Goal: Task Accomplishment & Management: Use online tool/utility

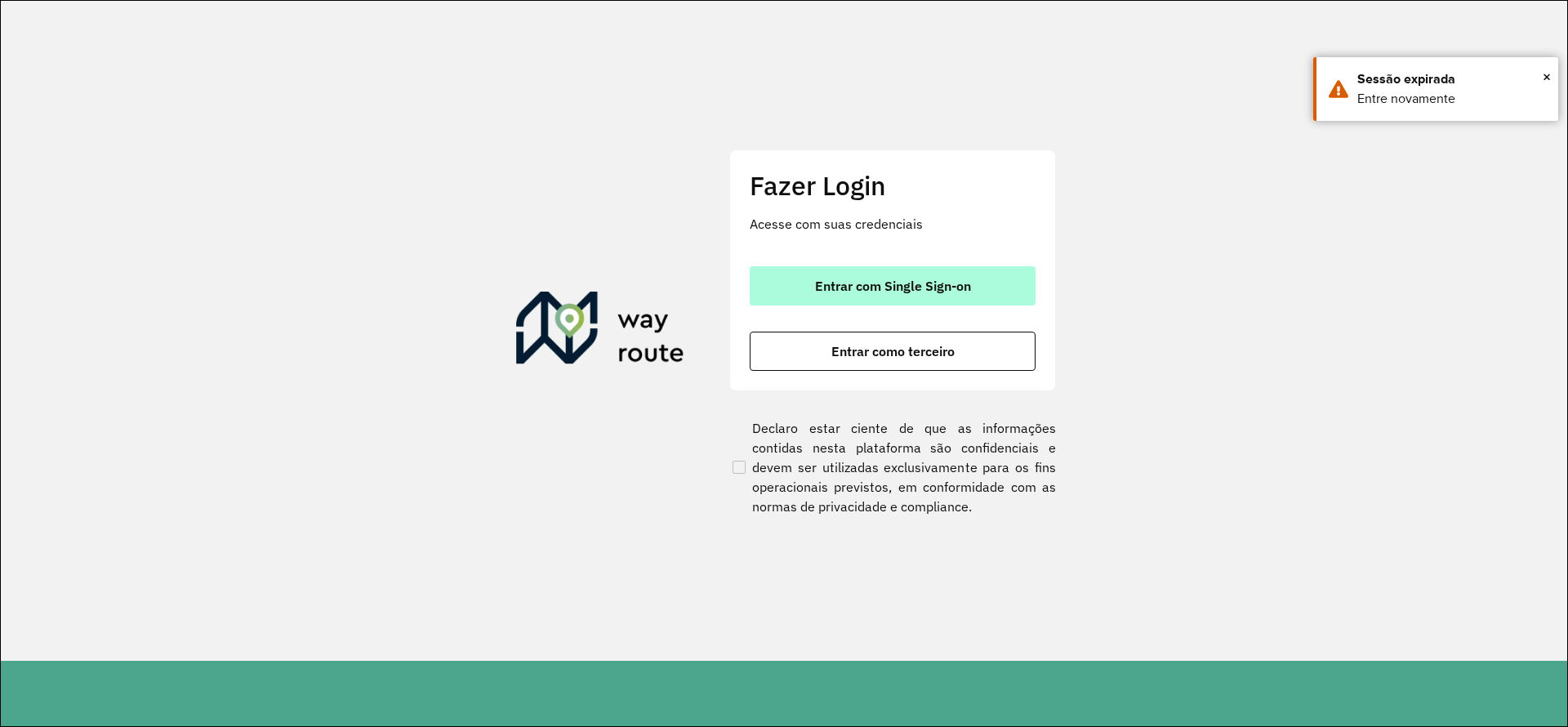
click at [902, 288] on span "Entrar com Single Sign-on" at bounding box center [893, 285] width 156 height 13
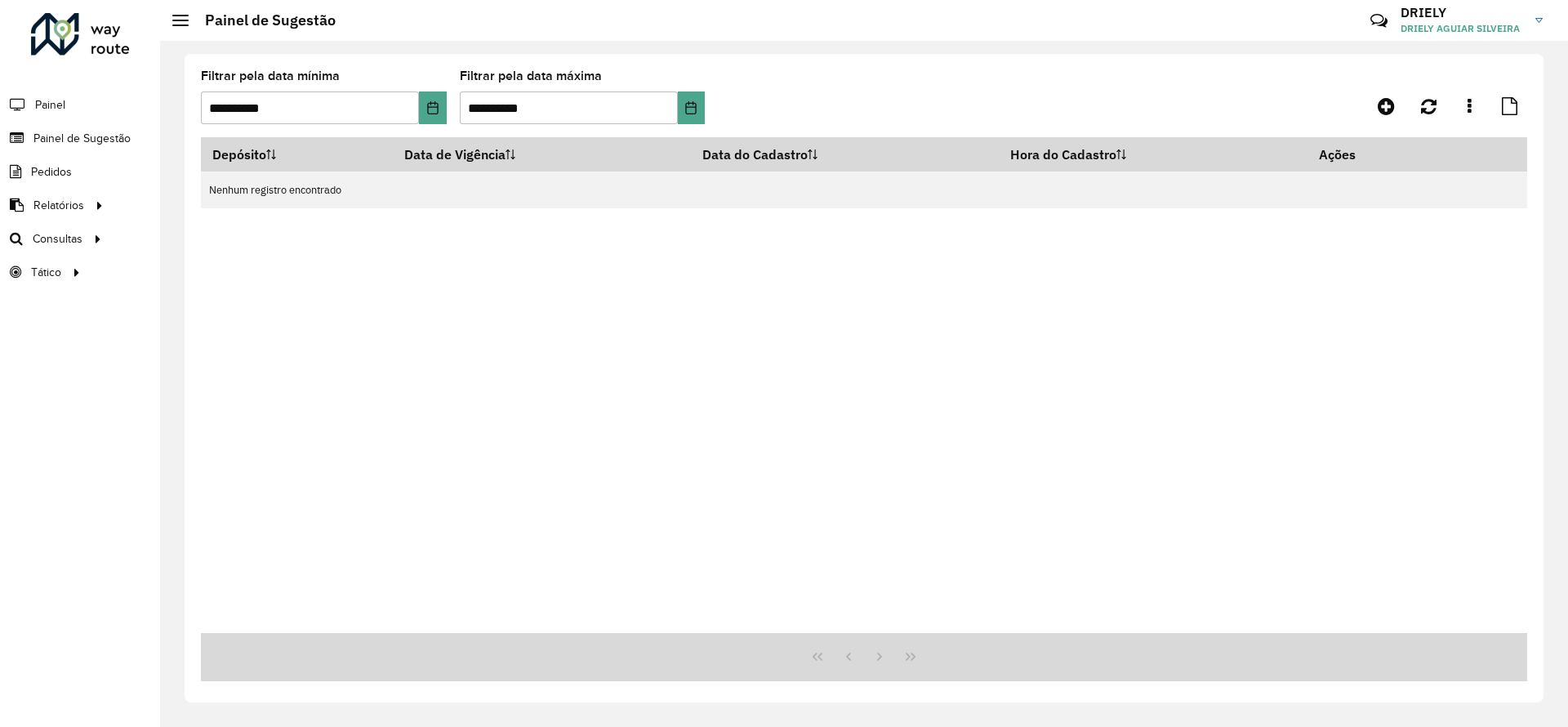
click at [520, 396] on div "Depósito Data de Vigência Data do Cadastro Hora do Cadastro Ações Nenhum regist…" at bounding box center [864, 384] width 1327 height 496
click at [216, 278] on span "Setores" at bounding box center [206, 272] width 40 height 17
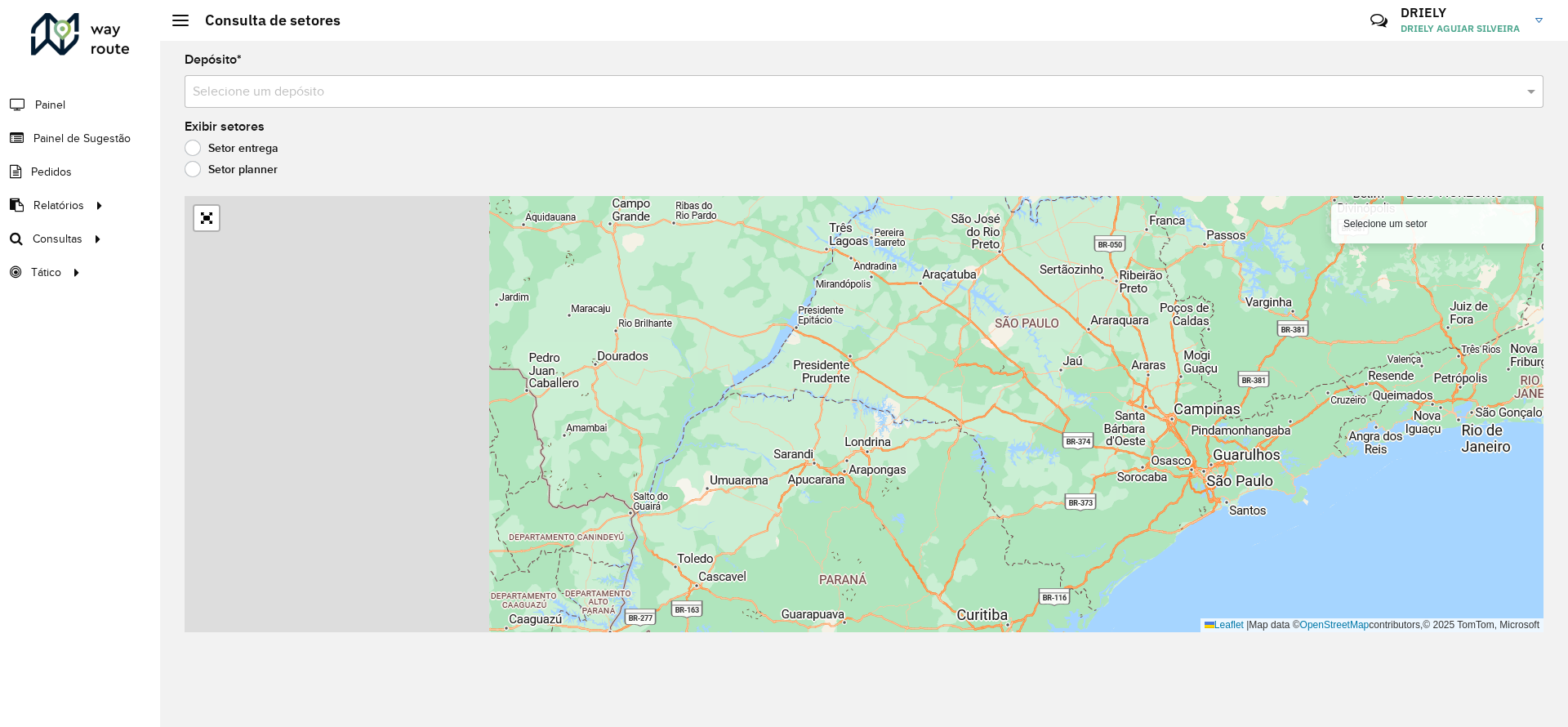
drag, startPoint x: 493, startPoint y: 375, endPoint x: 847, endPoint y: 429, distance: 358.1
click at [847, 429] on div "Selecione um setor Leaflet | Map data © OpenStreetMap contributors,© 2025 TomTo…" at bounding box center [864, 413] width 1359 height 436
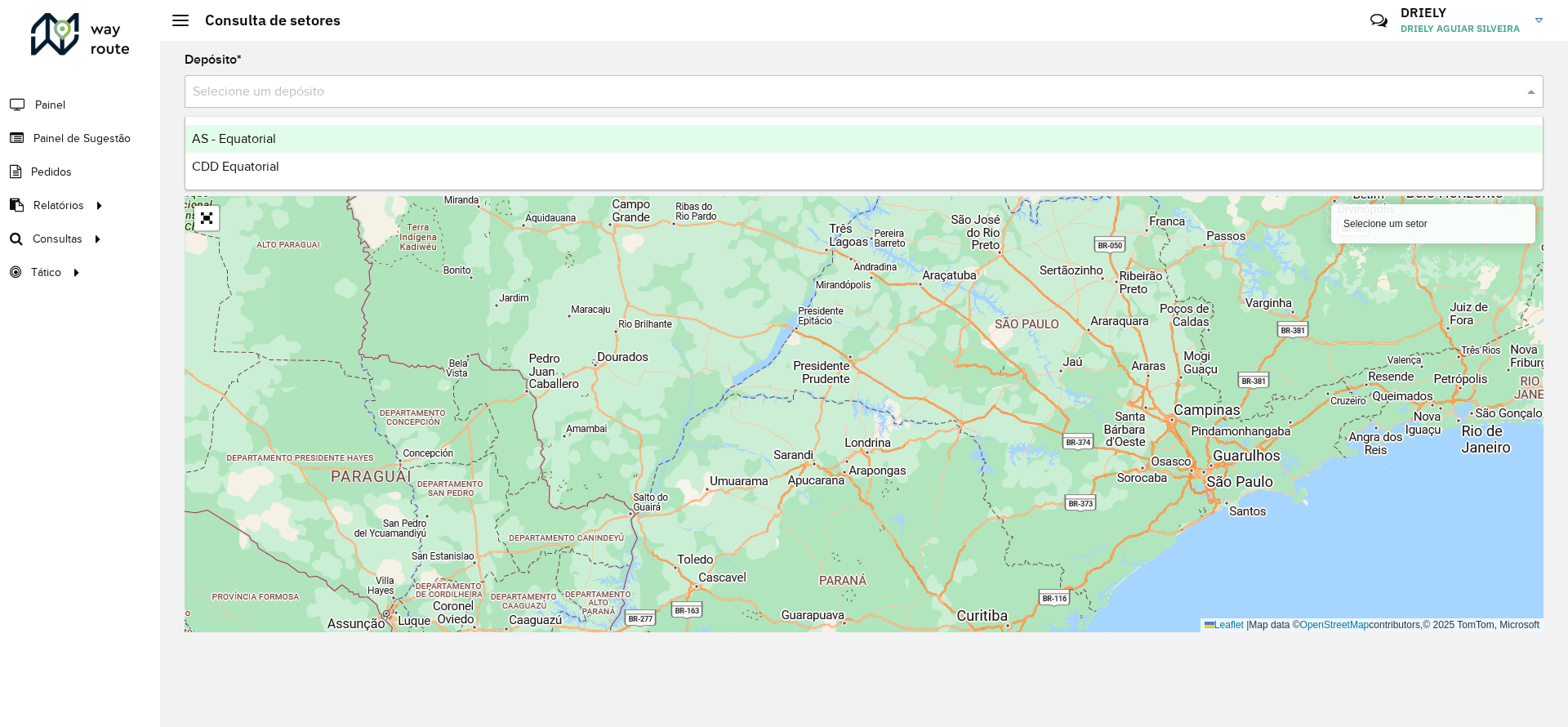
click at [674, 94] on input "text" at bounding box center [847, 92] width 1310 height 20
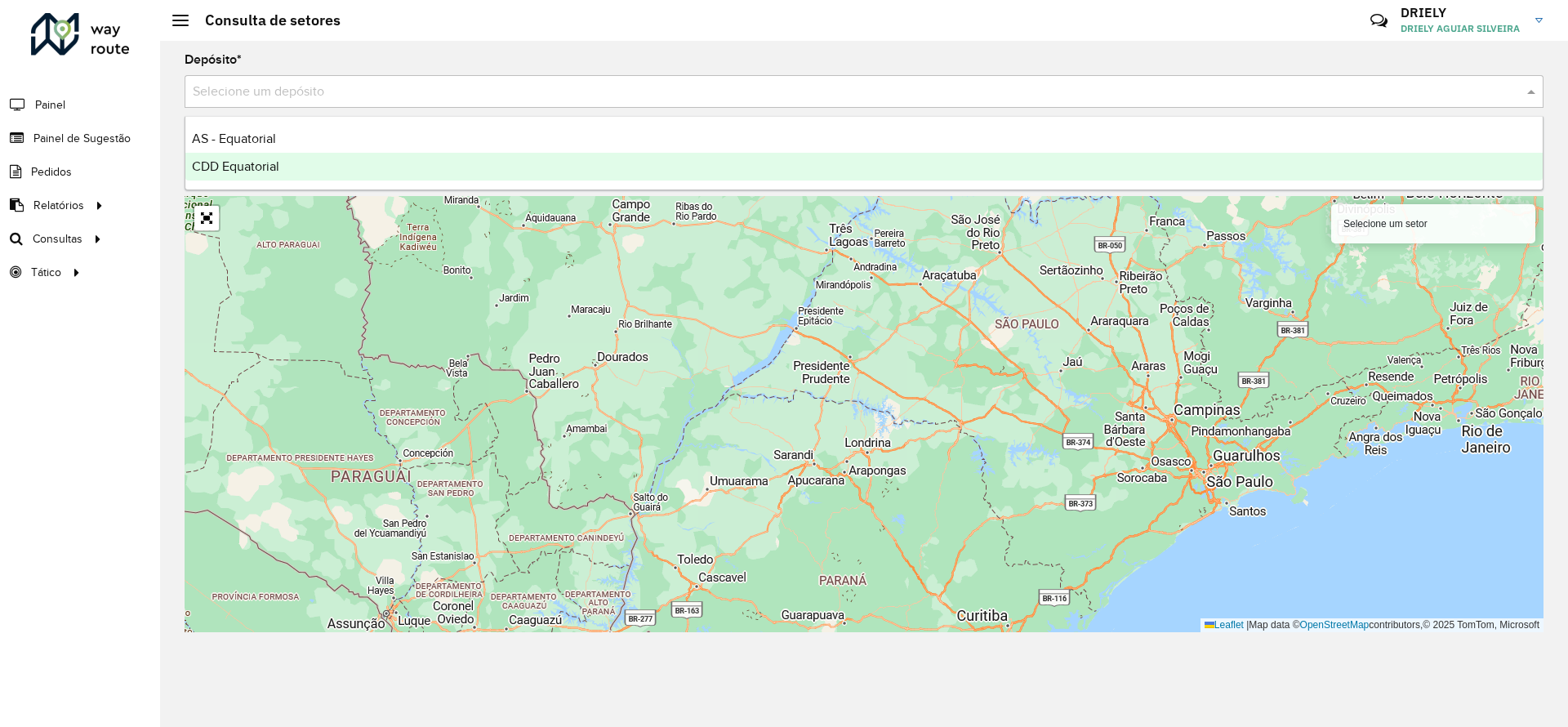
click at [453, 178] on div "CDD Equatorial" at bounding box center [864, 167] width 1357 height 28
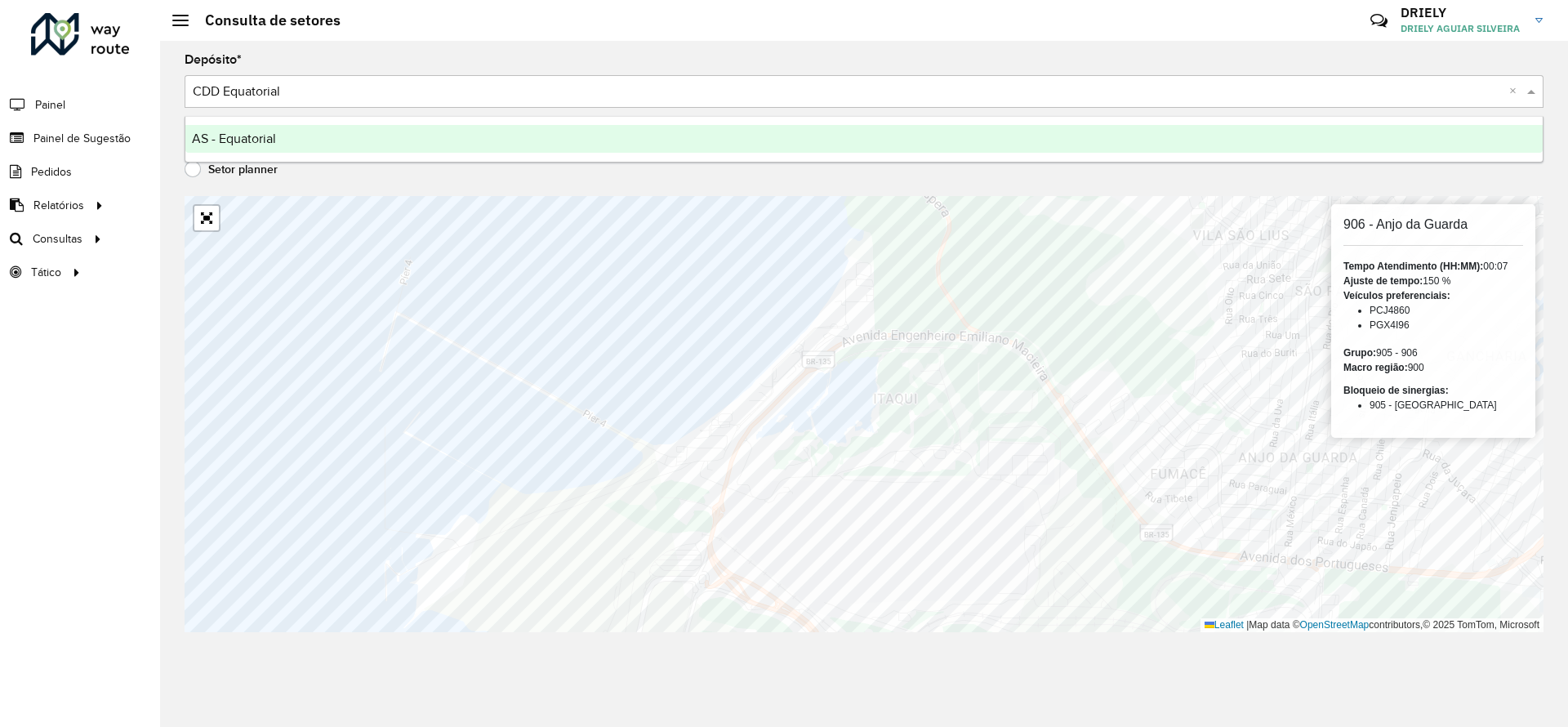
click at [543, 89] on input "text" at bounding box center [847, 92] width 1310 height 20
click at [592, 21] on hb-header "Consulta de setores Críticas? Dúvidas? Elogios? Sugestões? Entre em contato con…" at bounding box center [864, 20] width 1408 height 41
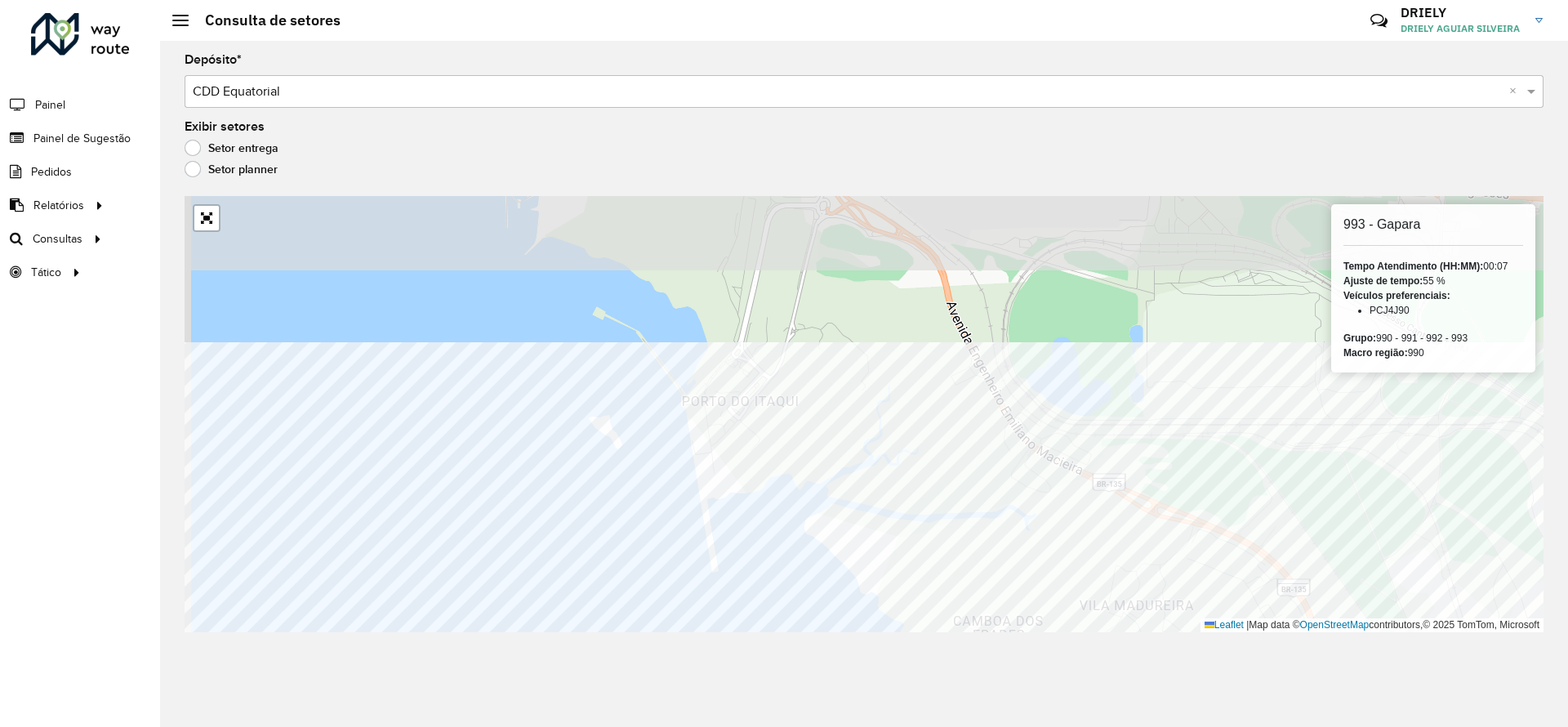
click at [821, 726] on html "Aguarde... Pop-up bloqueado! Seu navegador bloqueou automáticamente a abertura …" at bounding box center [784, 364] width 1568 height 727
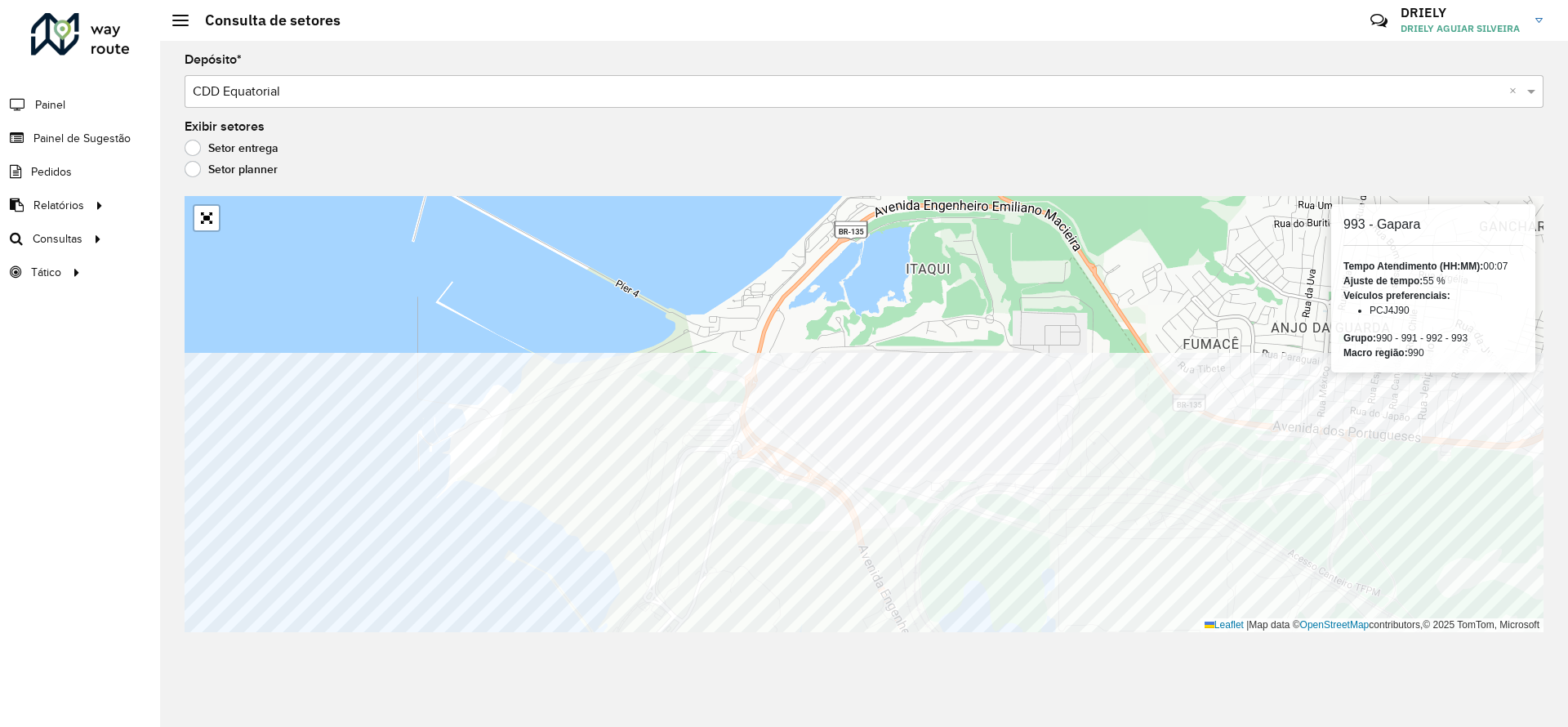
click at [453, 726] on html "Aguarde... Pop-up bloqueado! Seu navegador bloqueou automáticamente a abertura …" at bounding box center [784, 364] width 1568 height 727
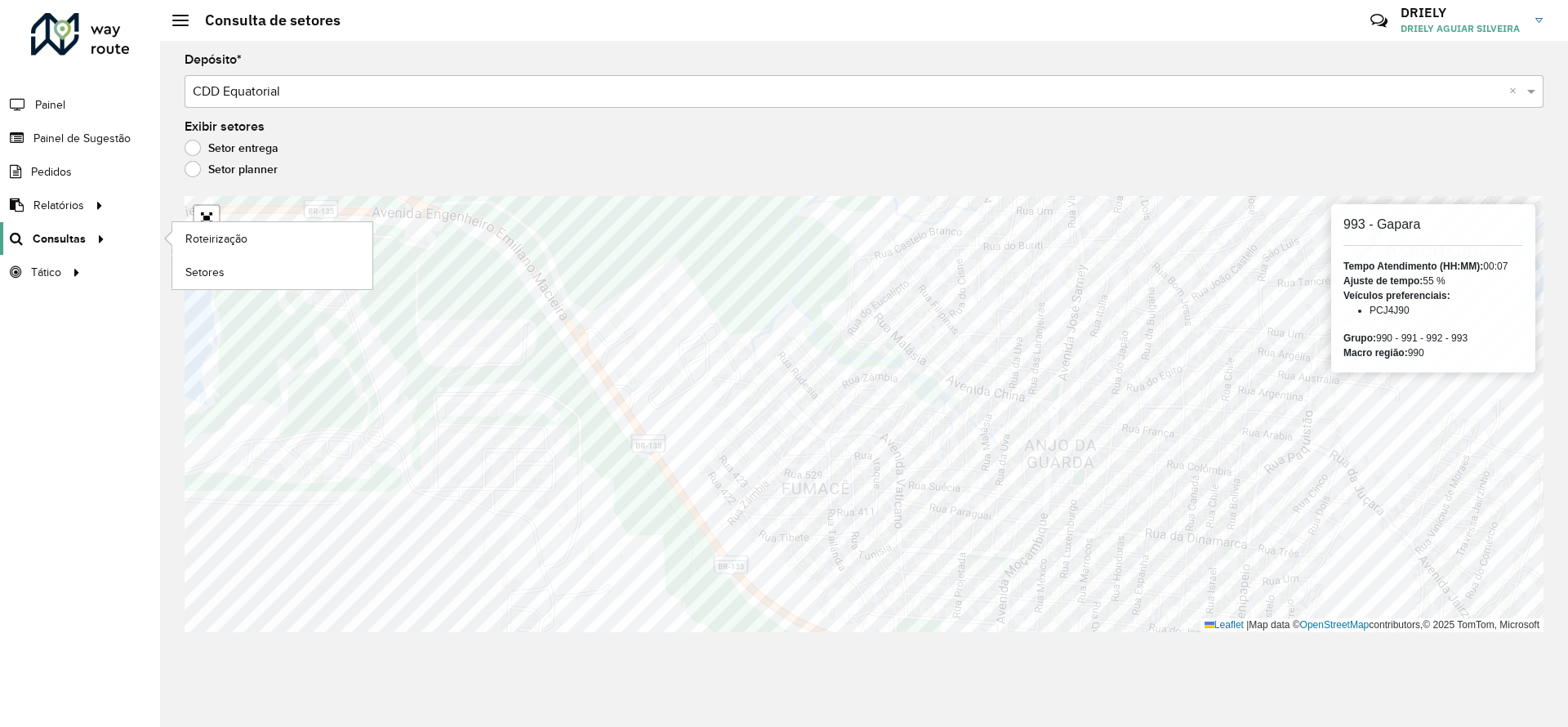
click at [75, 226] on link "Consultas" at bounding box center [55, 238] width 110 height 33
click at [202, 236] on span "Roteirização" at bounding box center [218, 238] width 67 height 17
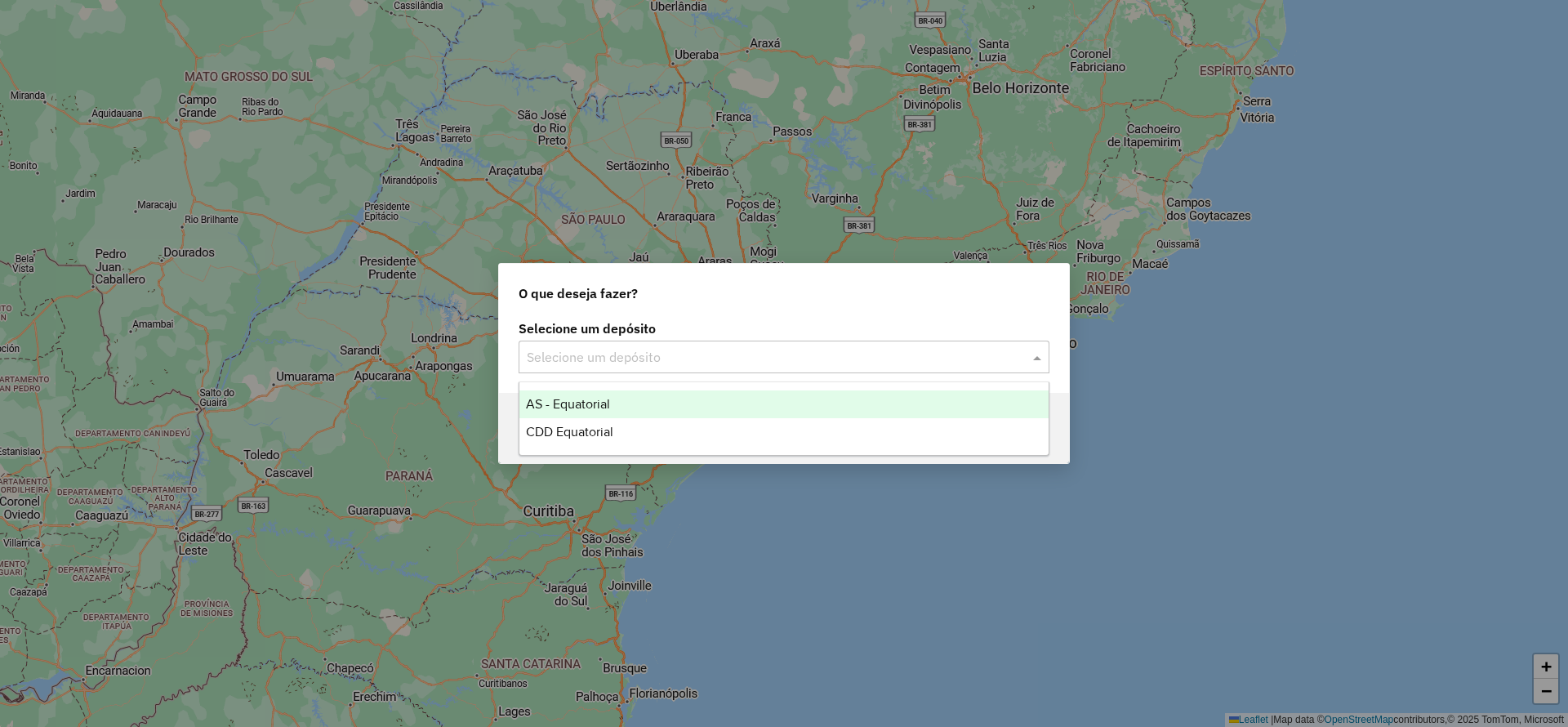
click at [615, 344] on div "Selecione um depósito" at bounding box center [784, 357] width 531 height 33
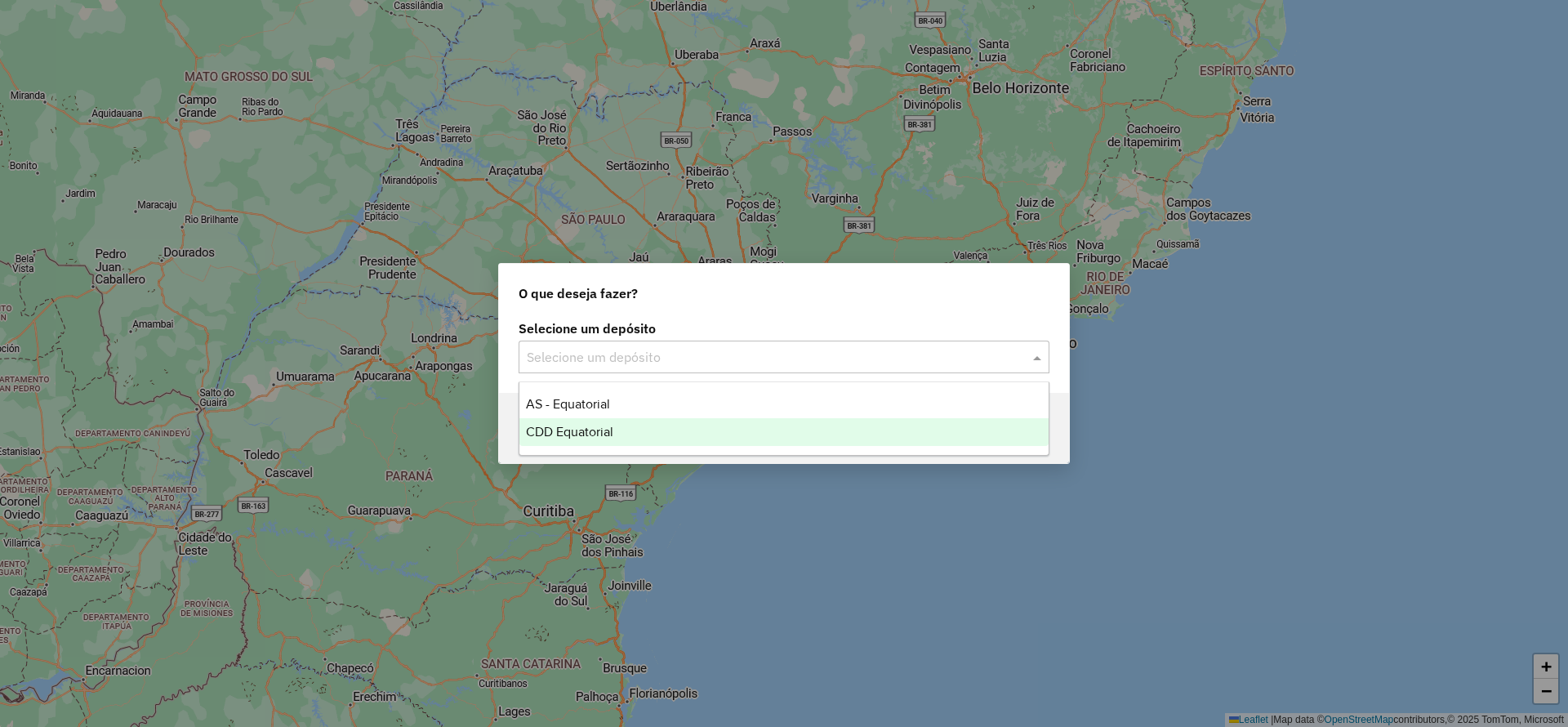
click at [601, 439] on div "CDD Equatorial" at bounding box center [784, 432] width 529 height 28
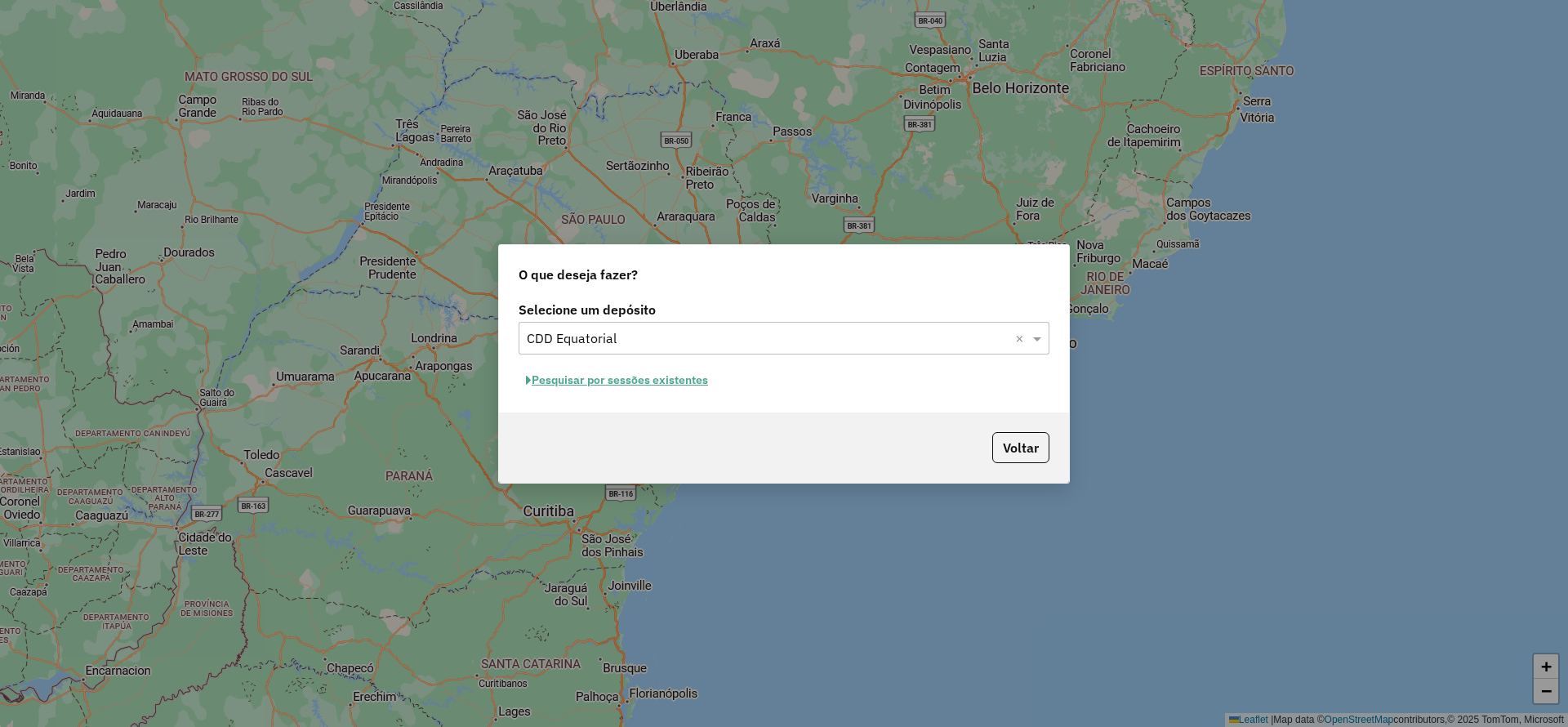
click at [615, 373] on button "Pesquisar por sessões existentes" at bounding box center [617, 379] width 197 height 25
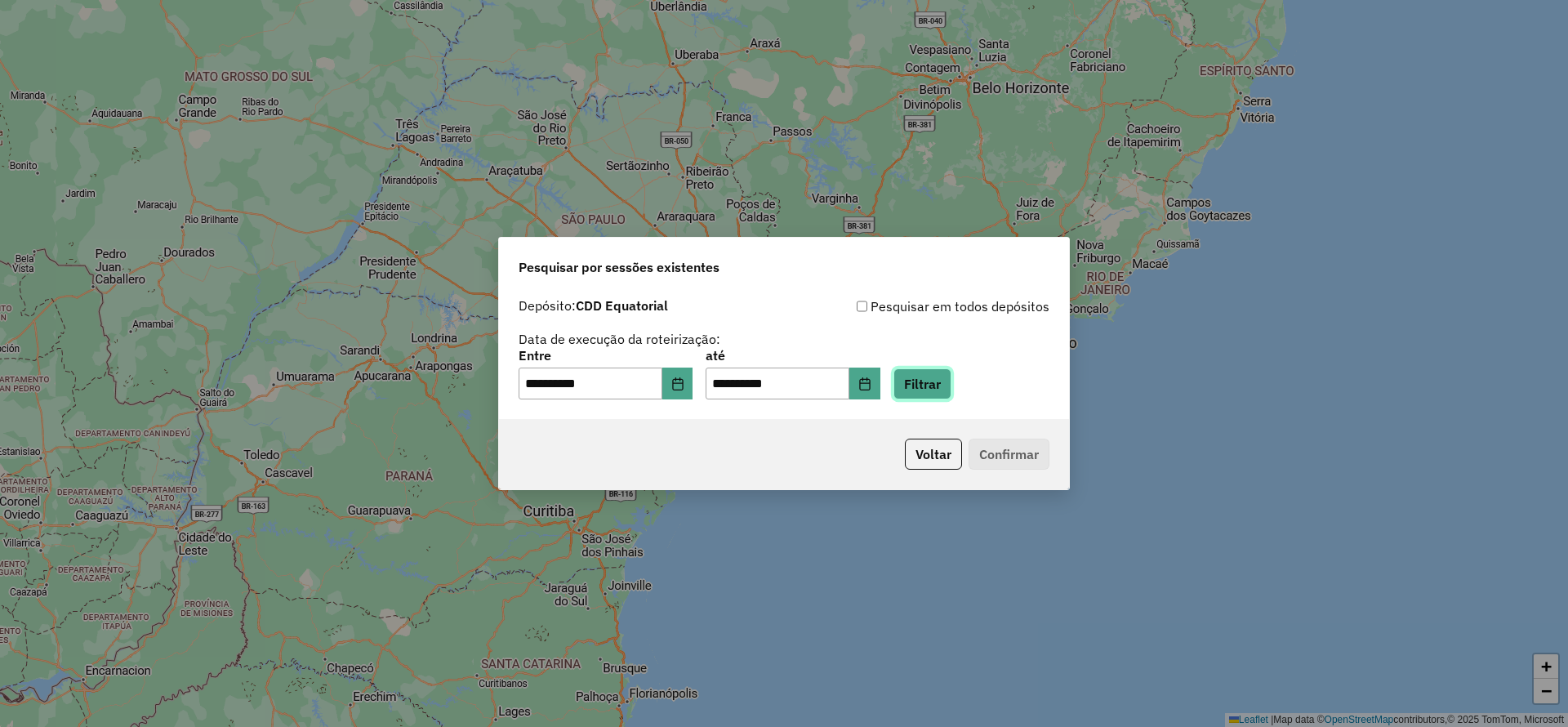
click at [951, 384] on button "Filtrar" at bounding box center [923, 383] width 58 height 31
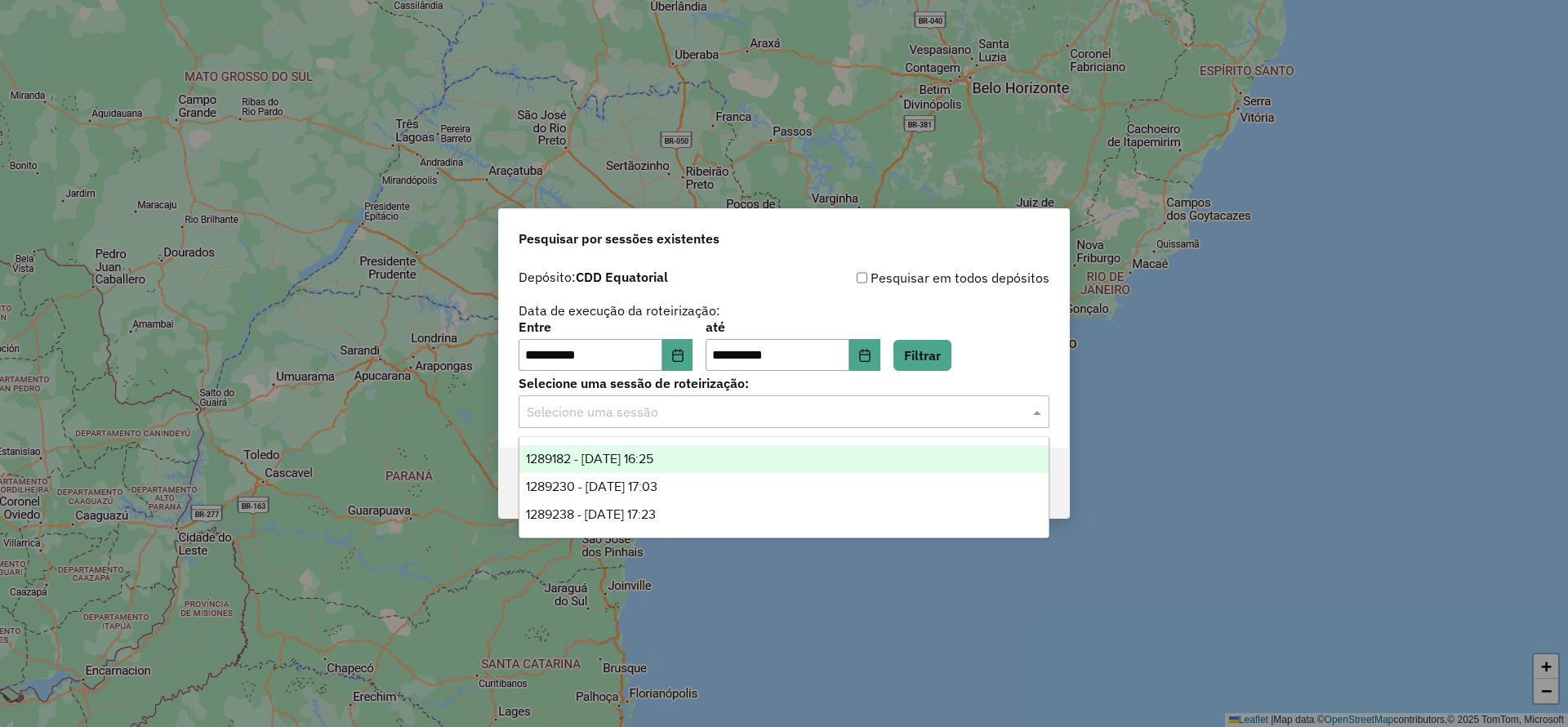
click at [742, 407] on input "text" at bounding box center [767, 412] width 482 height 20
click at [660, 449] on div "1289182 - 06/10/2025 16:25" at bounding box center [784, 459] width 529 height 28
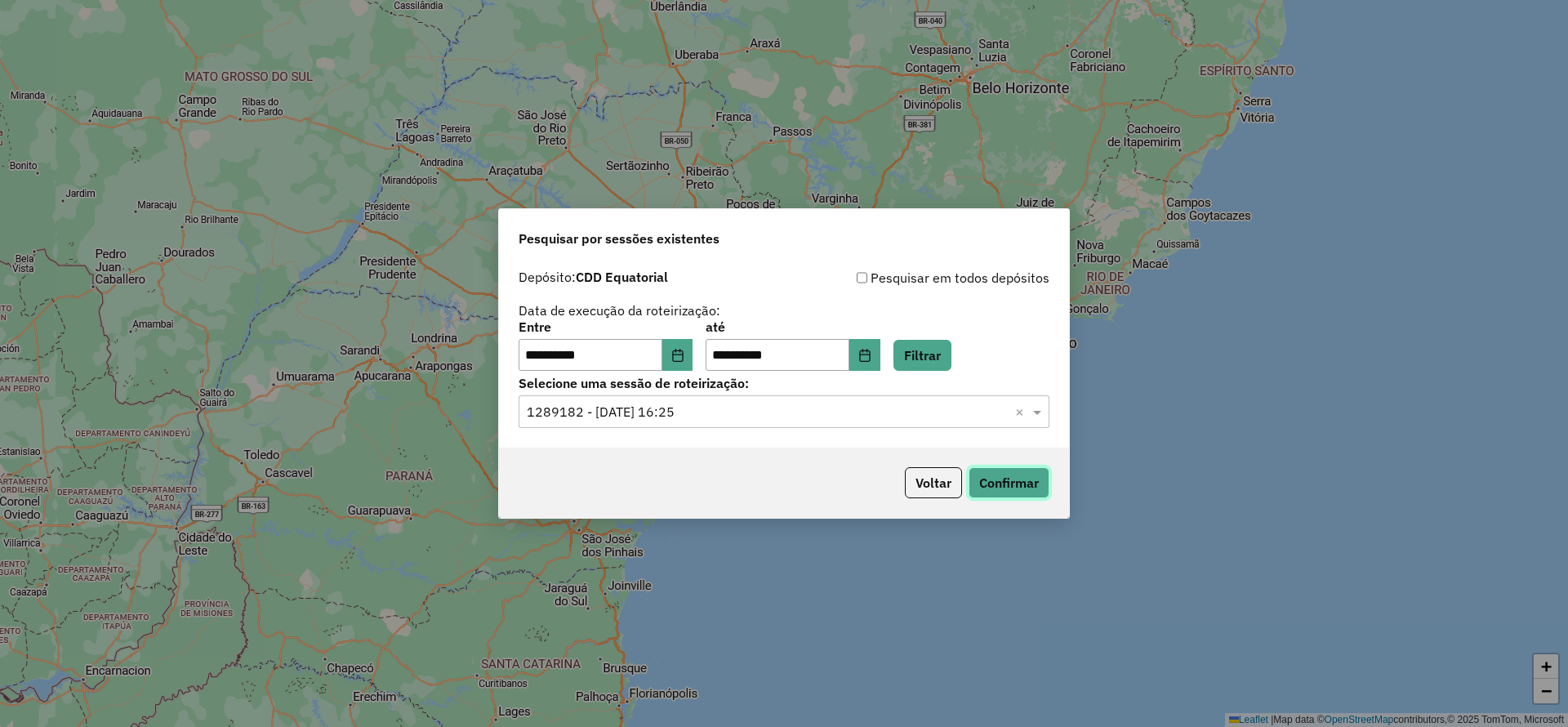
click at [1028, 485] on button "Confirmar" at bounding box center [1008, 482] width 80 height 31
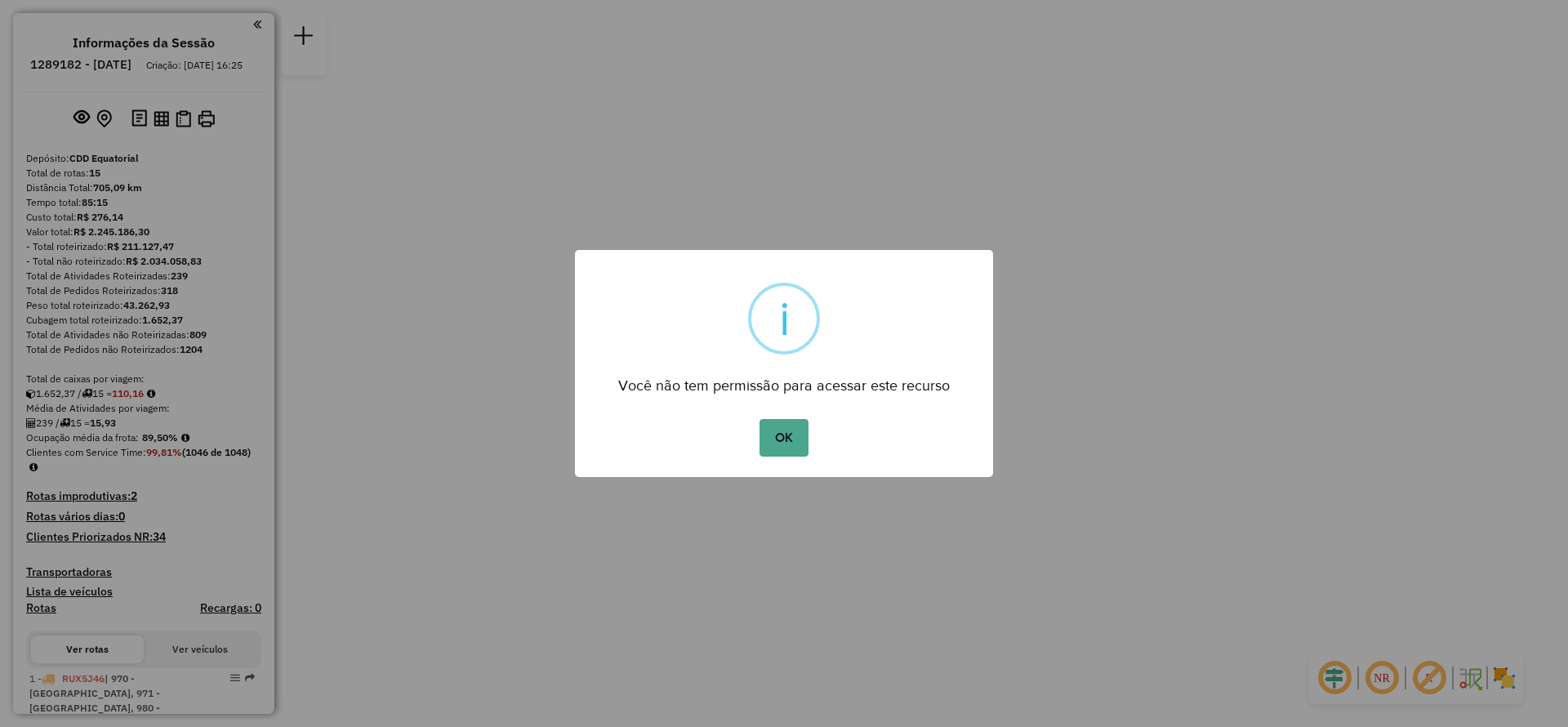
click at [1041, 569] on div "× i Você não tem permissão para acessar este recurso OK No Cancel" at bounding box center [784, 364] width 1568 height 727
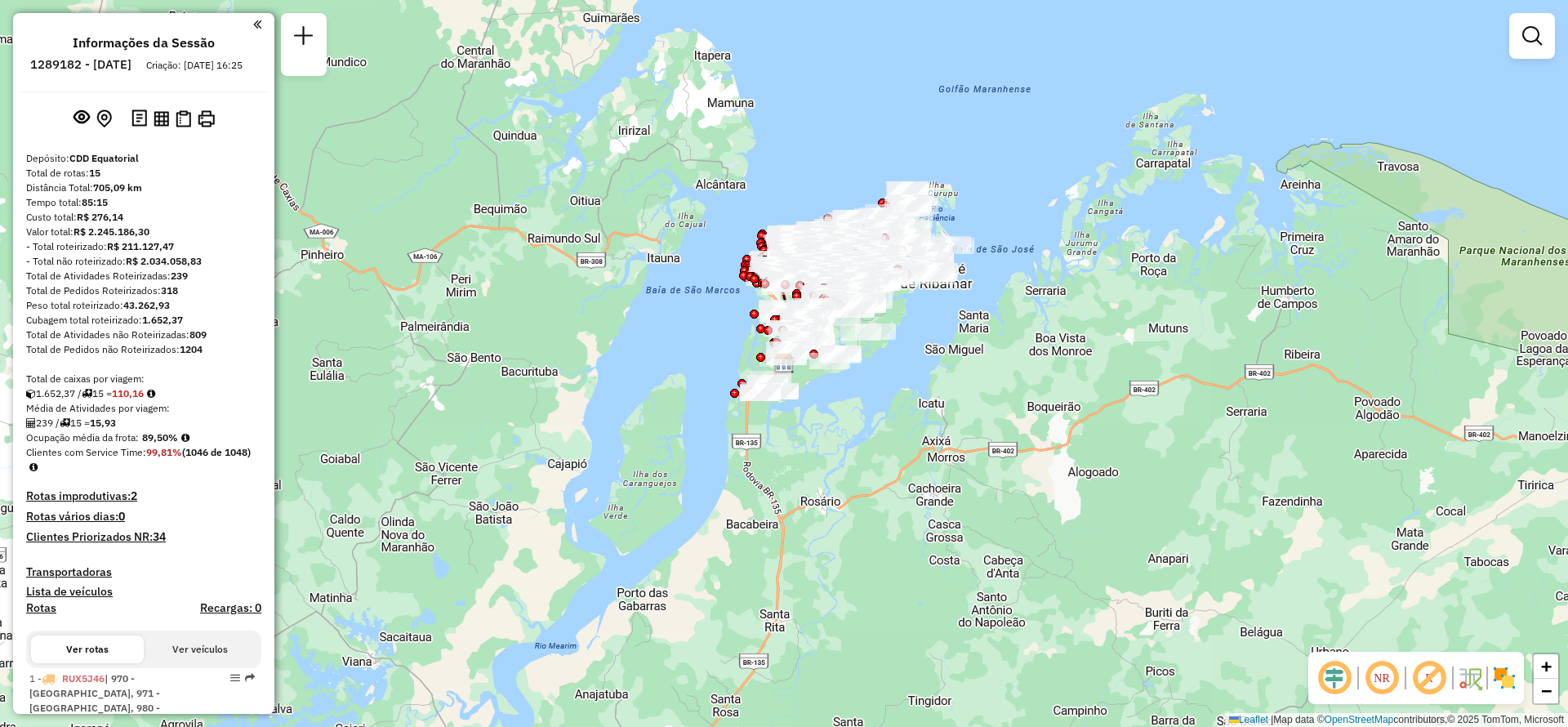
scroll to position [541, 0]
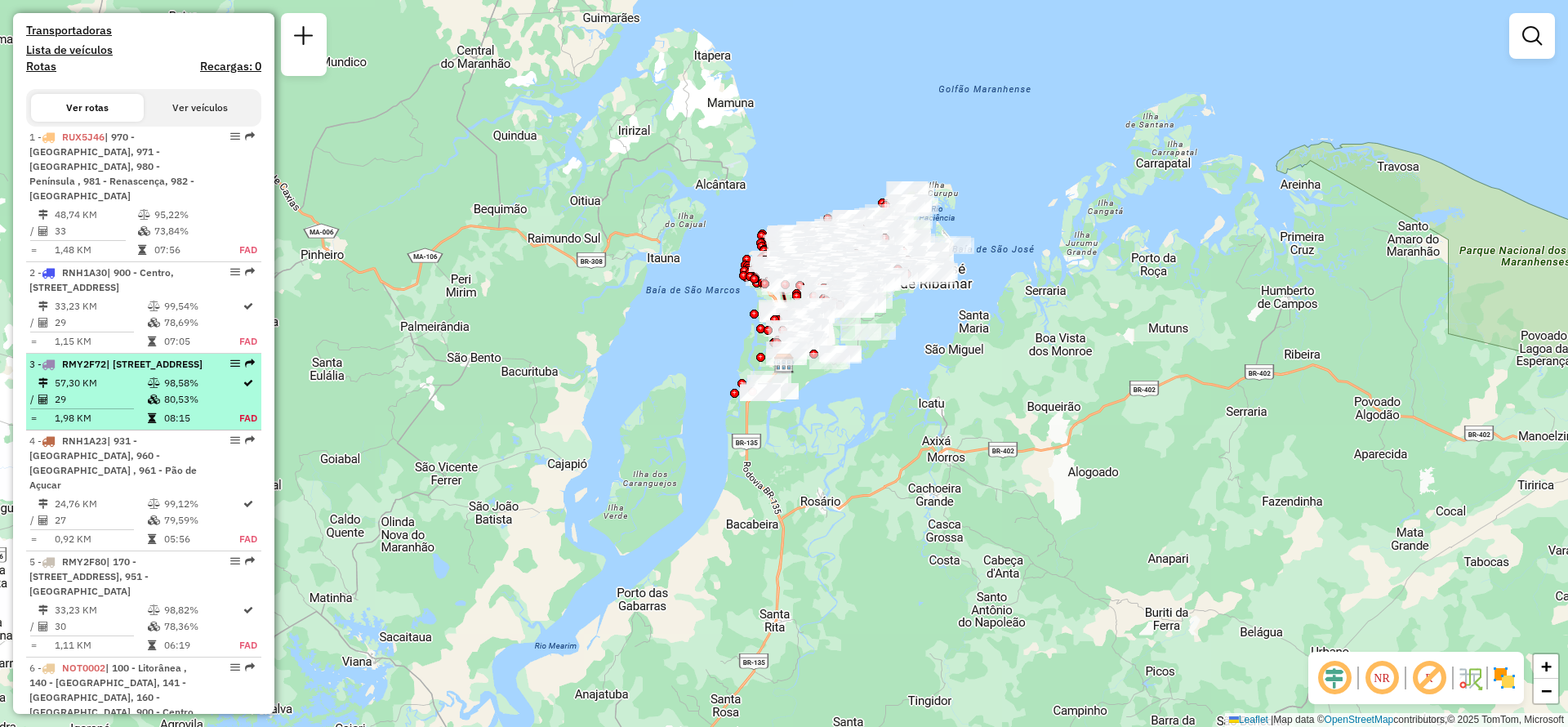
click at [148, 371] on div "3 - RMY2F72 | 905 - [GEOGRAPHIC_DATA], 906 - [STREET_ADDRESS]" at bounding box center [116, 364] width 173 height 15
select select "**********"
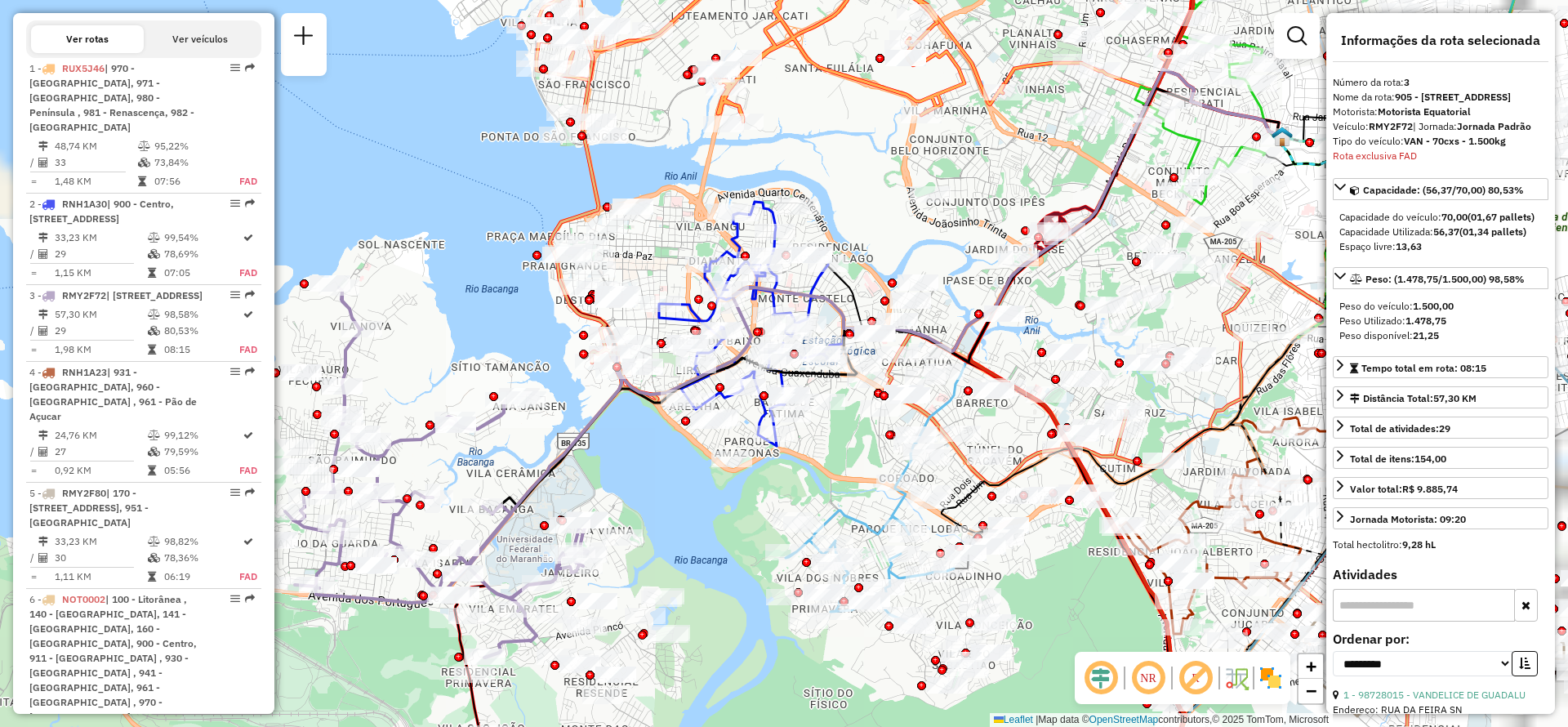
scroll to position [882, 0]
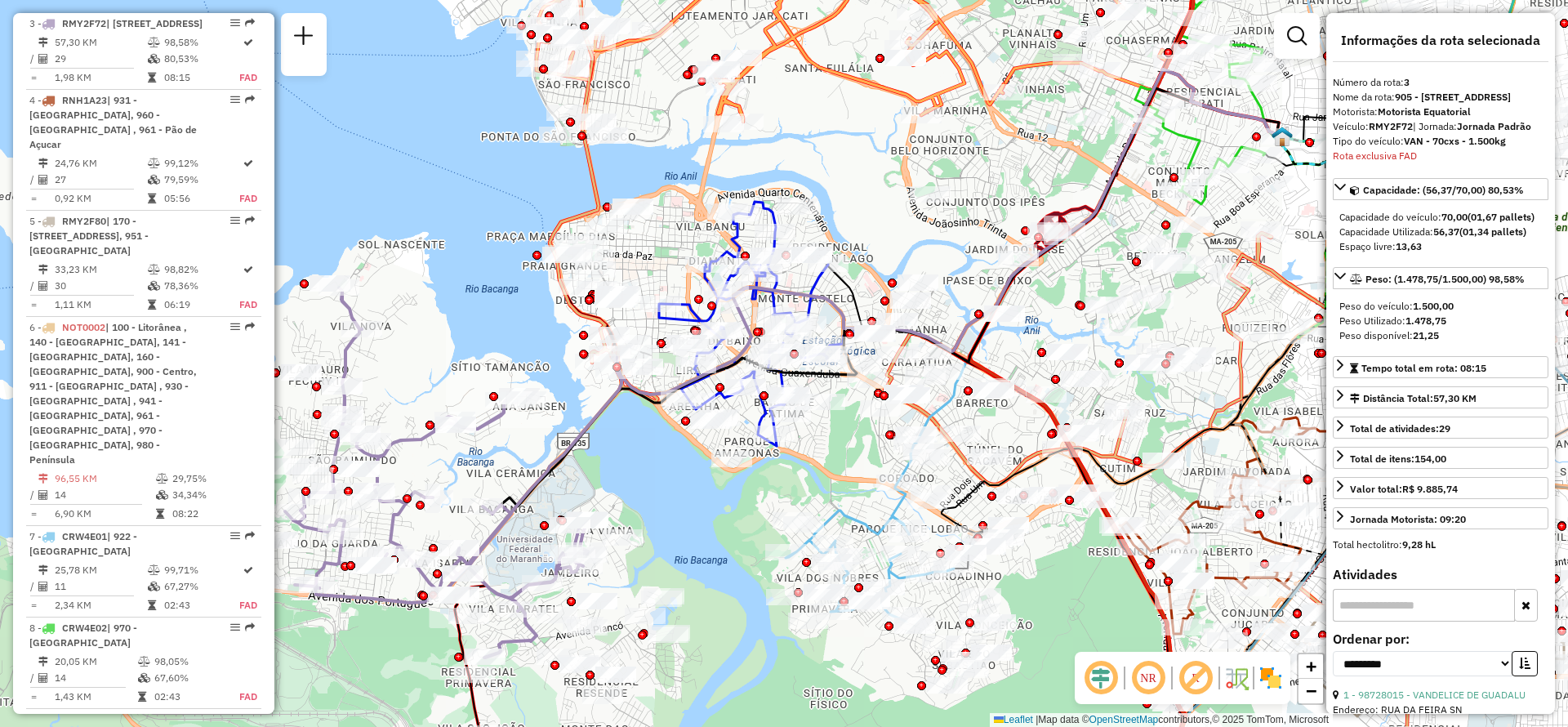
click at [1103, 687] on em at bounding box center [1100, 677] width 39 height 39
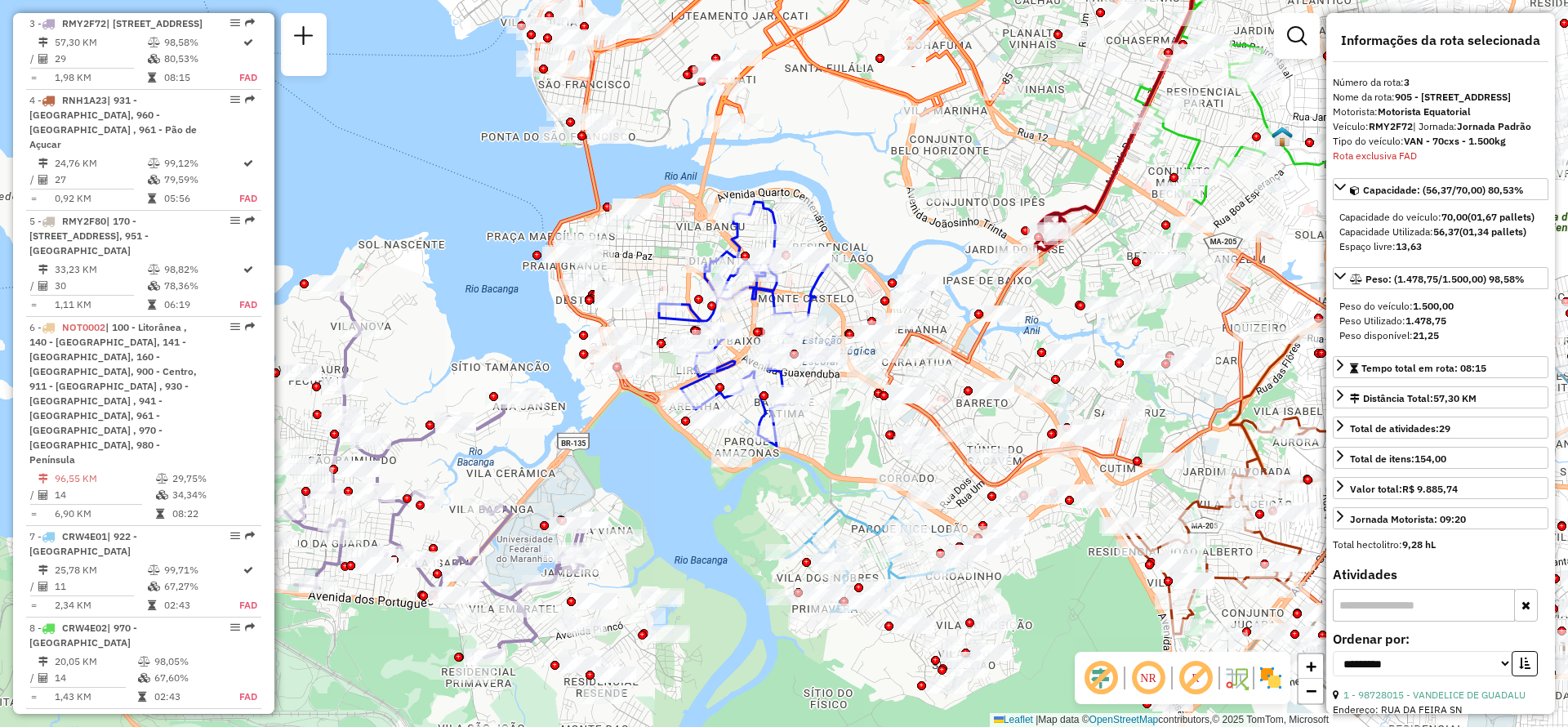
click at [1157, 674] on em at bounding box center [1148, 677] width 39 height 39
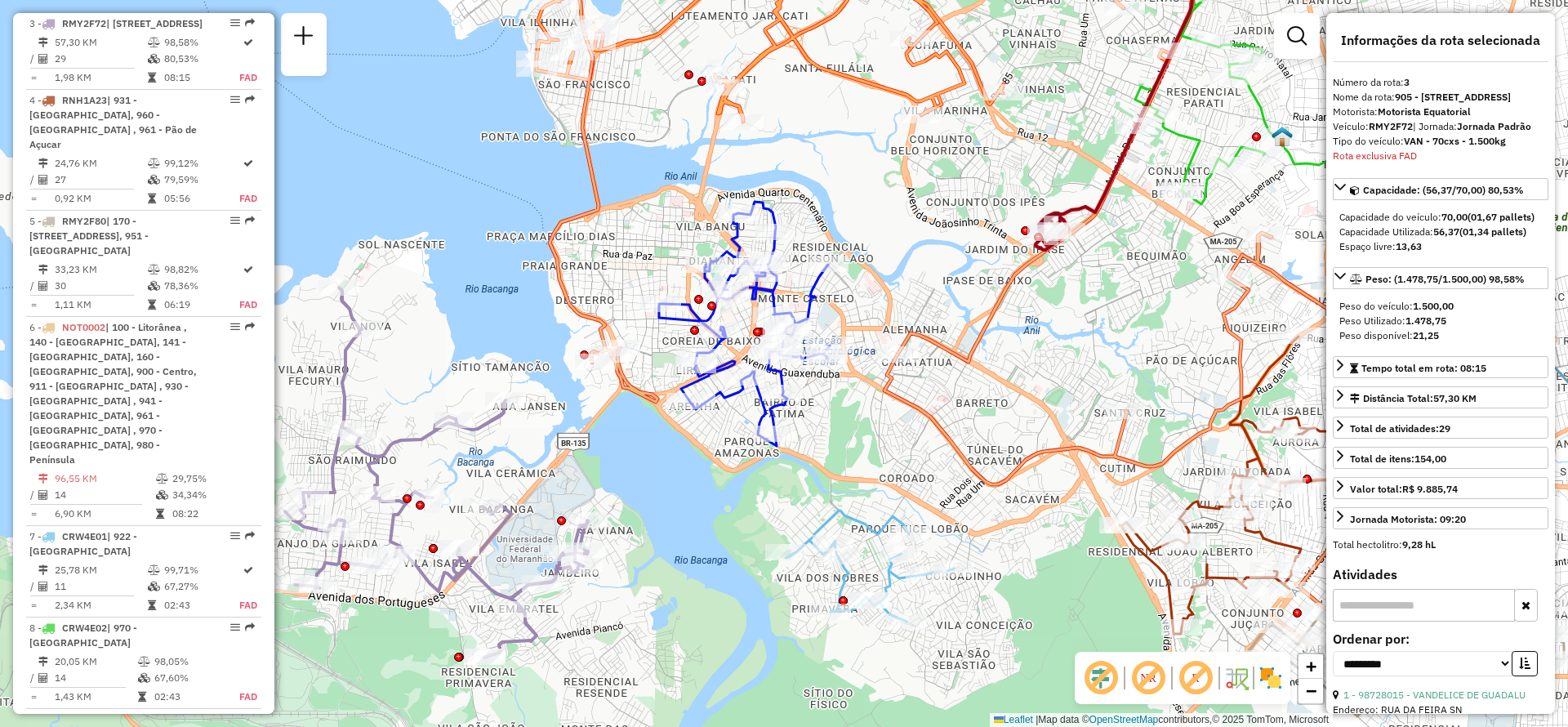
click at [1274, 682] on img at bounding box center [1271, 677] width 26 height 26
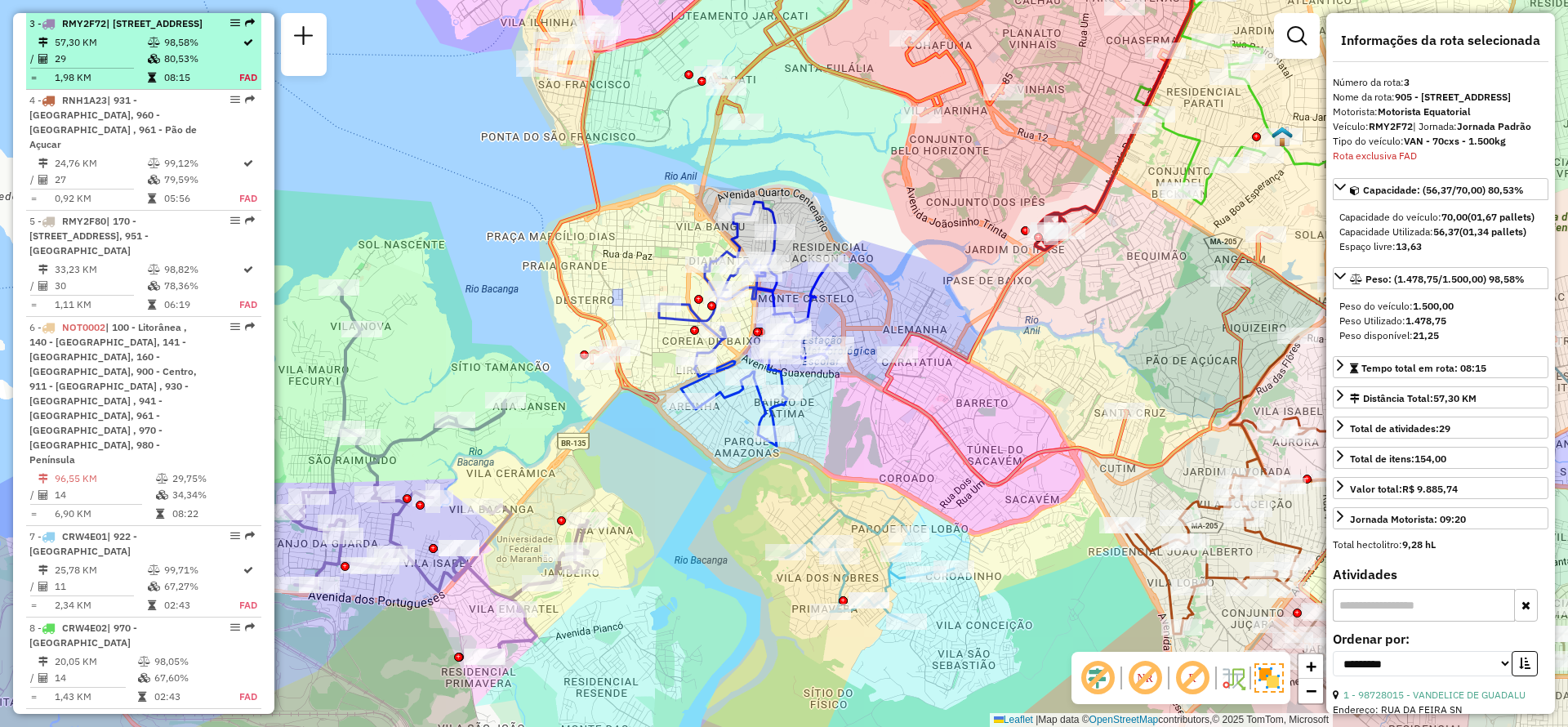
click at [230, 22] on em at bounding box center [235, 23] width 10 height 10
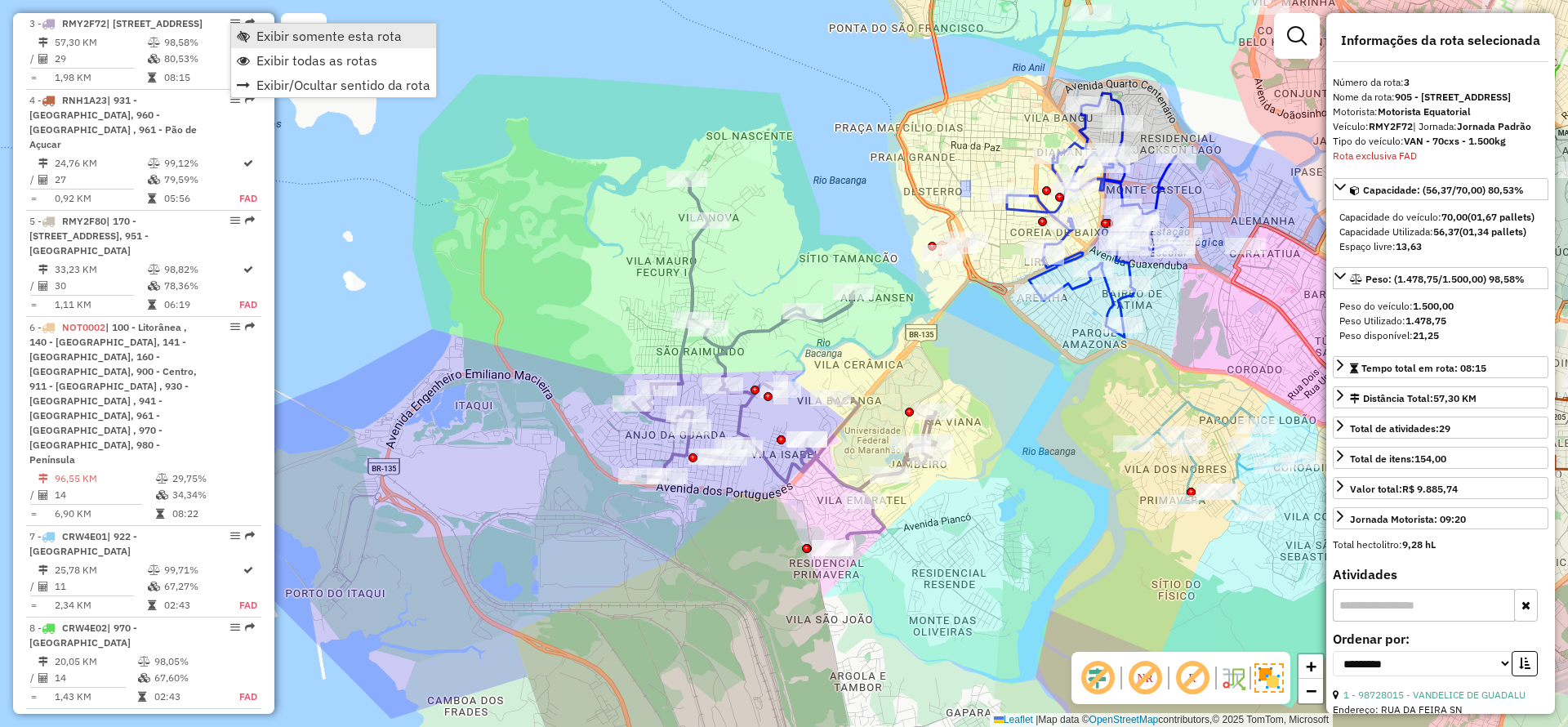
click at [301, 43] on span "Exibir somente esta rota" at bounding box center [329, 36] width 145 height 13
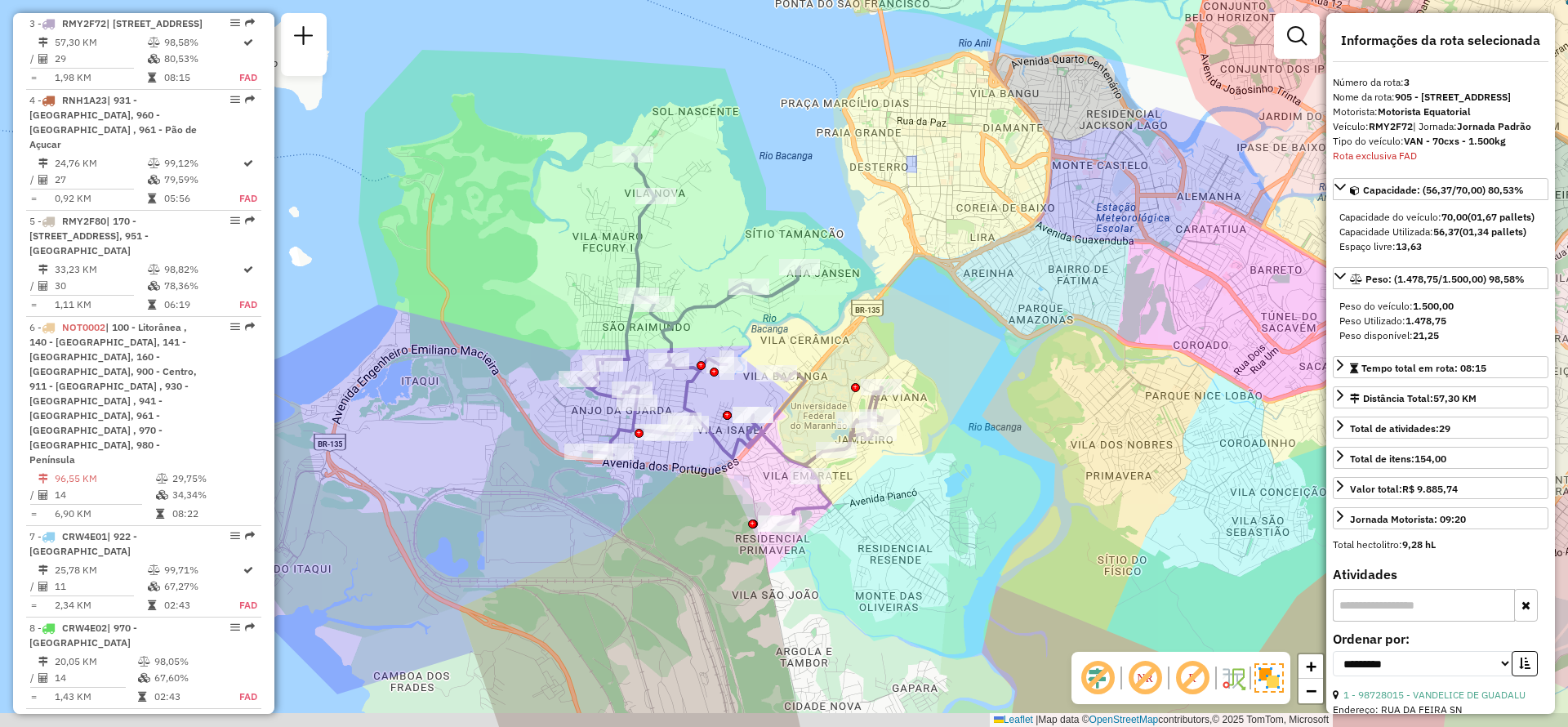
drag, startPoint x: 737, startPoint y: 561, endPoint x: 677, endPoint y: 529, distance: 68.0
click at [677, 529] on div "Janela de atendimento Grade de atendimento Capacidade Transportadoras Veículos …" at bounding box center [784, 364] width 1568 height 727
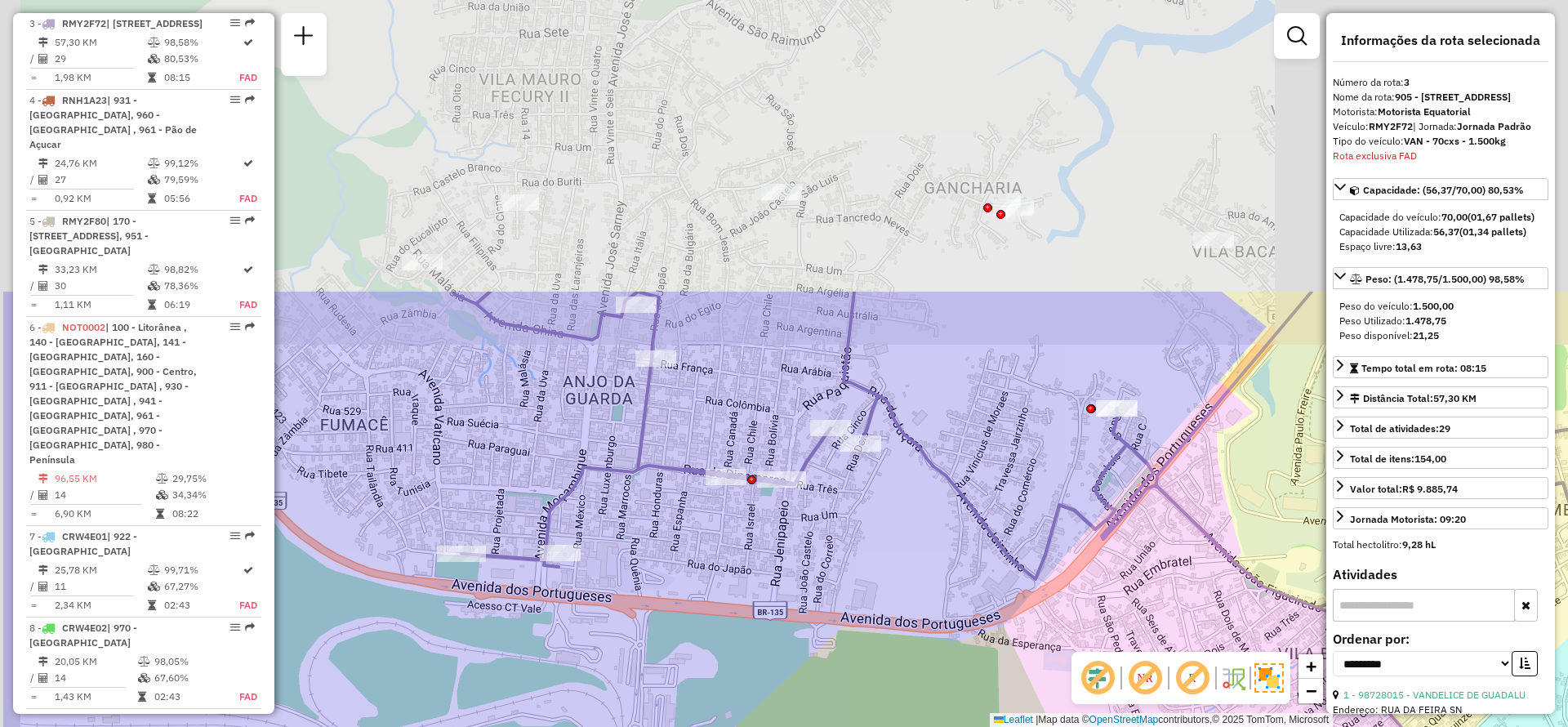
drag, startPoint x: 674, startPoint y: 344, endPoint x: 834, endPoint y: 711, distance: 400.4
click at [834, 711] on div "Janela de atendimento Grade de atendimento Capacidade Transportadoras Veículos …" at bounding box center [784, 364] width 1568 height 727
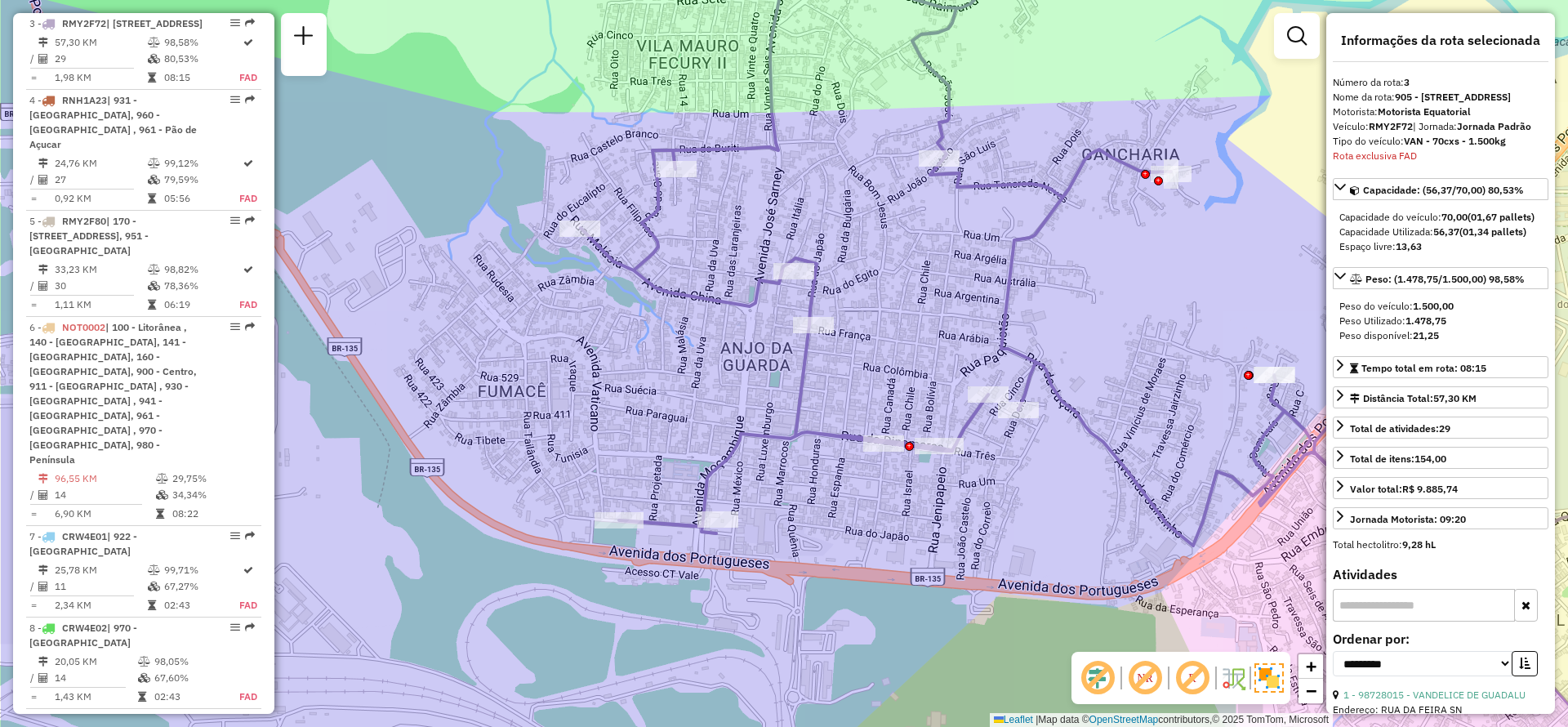
drag, startPoint x: 608, startPoint y: 334, endPoint x: 766, endPoint y: 297, distance: 162.3
click at [766, 297] on icon at bounding box center [1187, 328] width 1212 height 872
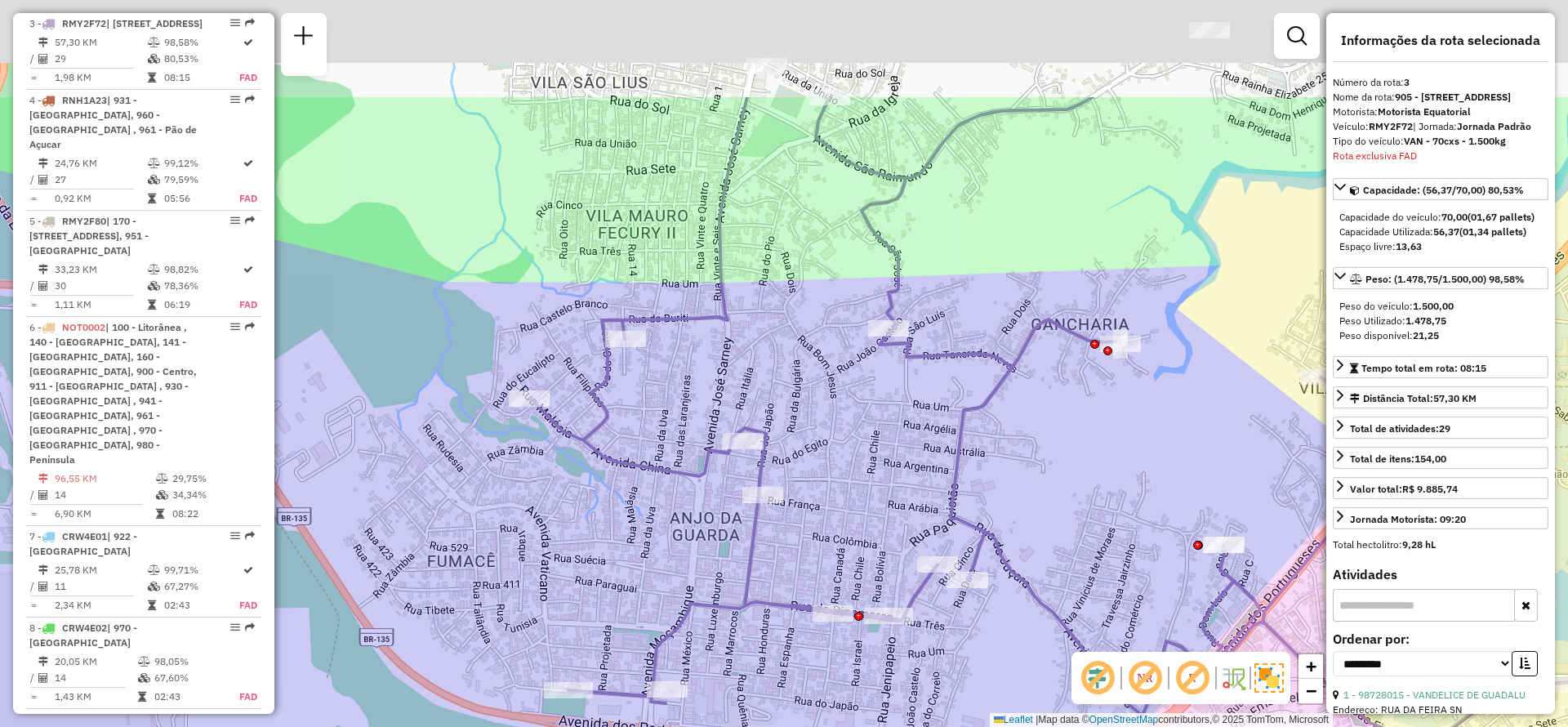
drag, startPoint x: 835, startPoint y: 322, endPoint x: 780, endPoint y: 547, distance: 231.6
click at [780, 547] on div "Rota 3 - Placa RMY2F72 98717121 - COMERCIAL [PERSON_NAME] de atendimento Grade …" at bounding box center [784, 364] width 1568 height 727
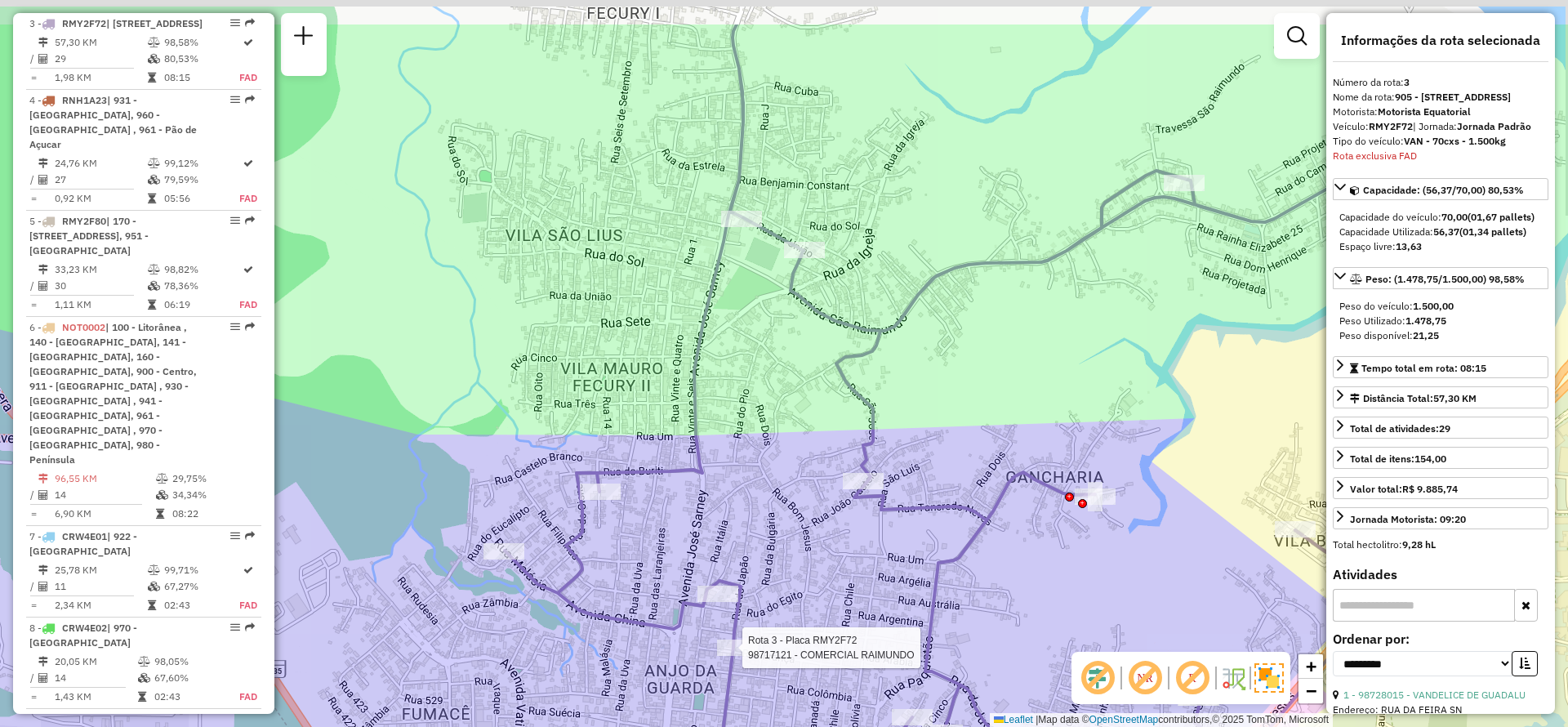
drag, startPoint x: 713, startPoint y: 260, endPoint x: 692, endPoint y: 358, distance: 100.2
click at [692, 358] on icon at bounding box center [1104, 461] width 1200 height 872
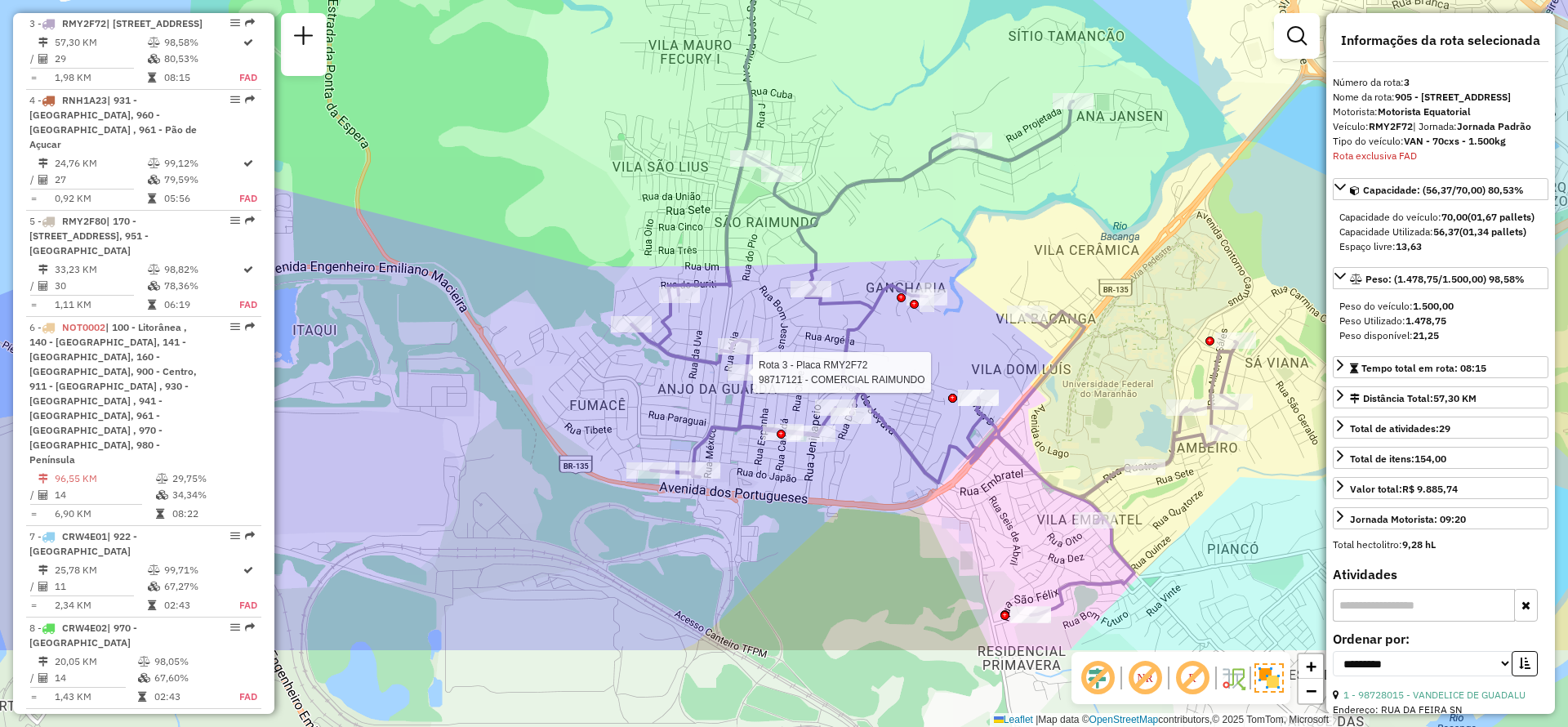
drag, startPoint x: 898, startPoint y: 452, endPoint x: 895, endPoint y: 297, distance: 155.0
click at [895, 297] on div "Rota 3 - Placa RMY2F72 98717121 - COMERCIAL [PERSON_NAME] de atendimento Grade …" at bounding box center [784, 364] width 1568 height 727
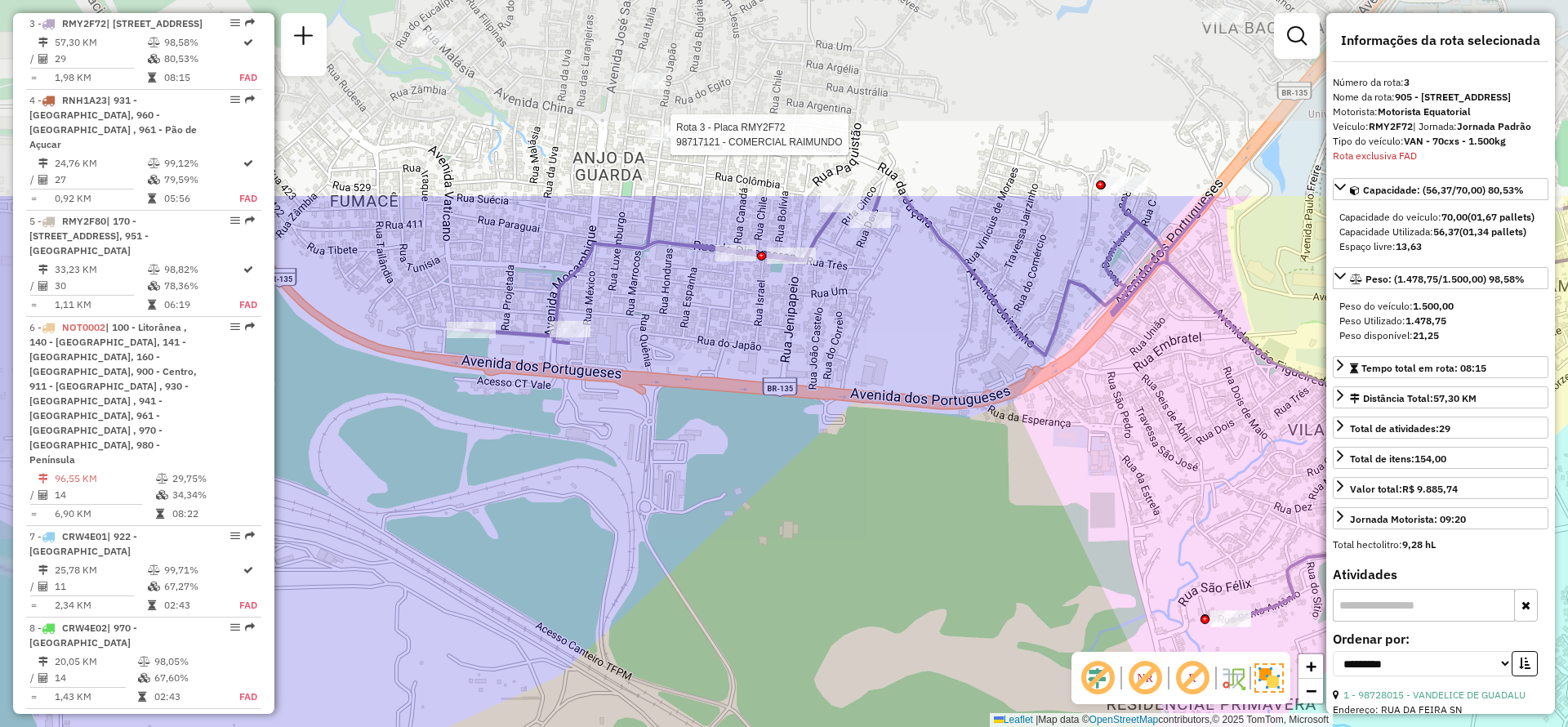
drag, startPoint x: 786, startPoint y: 297, endPoint x: 892, endPoint y: 504, distance: 232.6
click at [892, 504] on div "Rota 3 - Placa RMY2F72 98717121 - COMERCIAL [PERSON_NAME] de atendimento Grade …" at bounding box center [784, 364] width 1568 height 727
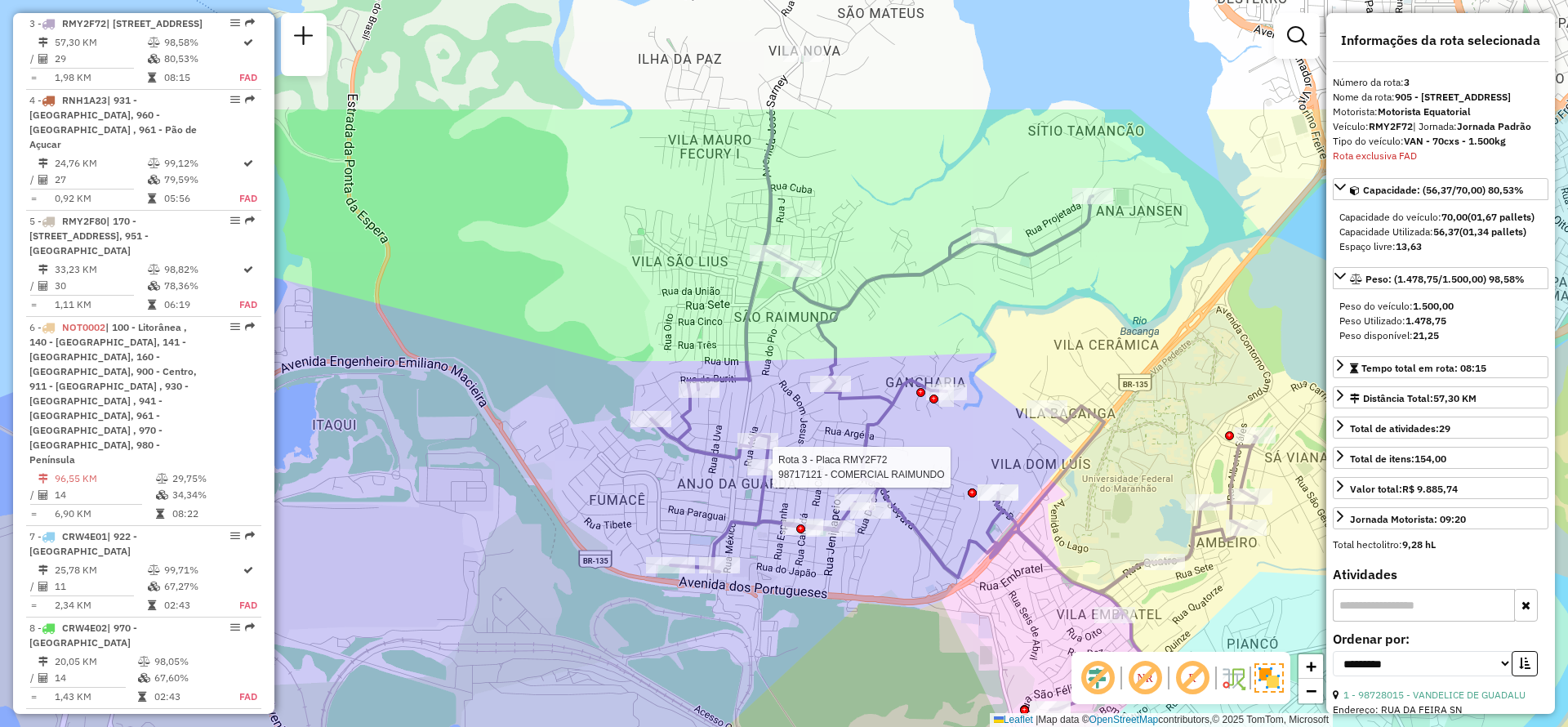
drag, startPoint x: 1015, startPoint y: 173, endPoint x: 1004, endPoint y: 355, distance: 182.3
click at [1004, 355] on div "Rota 3 - Placa RMY2F72 98717121 - COMERCIAL [PERSON_NAME] de atendimento Grade …" at bounding box center [784, 364] width 1568 height 727
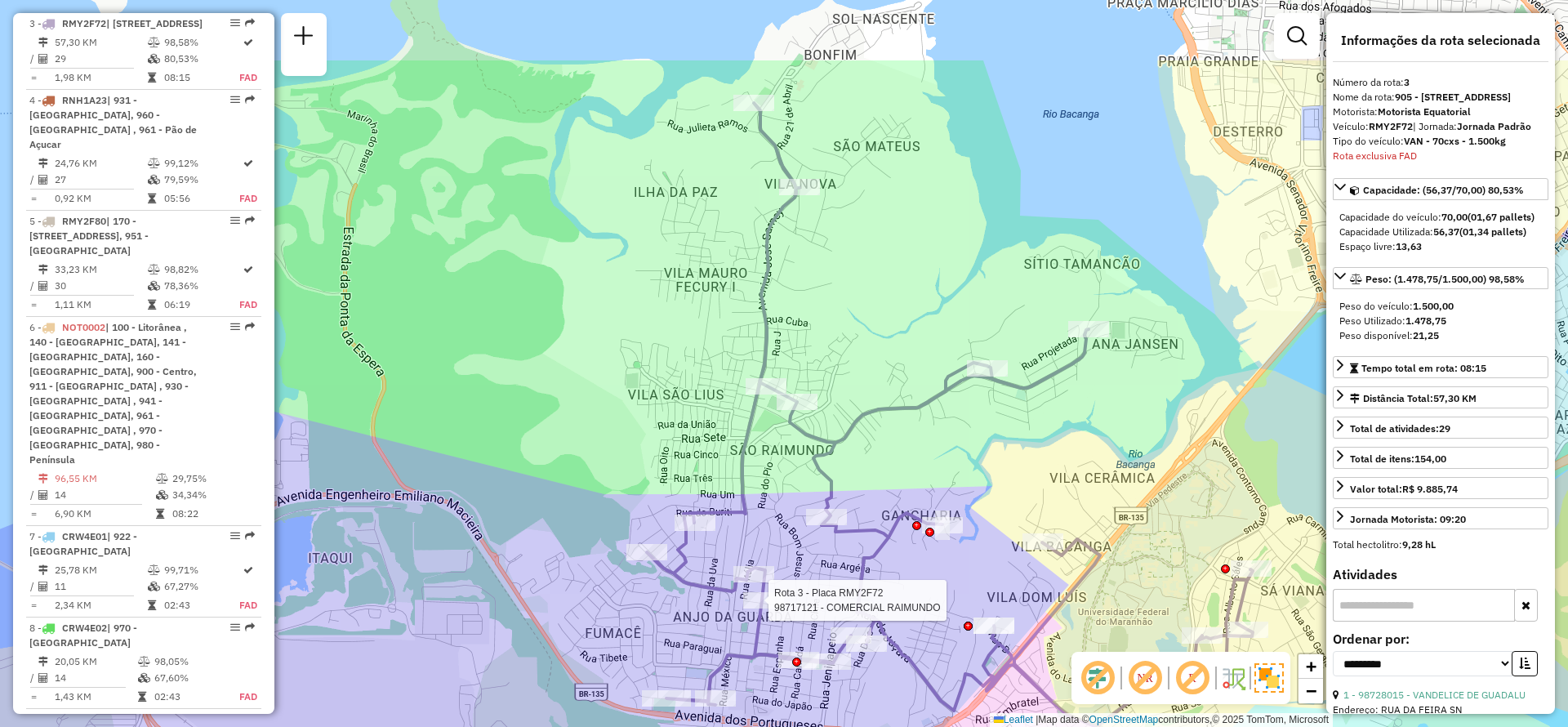
drag, startPoint x: 1047, startPoint y: 159, endPoint x: 1042, endPoint y: 292, distance: 133.1
click at [1042, 292] on div "Rota 3 - Placa RMY2F72 98717121 - COMERCIAL [PERSON_NAME] de atendimento Grade …" at bounding box center [784, 364] width 1568 height 727
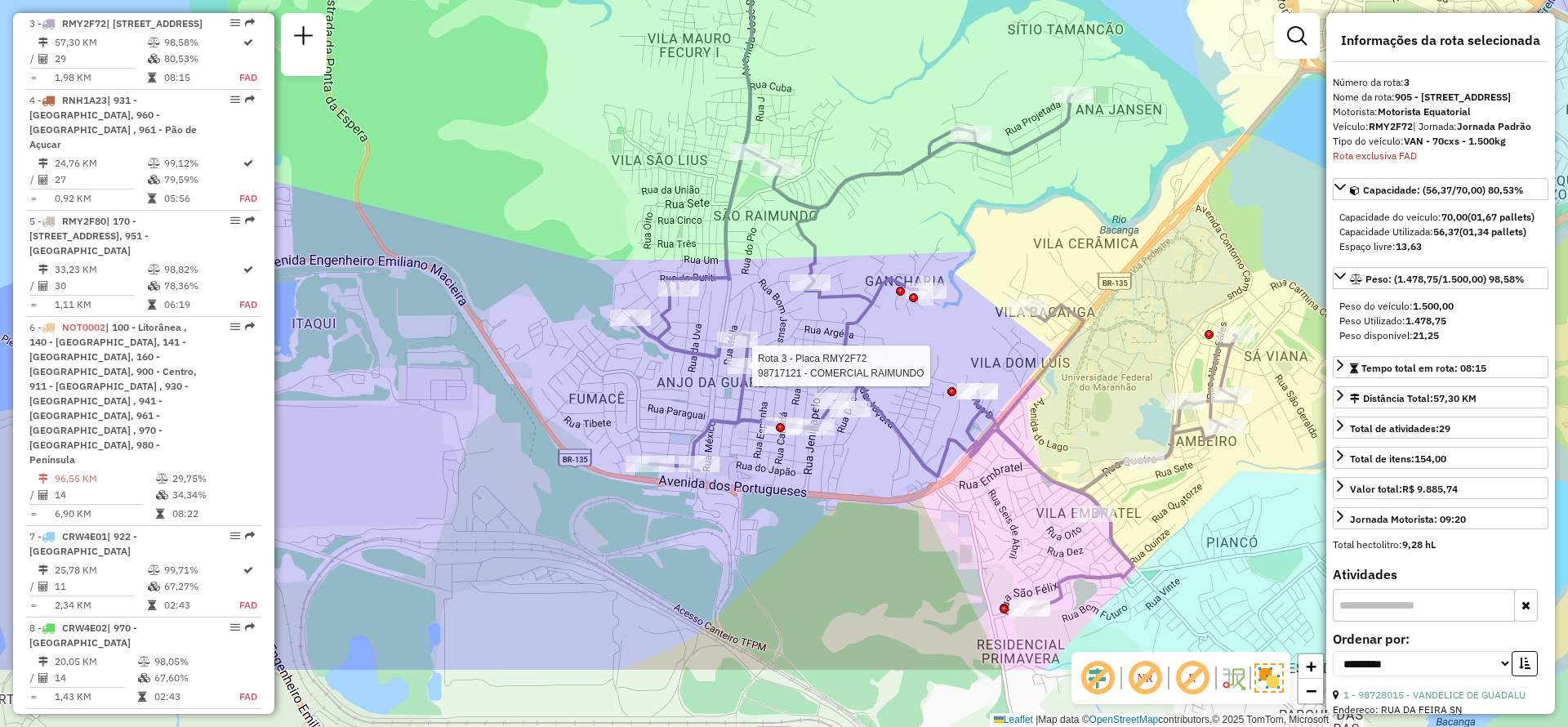
drag, startPoint x: 994, startPoint y: 322, endPoint x: 974, endPoint y: 191, distance: 132.5
click at [974, 191] on div "Rota 3 - Placa RMY2F72 98717121 - COMERCIAL [PERSON_NAME] de atendimento Grade …" at bounding box center [784, 364] width 1568 height 727
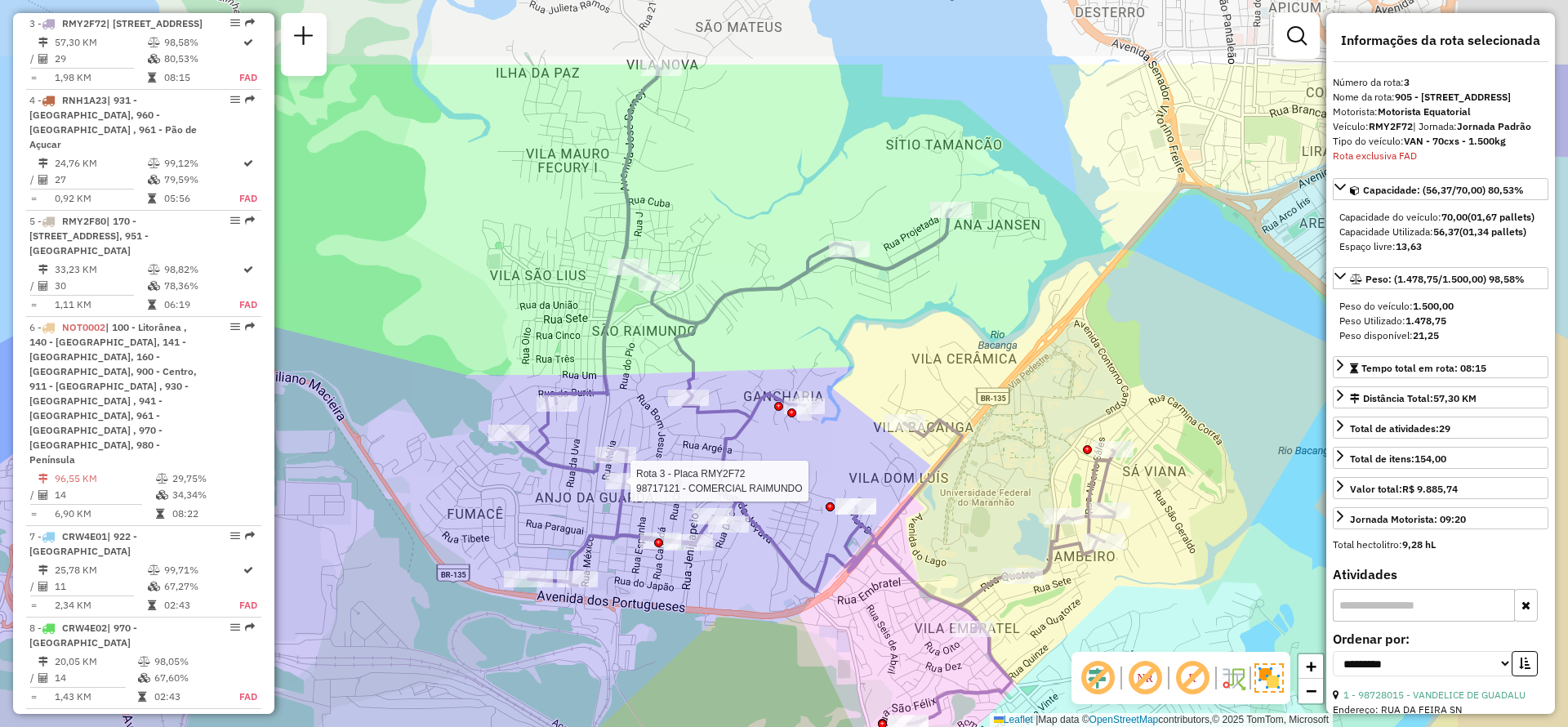
drag, startPoint x: 1029, startPoint y: 255, endPoint x: 909, endPoint y: 422, distance: 205.6
click at [900, 429] on div "Rota 3 - Placa RMY2F72 98717121 - COMERCIAL [PERSON_NAME] de atendimento Grade …" at bounding box center [784, 364] width 1568 height 727
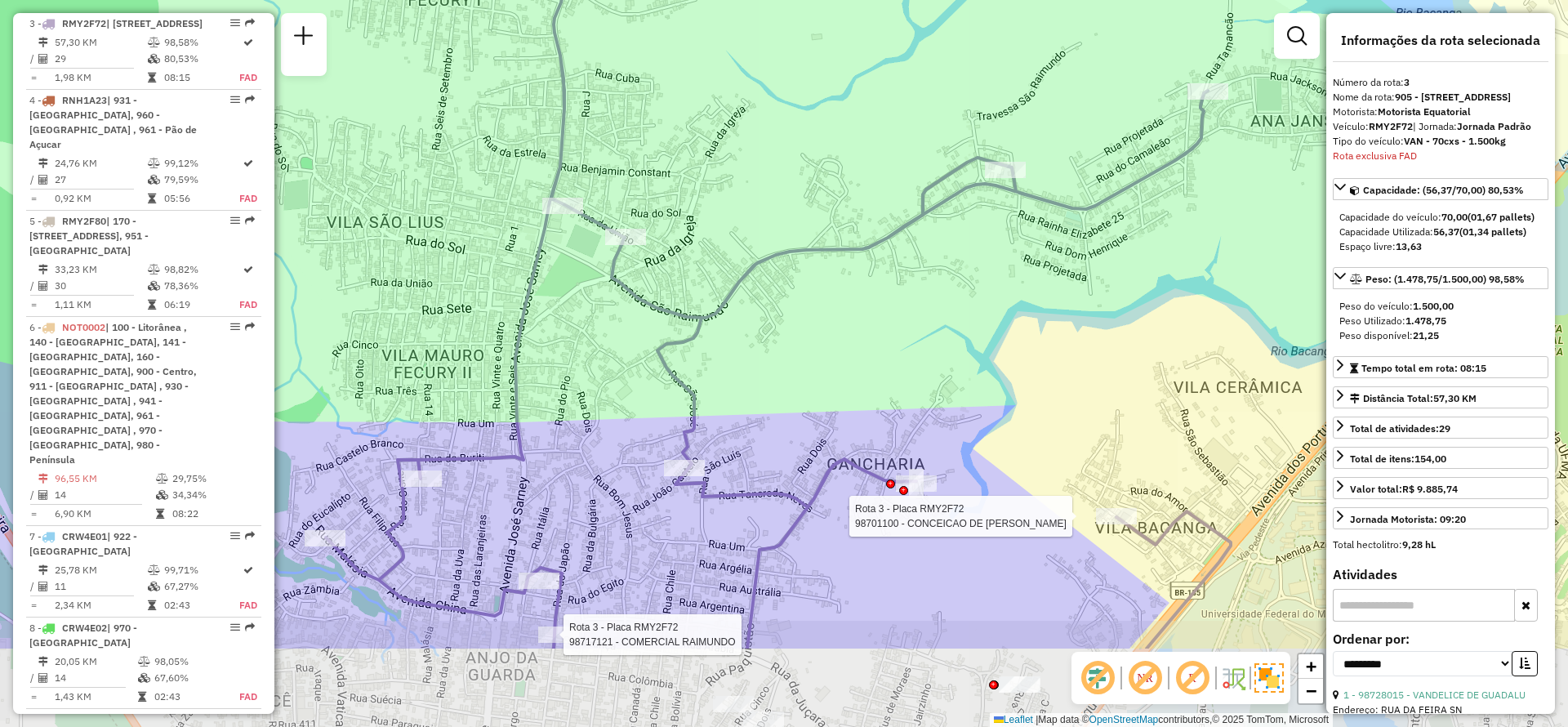
drag, startPoint x: 788, startPoint y: 444, endPoint x: 897, endPoint y: 289, distance: 189.5
click at [897, 289] on div "Rota 3 - Placa RMY2F72 98717121 - COMERCIAL RAIMUNDO Rota 3 - Placa RMY2F72 987…" at bounding box center [784, 364] width 1568 height 727
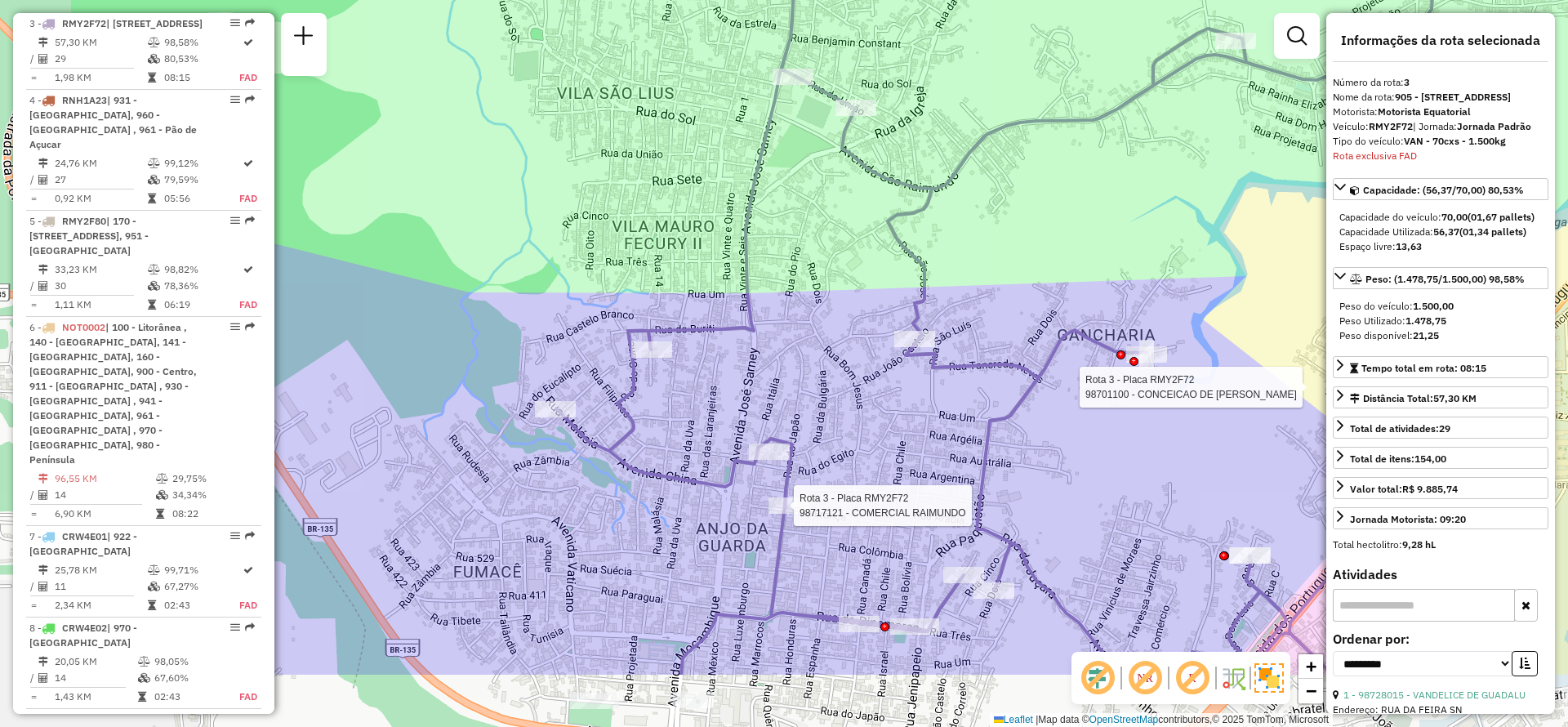
drag, startPoint x: 594, startPoint y: 406, endPoint x: 821, endPoint y: 281, distance: 259.1
click at [821, 281] on div "Rota 3 - Placa RMY2F72 98717121 - COMERCIAL RAIMUNDO Rota 3 - Placa RMY2F72 987…" at bounding box center [784, 364] width 1568 height 727
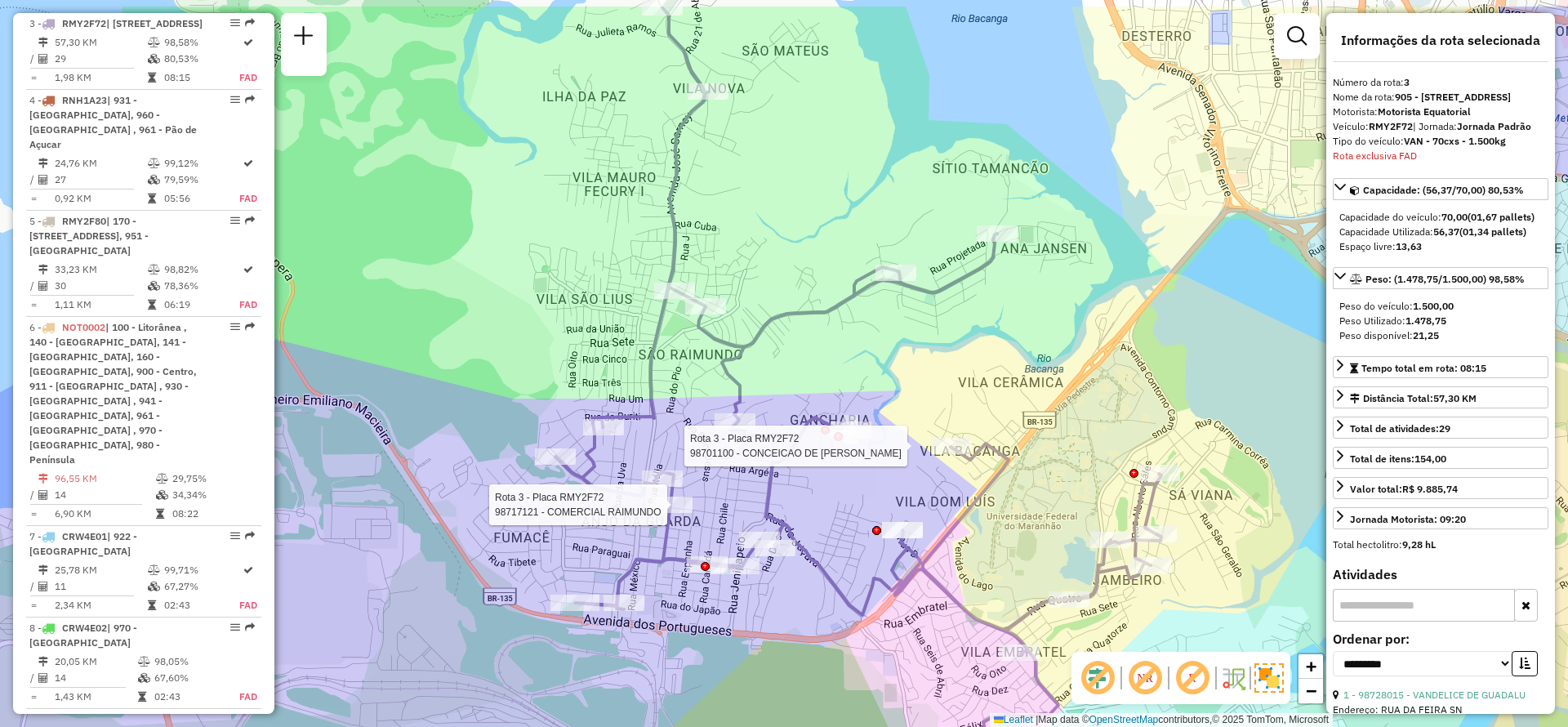
drag, startPoint x: 954, startPoint y: 292, endPoint x: 826, endPoint y: 370, distance: 149.9
click at [826, 370] on div "Rota 3 - Placa RMY2F72 98717121 - COMERCIAL RAIMUNDO Rota 3 - Placa RMY2F72 987…" at bounding box center [784, 364] width 1568 height 727
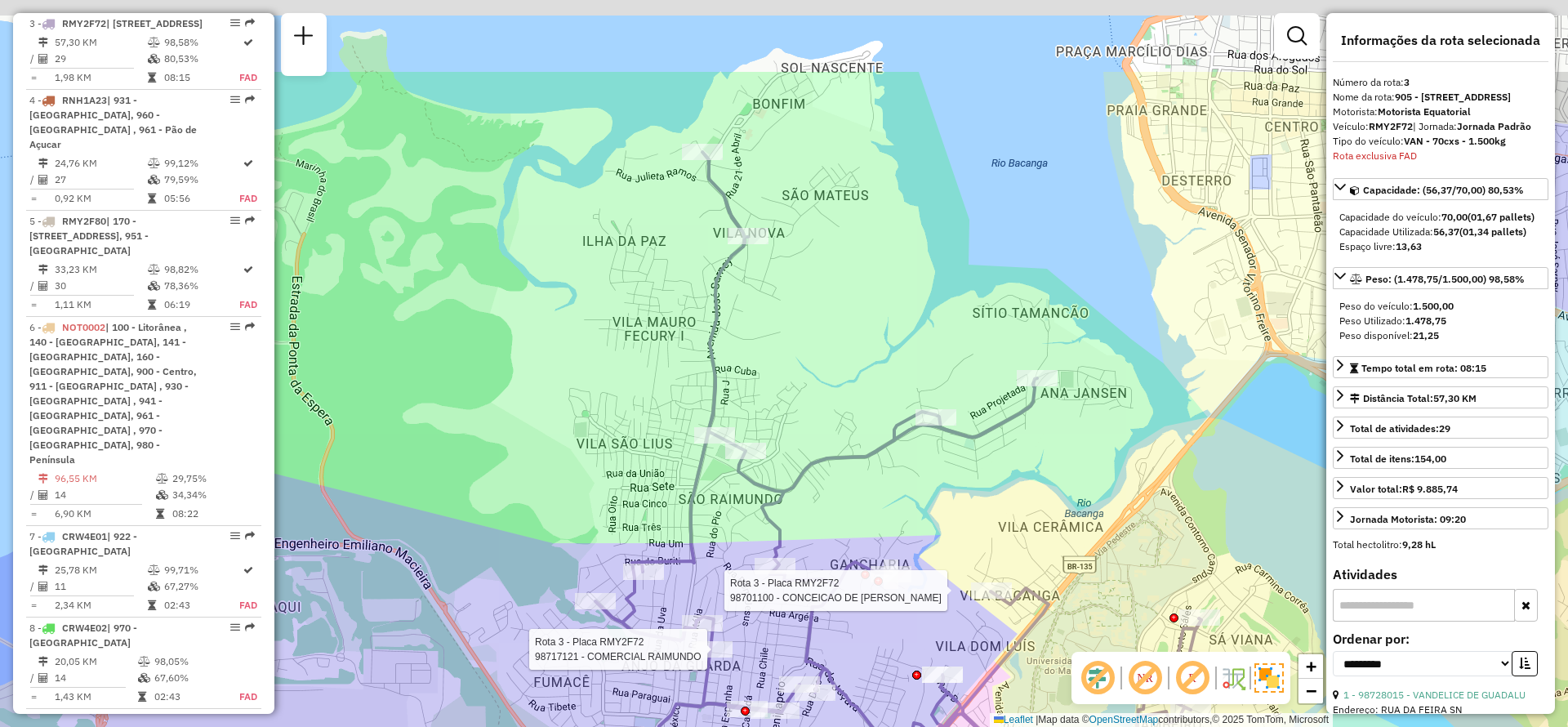
drag, startPoint x: 722, startPoint y: 225, endPoint x: 762, endPoint y: 370, distance: 150.4
click at [762, 370] on div "Rota 3 - Placa RMY2F72 98717121 - COMERCIAL RAIMUNDO Rota 3 - Placa RMY2F72 987…" at bounding box center [784, 364] width 1568 height 727
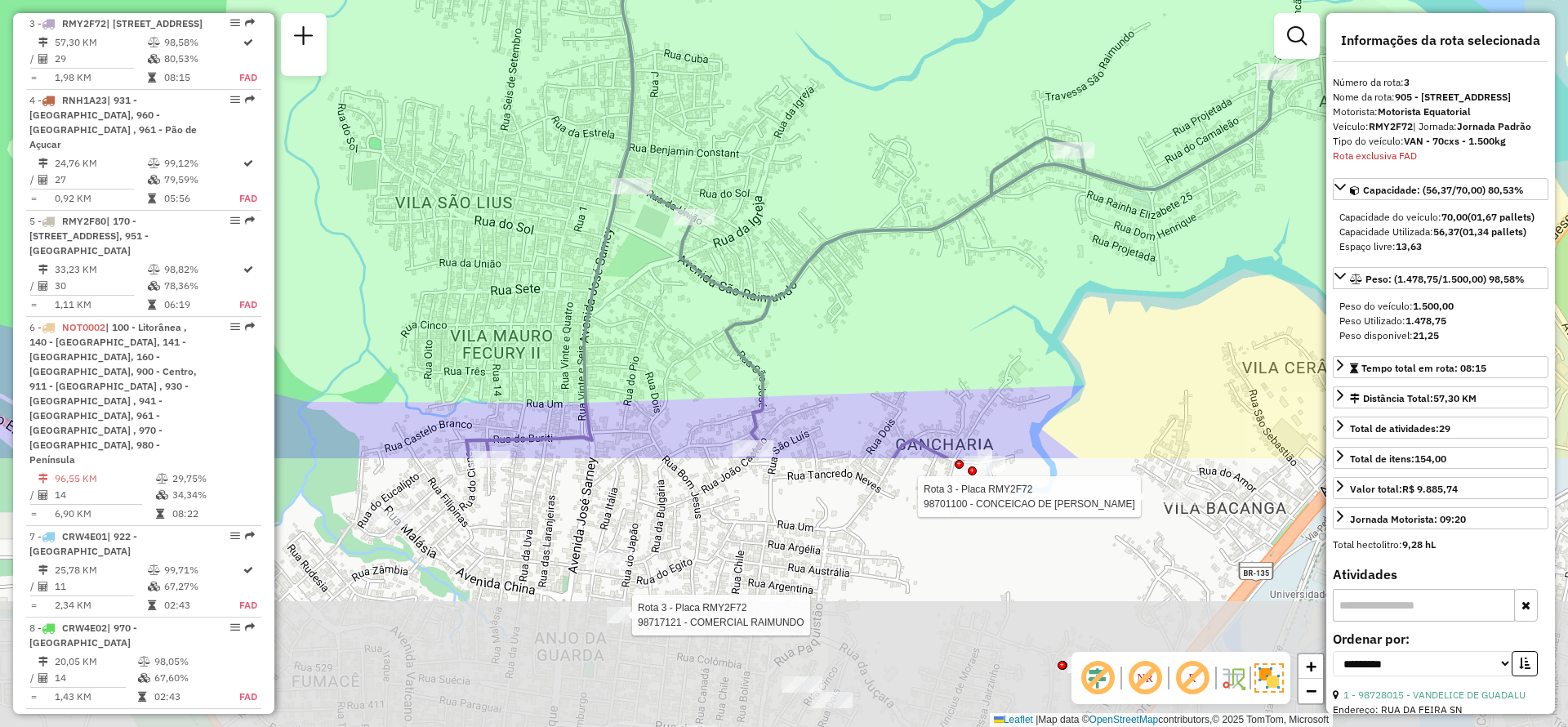
drag, startPoint x: 767, startPoint y: 468, endPoint x: 727, endPoint y: 127, distance: 343.3
click at [725, 103] on div "Rota 3 - Placa RMY2F72 98717121 - COMERCIAL RAIMUNDO Rota 3 - Placa RMY2F72 987…" at bounding box center [784, 364] width 1568 height 727
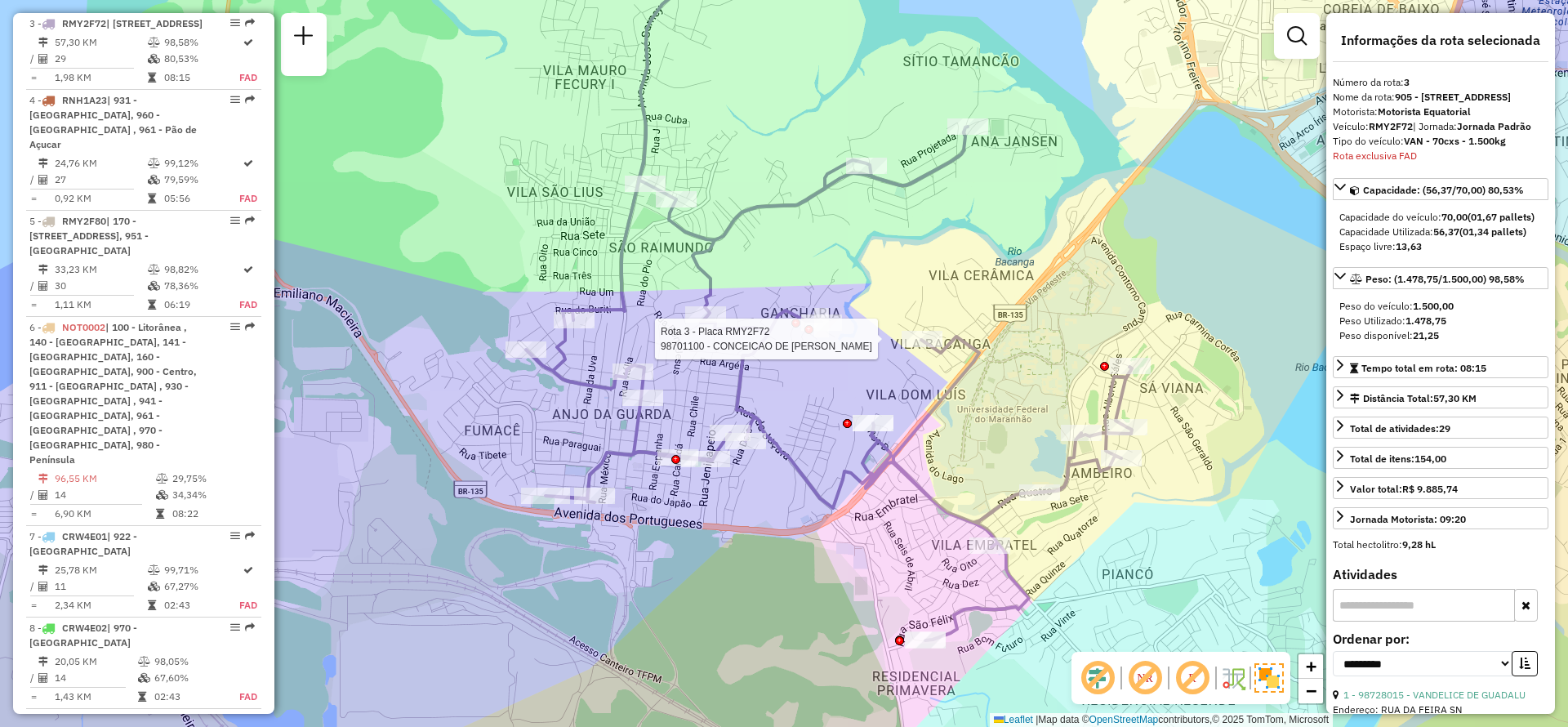
drag, startPoint x: 697, startPoint y: 459, endPoint x: 651, endPoint y: 423, distance: 58.4
click at [651, 423] on div "Rota 3 - Placa RMY2F72 98701100 - CONCEICAO DE [PERSON_NAME] MADEIRA Janela de …" at bounding box center [784, 364] width 1568 height 727
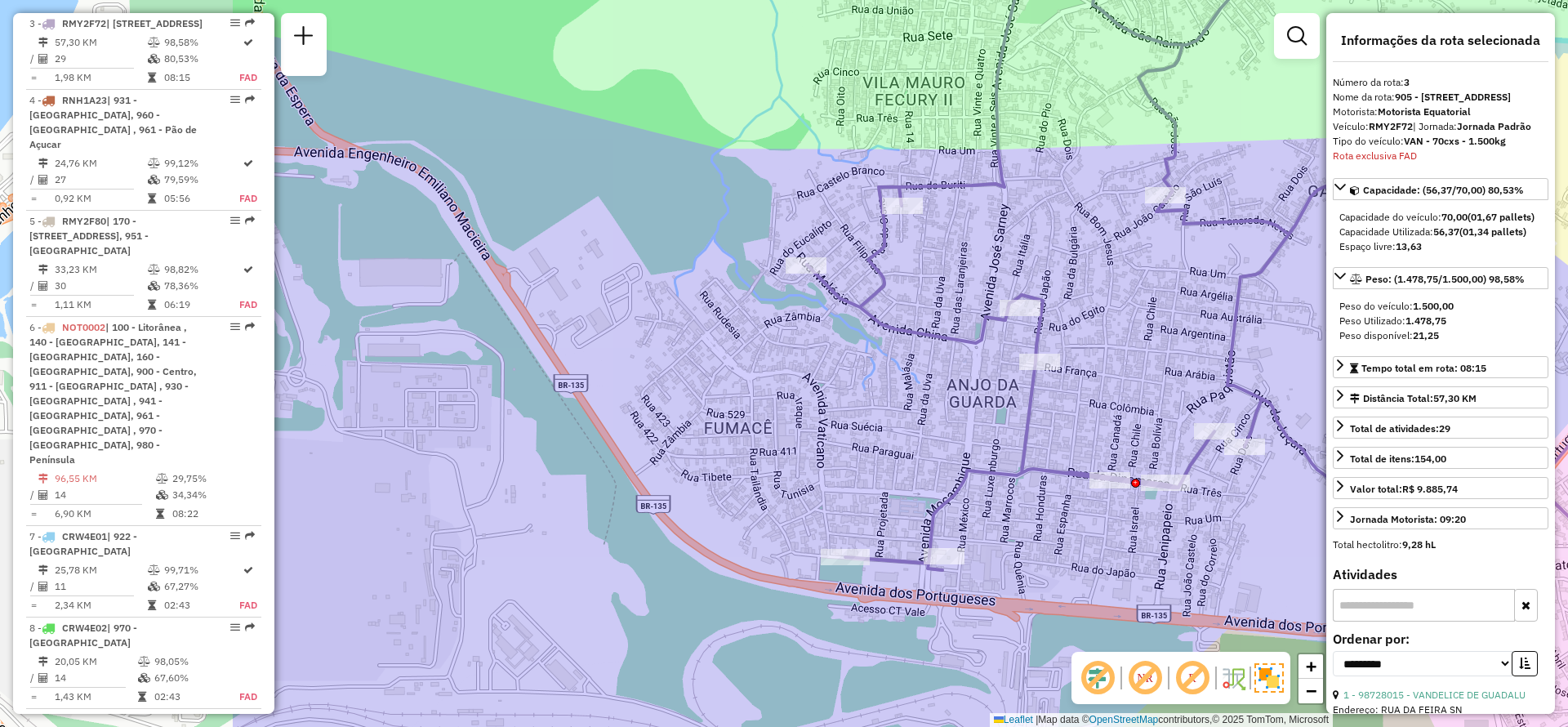
drag, startPoint x: 594, startPoint y: 500, endPoint x: 983, endPoint y: 494, distance: 389.0
click at [983, 494] on div "Rota 3 - Placa RMY2F72 98701100 - CONCEICAO DE [PERSON_NAME] MADEIRA Janela de …" at bounding box center [784, 364] width 1568 height 727
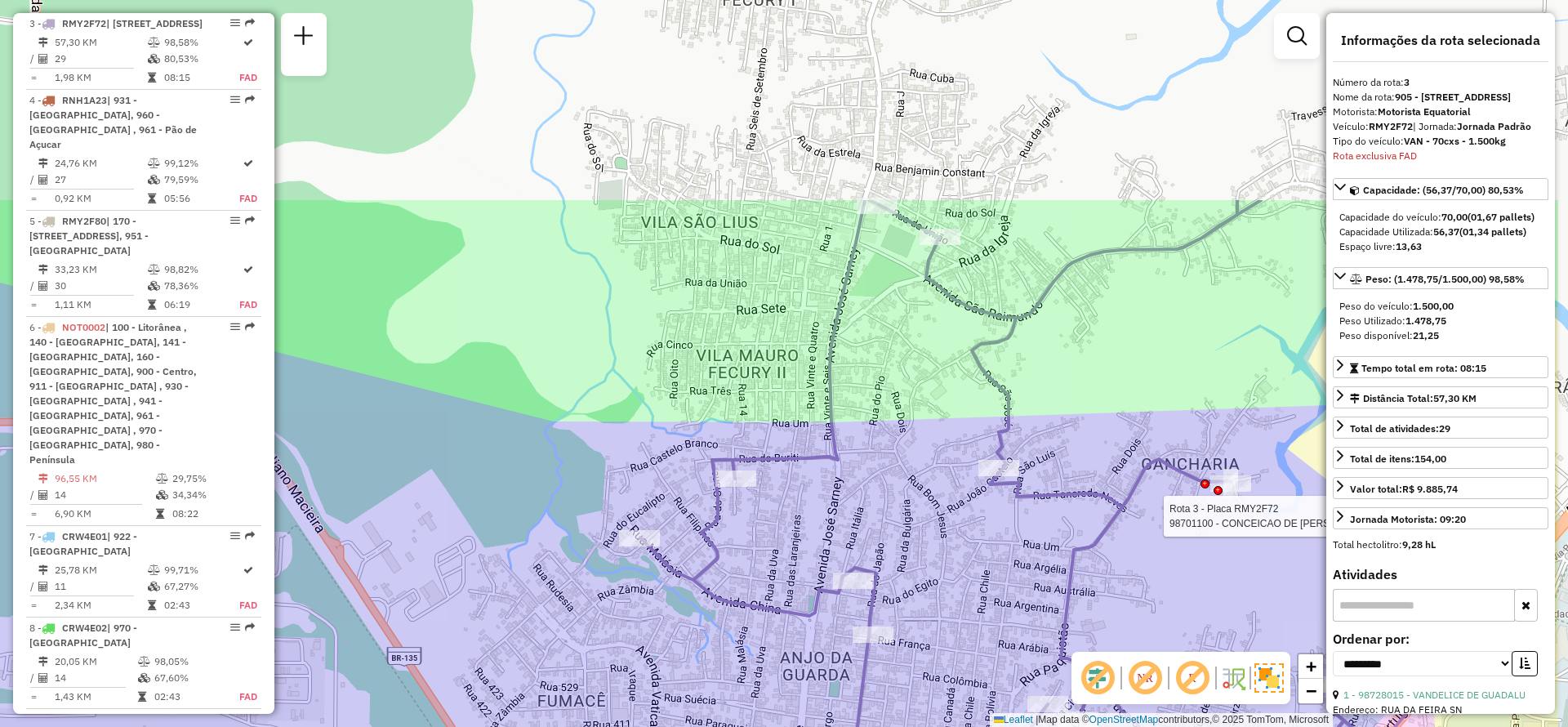
drag, startPoint x: 926, startPoint y: 355, endPoint x: 760, endPoint y: 621, distance: 313.5
click at [760, 621] on div "Rota 3 - Placa RMY2F72 98701100 - CONCEICAO DE [PERSON_NAME] MADEIRA Janela de …" at bounding box center [784, 364] width 1568 height 727
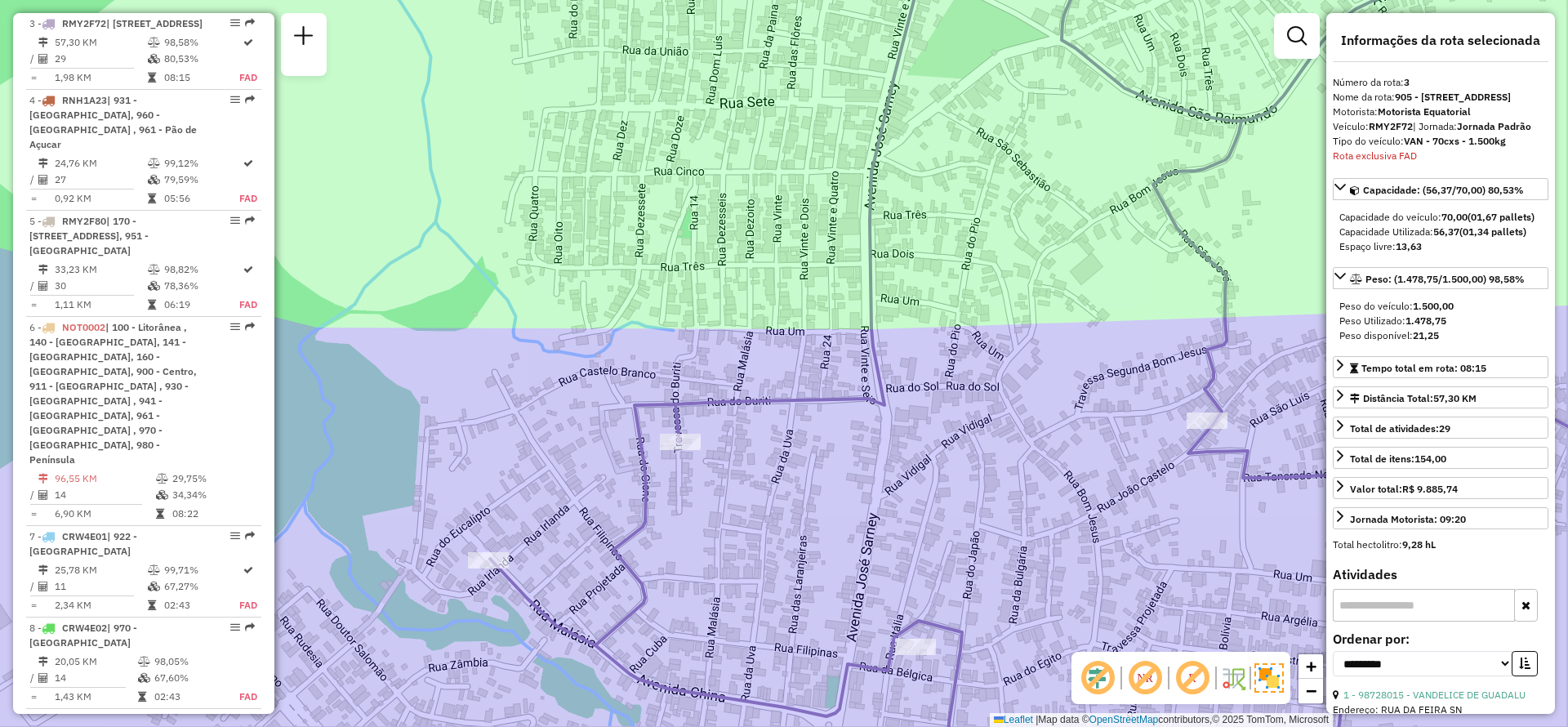
drag, startPoint x: 794, startPoint y: 510, endPoint x: 757, endPoint y: 481, distance: 47.0
click at [757, 481] on div "Rota 3 - Placa RMY2F72 98701100 - CONCEICAO DE [PERSON_NAME] MADEIRA Janela de …" at bounding box center [784, 364] width 1568 height 727
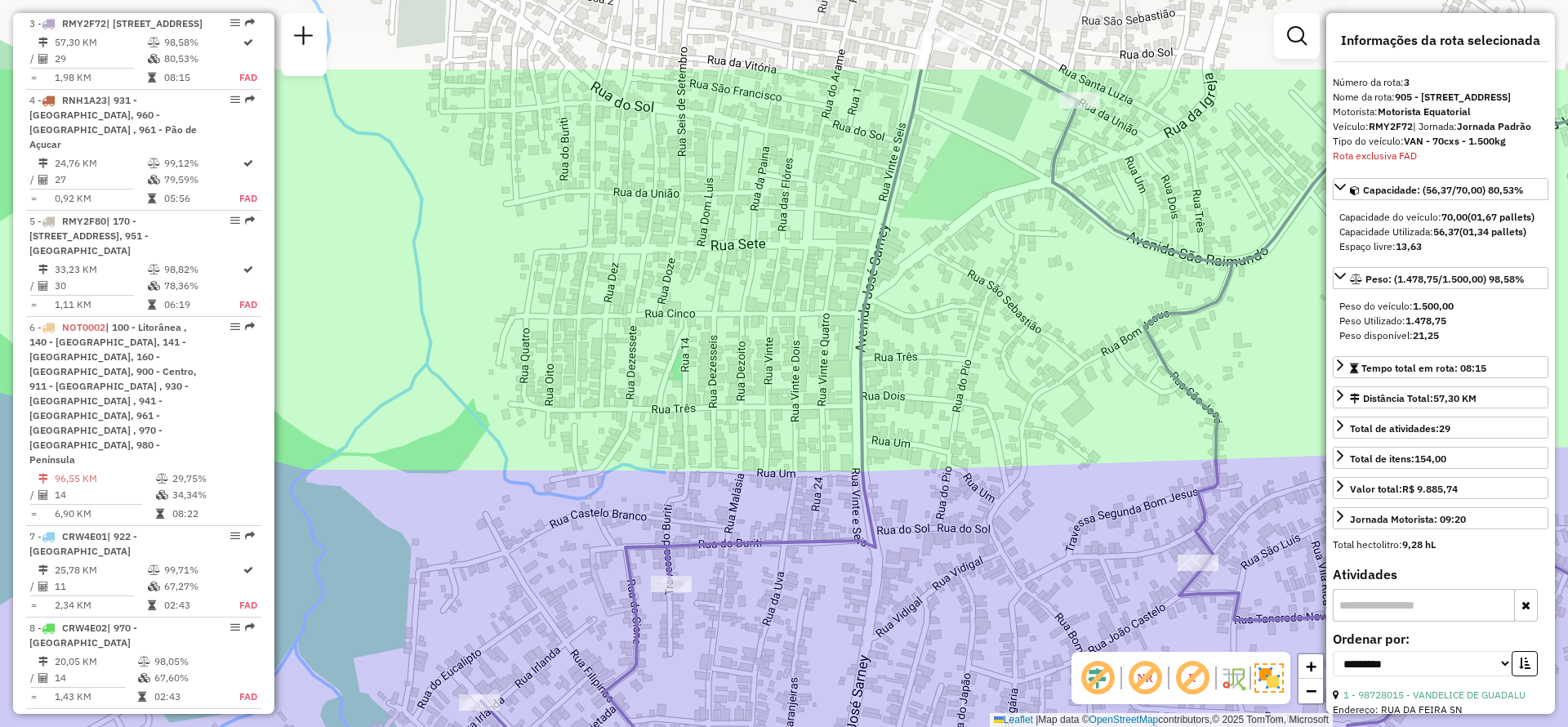
drag, startPoint x: 696, startPoint y: 260, endPoint x: 687, endPoint y: 402, distance: 142.3
click at [687, 402] on div "Rota 3 - Placa RMY2F72 98701100 - CONCEICAO DE [PERSON_NAME] MADEIRA Janela de …" at bounding box center [784, 364] width 1568 height 727
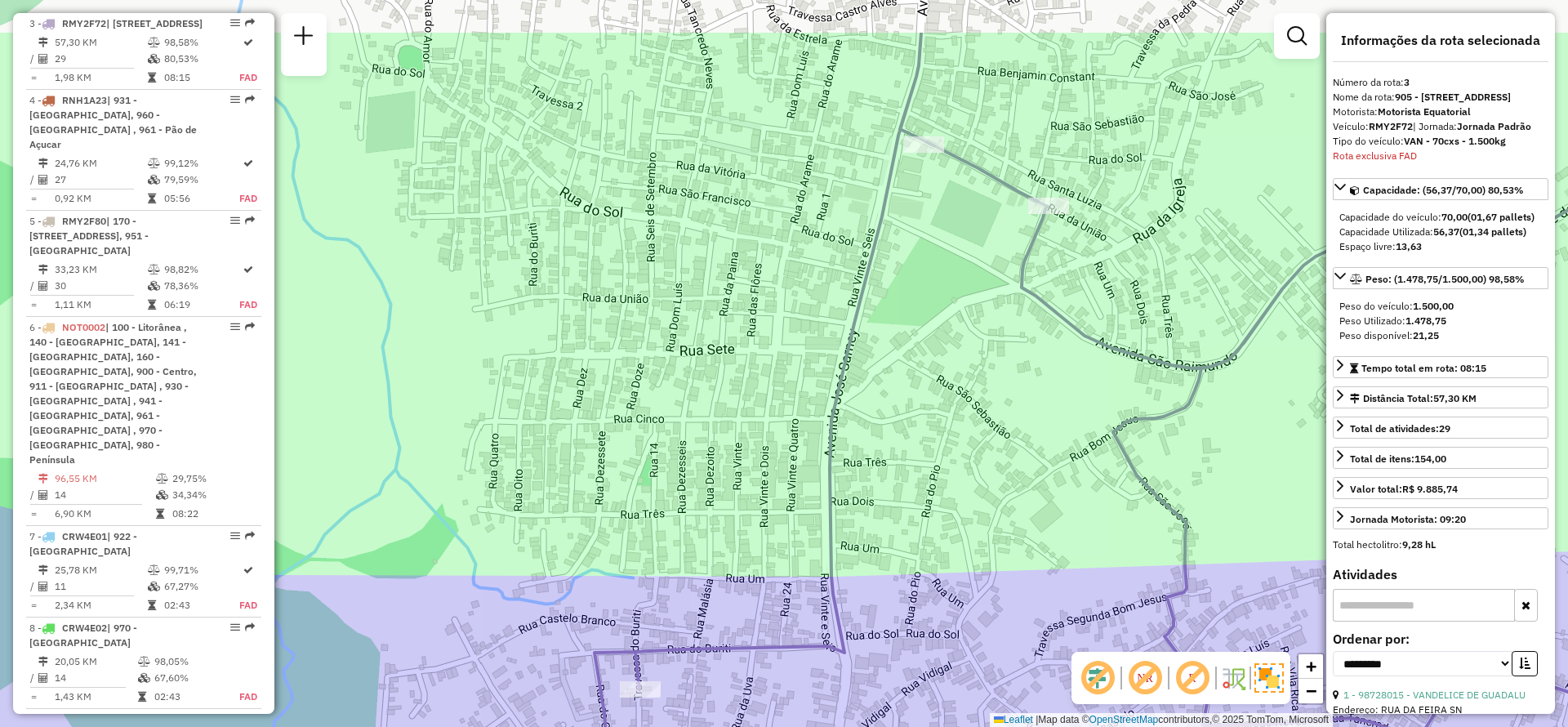
drag, startPoint x: 698, startPoint y: 305, endPoint x: 667, endPoint y: 410, distance: 109.5
click at [667, 410] on div "Rota 3 - Placa RMY2F72 98701100 - CONCEICAO DE [PERSON_NAME] MADEIRA Janela de …" at bounding box center [784, 364] width 1568 height 727
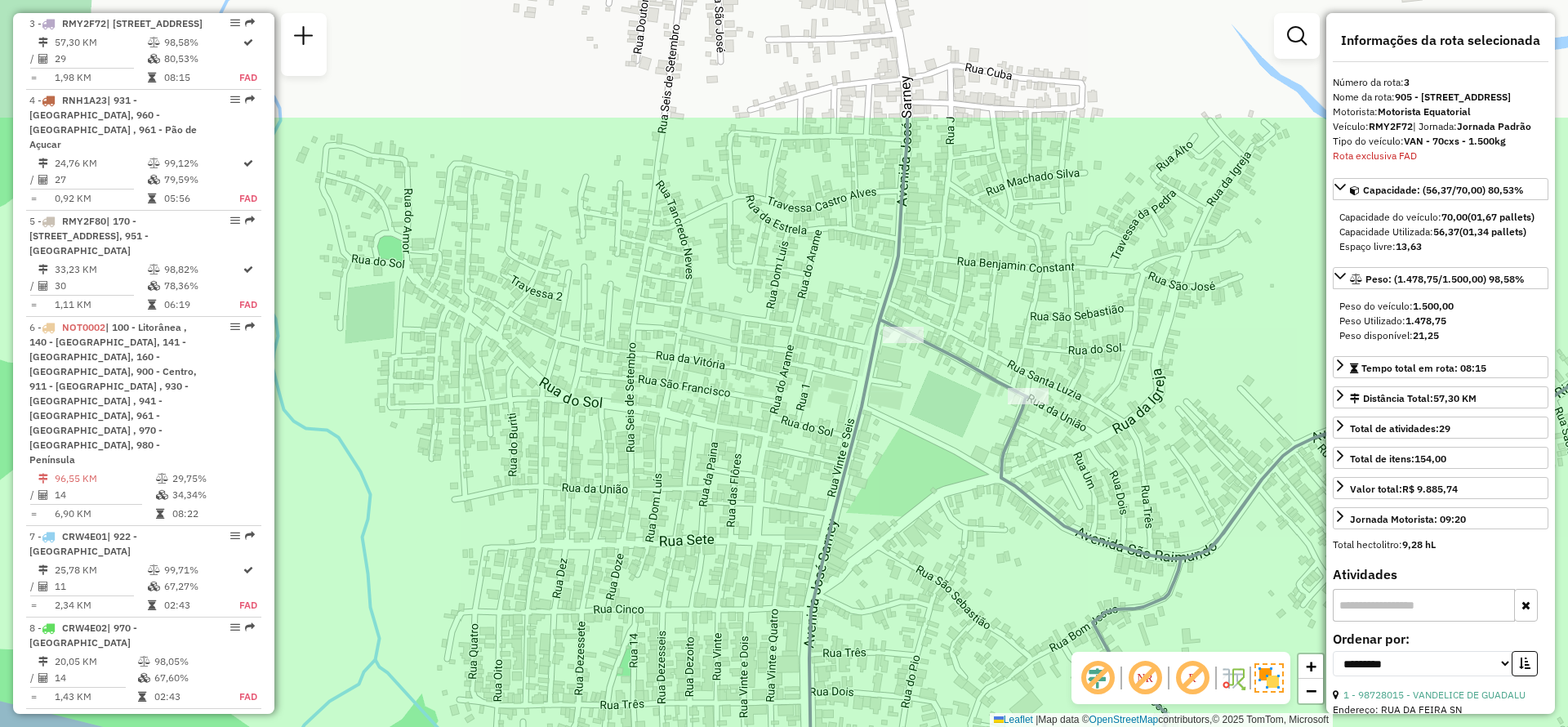
drag, startPoint x: 720, startPoint y: 353, endPoint x: 698, endPoint y: 545, distance: 193.3
click at [698, 545] on div "Rota 3 - Placa RMY2F72 98701100 - CONCEICAO DE [PERSON_NAME] MADEIRA Janela de …" at bounding box center [784, 364] width 1568 height 727
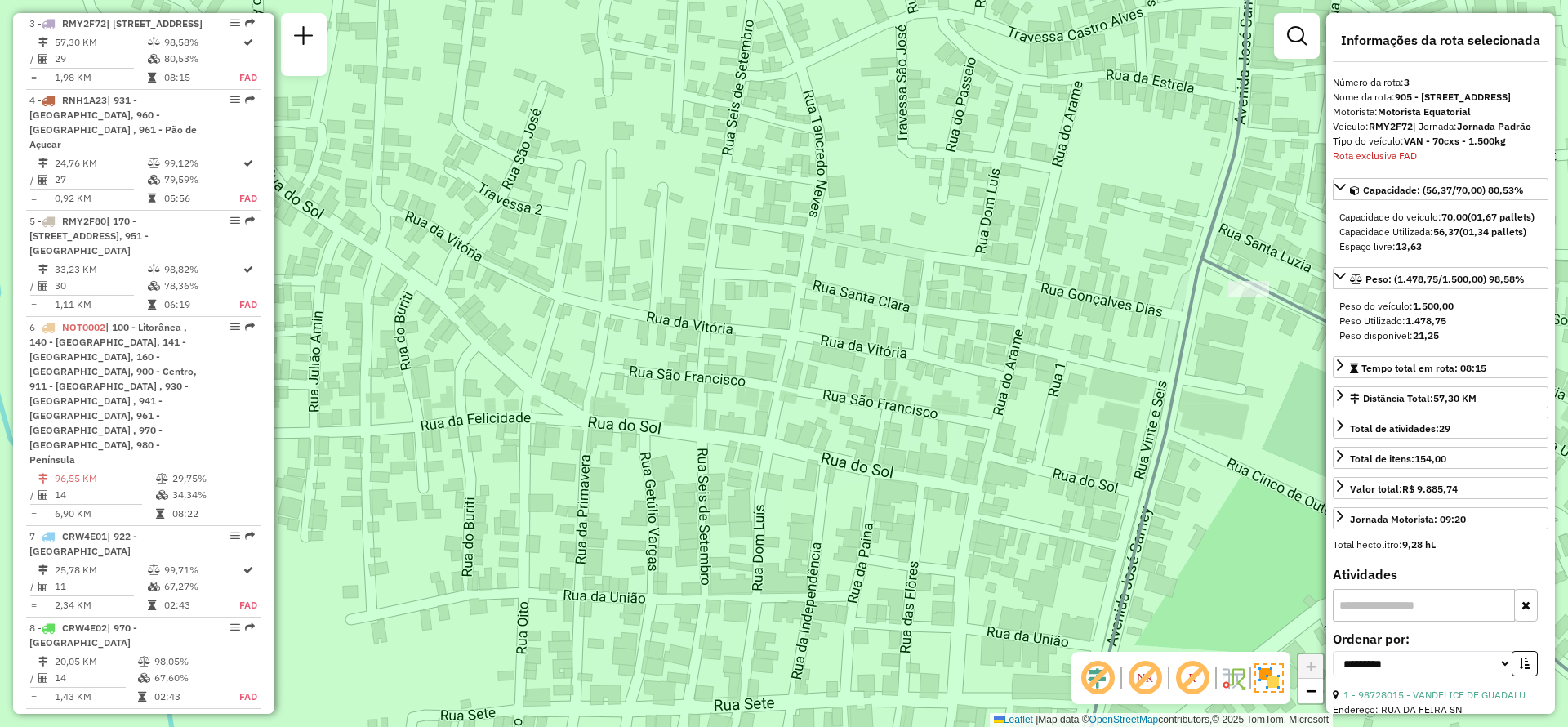
drag, startPoint x: 678, startPoint y: 438, endPoint x: 756, endPoint y: 435, distance: 78.1
click at [756, 435] on div "Rota 3 - Placa RMY2F72 98701100 - CONCEICAO DE [PERSON_NAME] MADEIRA Janela de …" at bounding box center [784, 364] width 1568 height 727
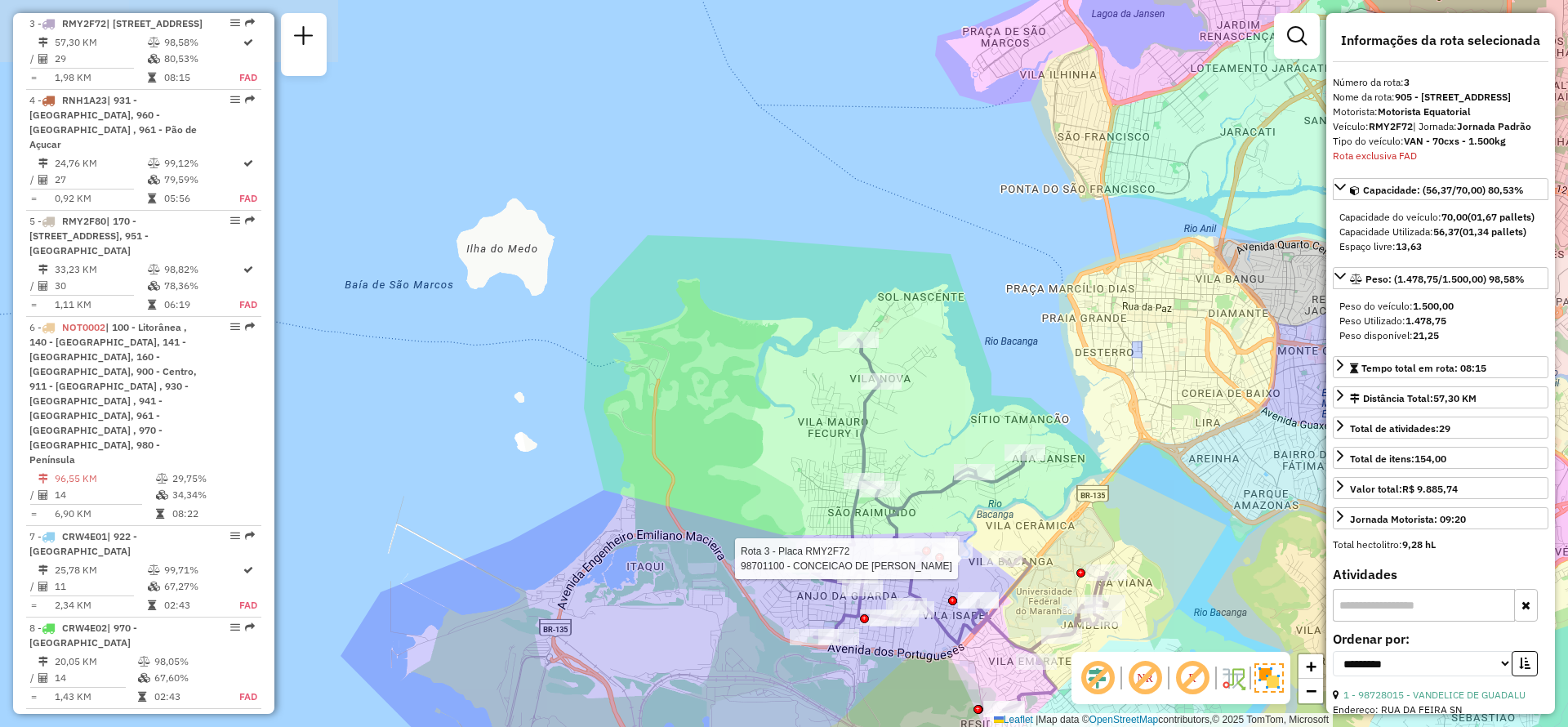
drag, startPoint x: 975, startPoint y: 521, endPoint x: 861, endPoint y: 495, distance: 116.9
click at [861, 495] on icon at bounding box center [955, 524] width 303 height 370
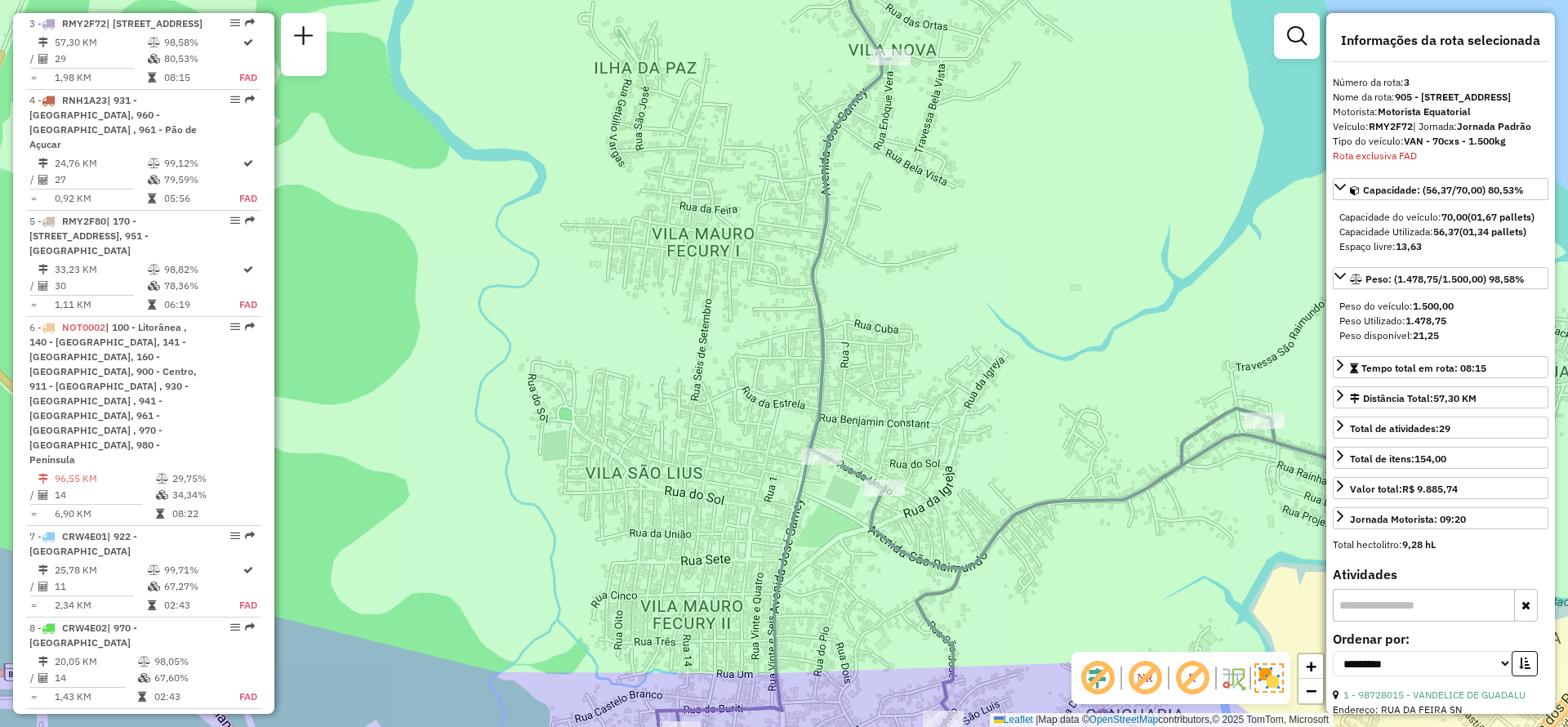
drag, startPoint x: 725, startPoint y: 580, endPoint x: 687, endPoint y: 544, distance: 52.3
click at [687, 544] on div "Rota 3 - Placa RMY2F72 98701100 - CONCEICAO DE [PERSON_NAME] MADEIRA Janela de …" at bounding box center [784, 364] width 1568 height 727
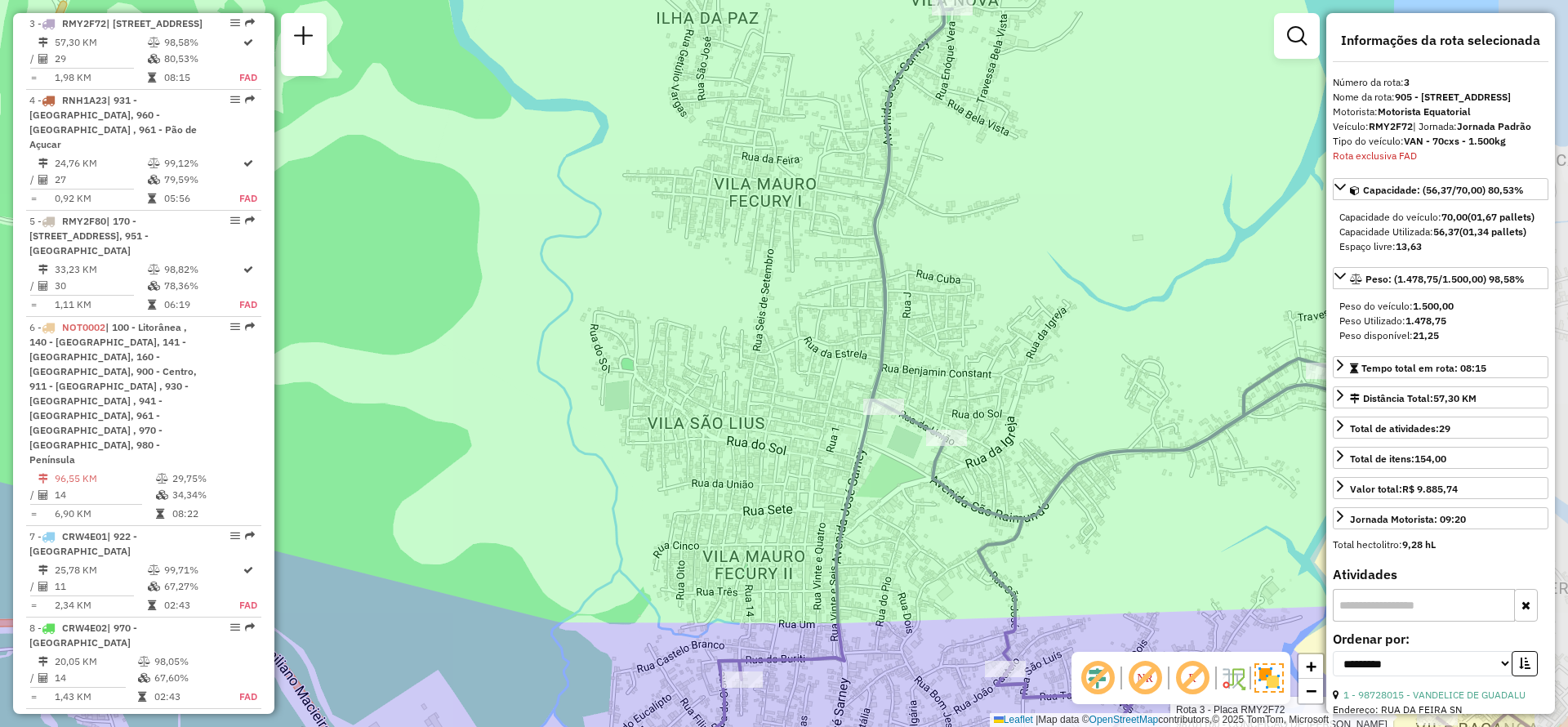
drag, startPoint x: 993, startPoint y: 415, endPoint x: 792, endPoint y: 357, distance: 209.2
click at [792, 357] on div "Rota 3 - Placa RMY2F72 98701100 - CONCEICAO DE [PERSON_NAME] MADEIRA Janela de …" at bounding box center [784, 364] width 1568 height 727
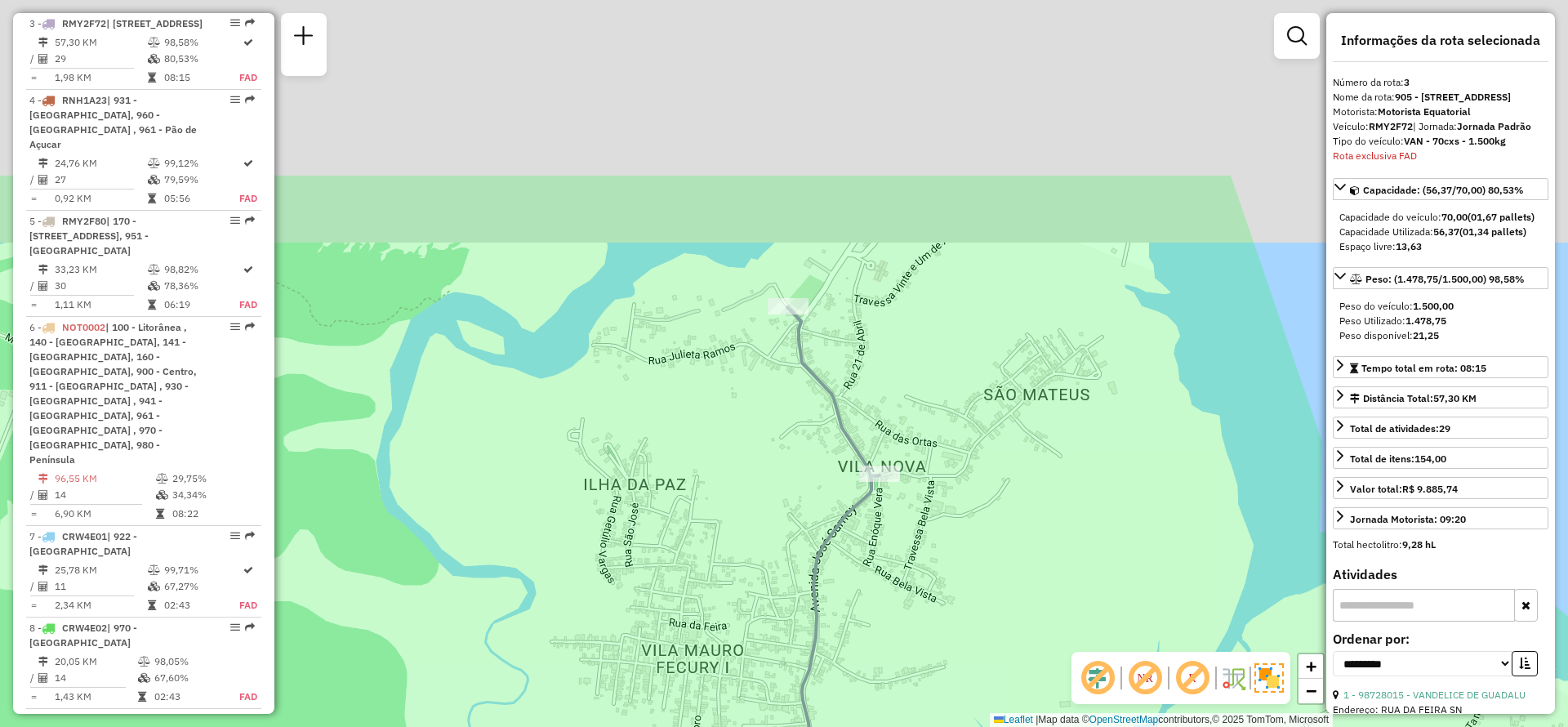
drag, startPoint x: 825, startPoint y: 113, endPoint x: 809, endPoint y: 389, distance: 276.5
click at [809, 389] on icon at bounding box center [1109, 677] width 692 height 741
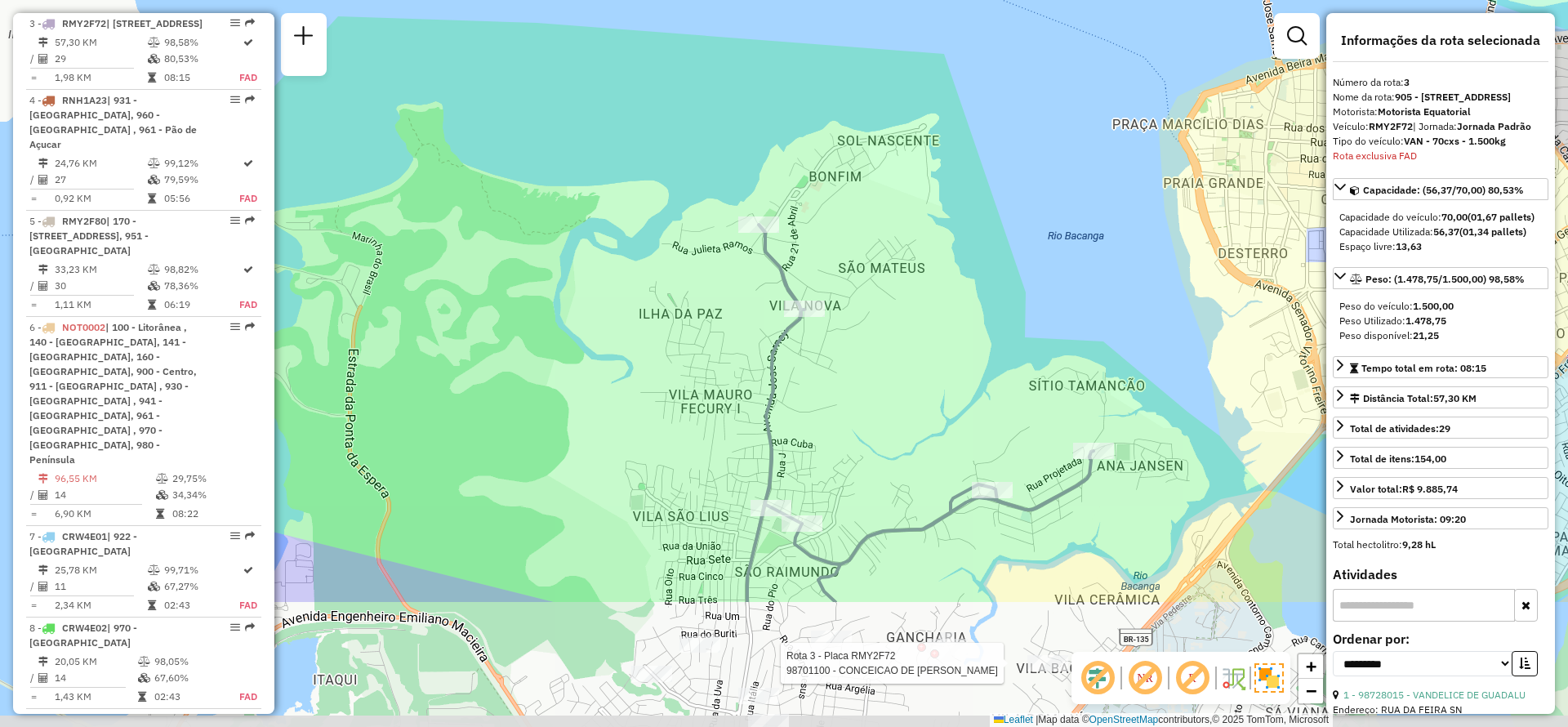
drag, startPoint x: 841, startPoint y: 570, endPoint x: 760, endPoint y: 338, distance: 245.7
click at [760, 338] on icon at bounding box center [921, 413] width 347 height 377
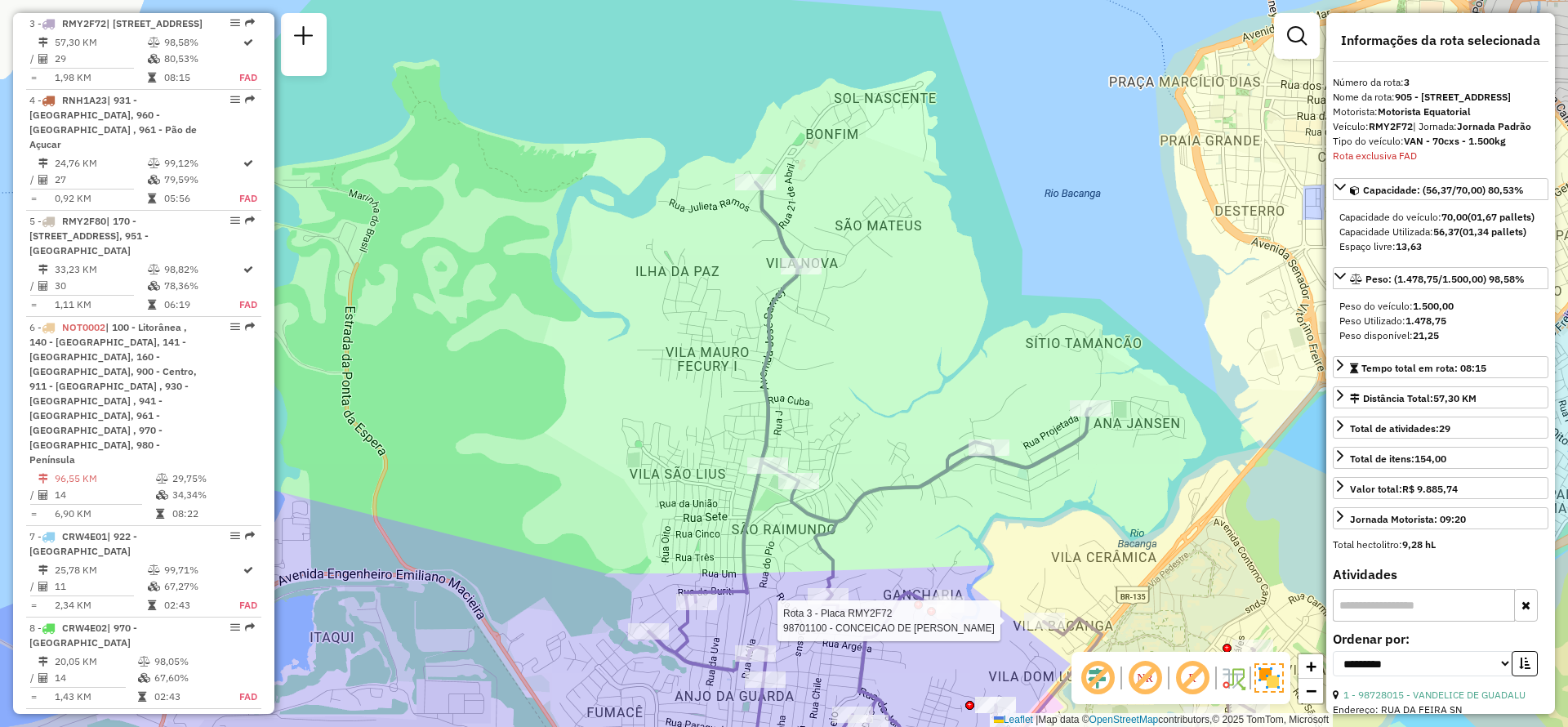
drag, startPoint x: 902, startPoint y: 360, endPoint x: 922, endPoint y: 308, distance: 55.7
click at [922, 308] on div "Rota 3 - Placa RMY2F72 98701100 - CONCEICAO DE [PERSON_NAME] MADEIRA Janela de …" at bounding box center [784, 364] width 1568 height 727
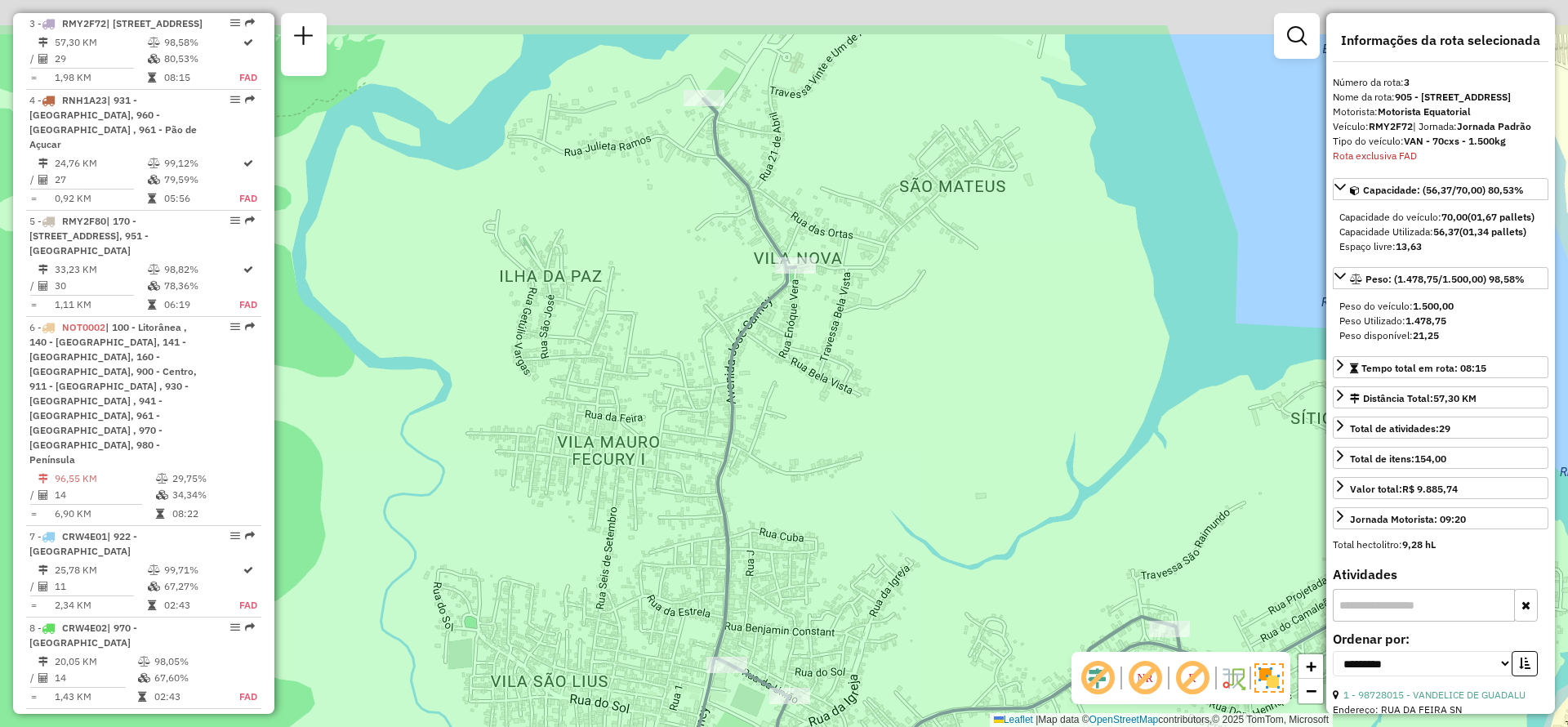
drag, startPoint x: 811, startPoint y: 240, endPoint x: 844, endPoint y: 344, distance: 109.1
click at [844, 344] on div "Rota 3 - Placa RMY2F72 98701100 - CONCEICAO DE [PERSON_NAME] MADEIRA Janela de …" at bounding box center [784, 364] width 1568 height 727
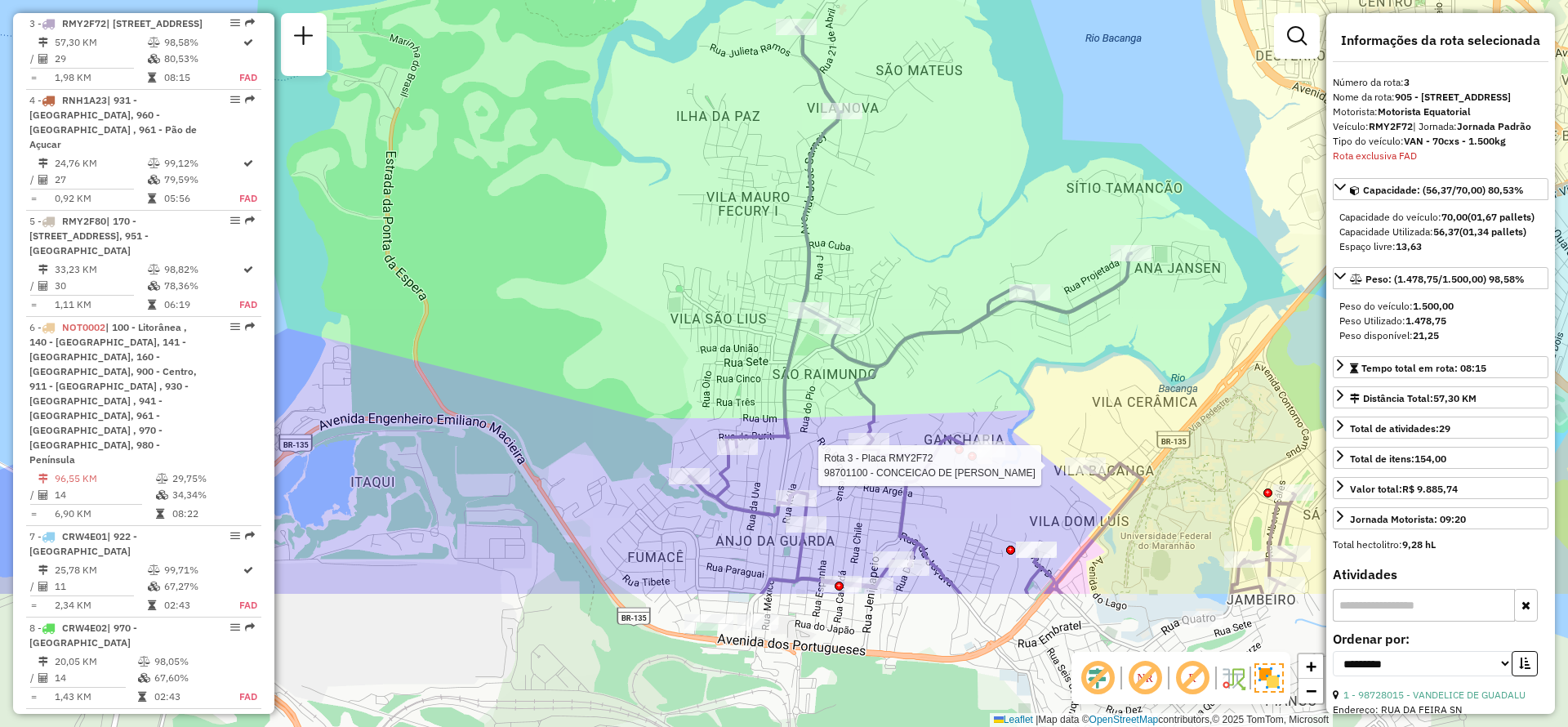
drag, startPoint x: 867, startPoint y: 497, endPoint x: 876, endPoint y: 301, distance: 196.2
click at [876, 301] on div "Rota 3 - Placa RMY2F72 98701100 - CONCEICAO DE [PERSON_NAME] MADEIRA Janela de …" at bounding box center [784, 364] width 1568 height 727
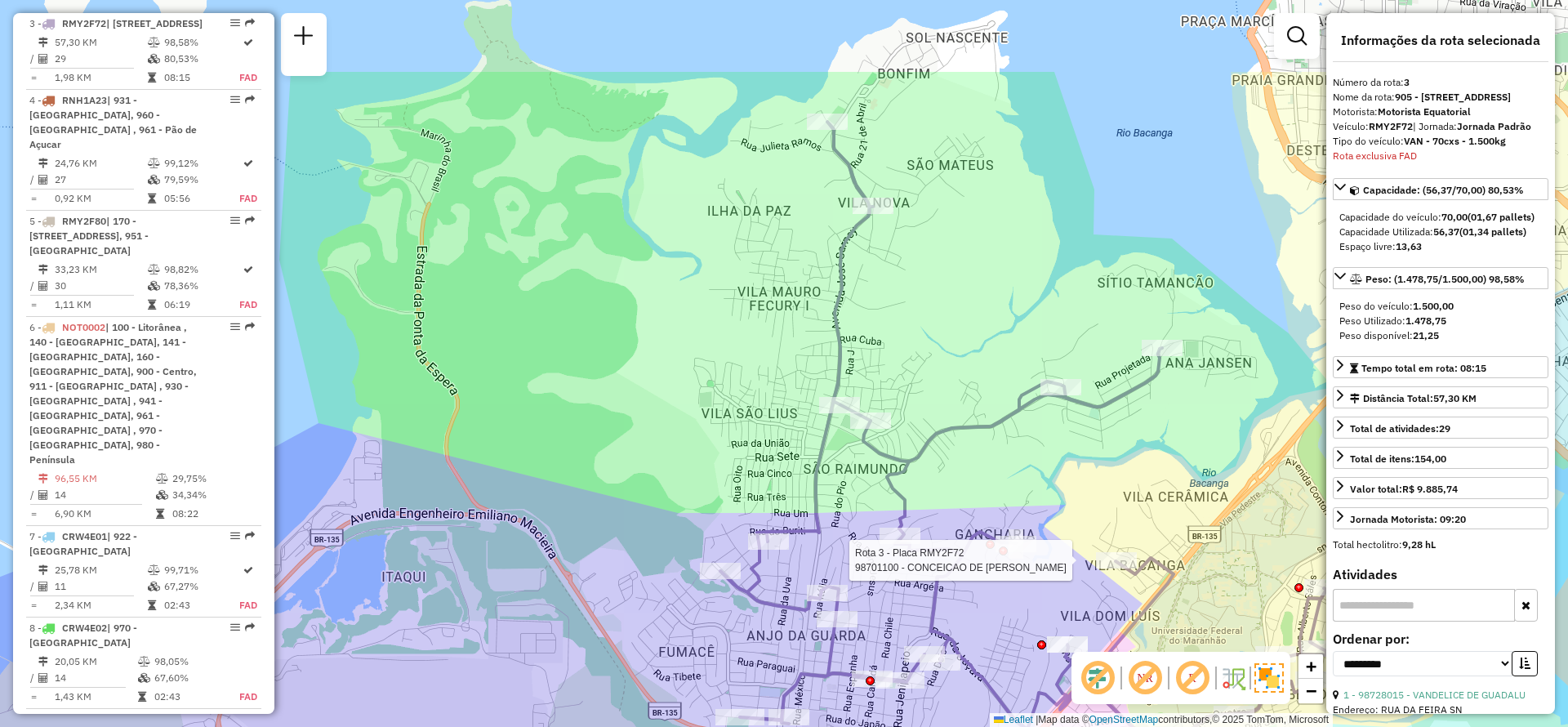
drag, startPoint x: 984, startPoint y: 274, endPoint x: 1010, endPoint y: 419, distance: 147.3
click at [1010, 419] on icon at bounding box center [1023, 492] width 606 height 740
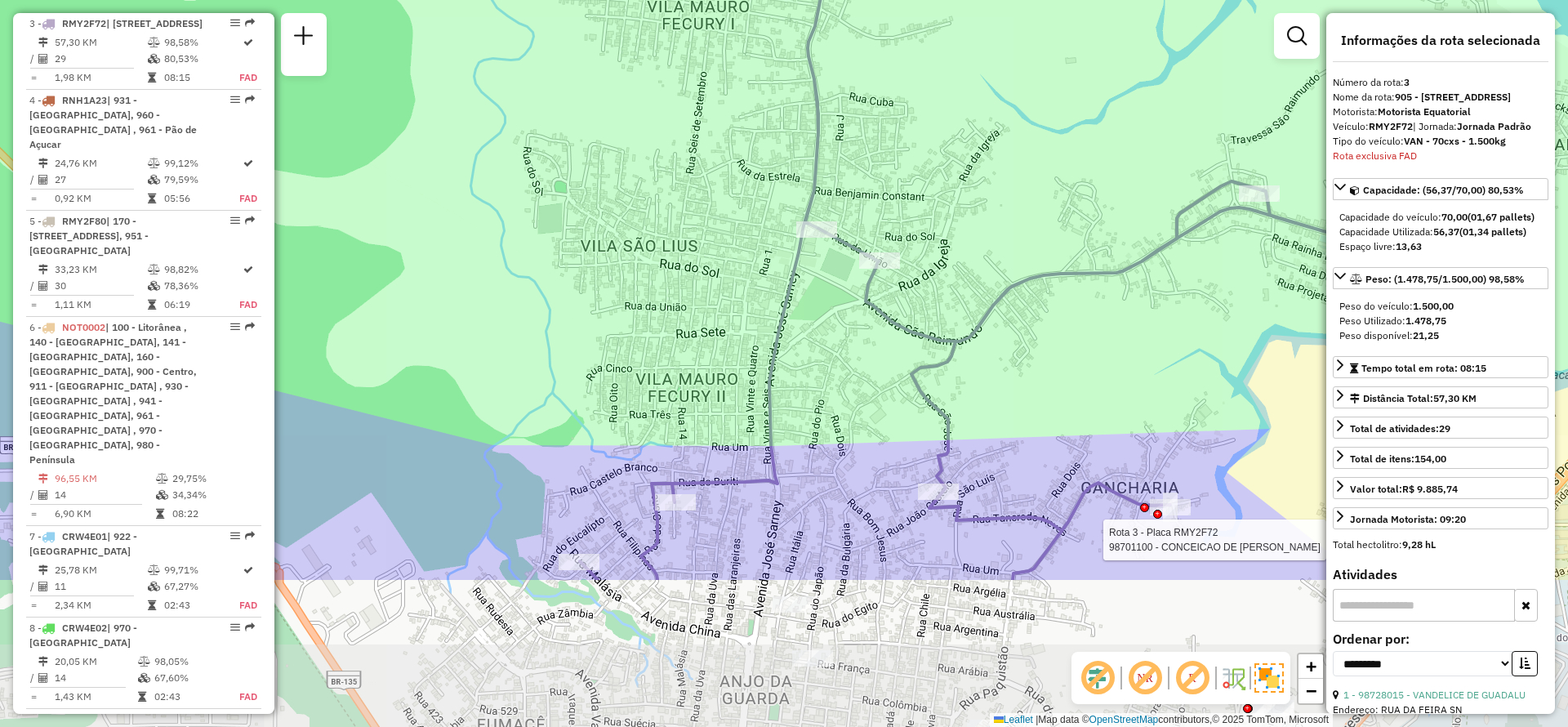
drag, startPoint x: 959, startPoint y: 426, endPoint x: 1082, endPoint y: 202, distance: 255.5
click at [1082, 202] on div "Rota 3 - Placa RMY2F72 98701100 - CONCEICAO DE [PERSON_NAME] MADEIRA Janela de …" at bounding box center [784, 364] width 1568 height 727
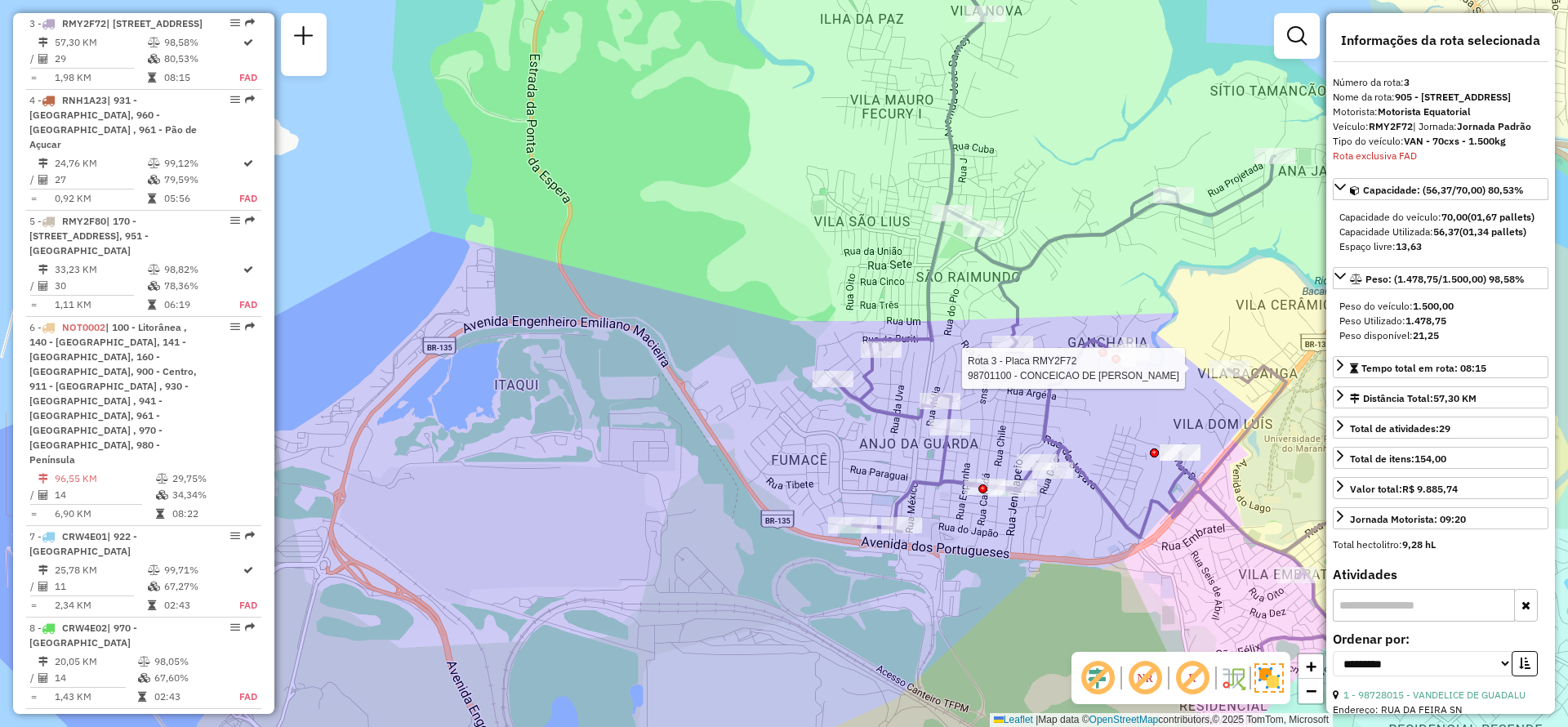
click at [1082, 202] on div "Rota 3 - Placa RMY2F72 98701100 - CONCEICAO DE [PERSON_NAME] MADEIRA Janela de …" at bounding box center [784, 364] width 1568 height 727
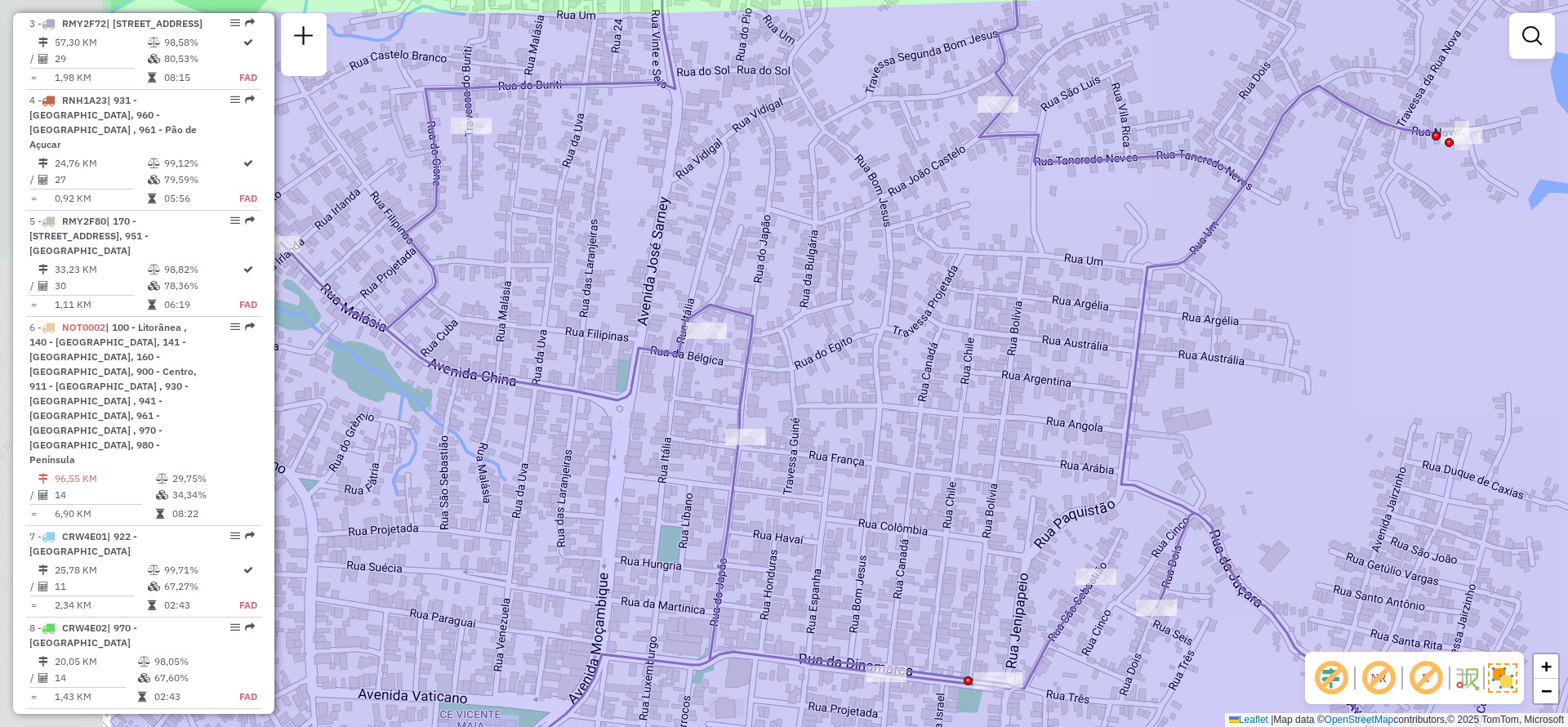
drag, startPoint x: 869, startPoint y: 458, endPoint x: 1137, endPoint y: 434, distance: 269.1
click at [1137, 434] on icon at bounding box center [1137, 341] width 1712 height 872
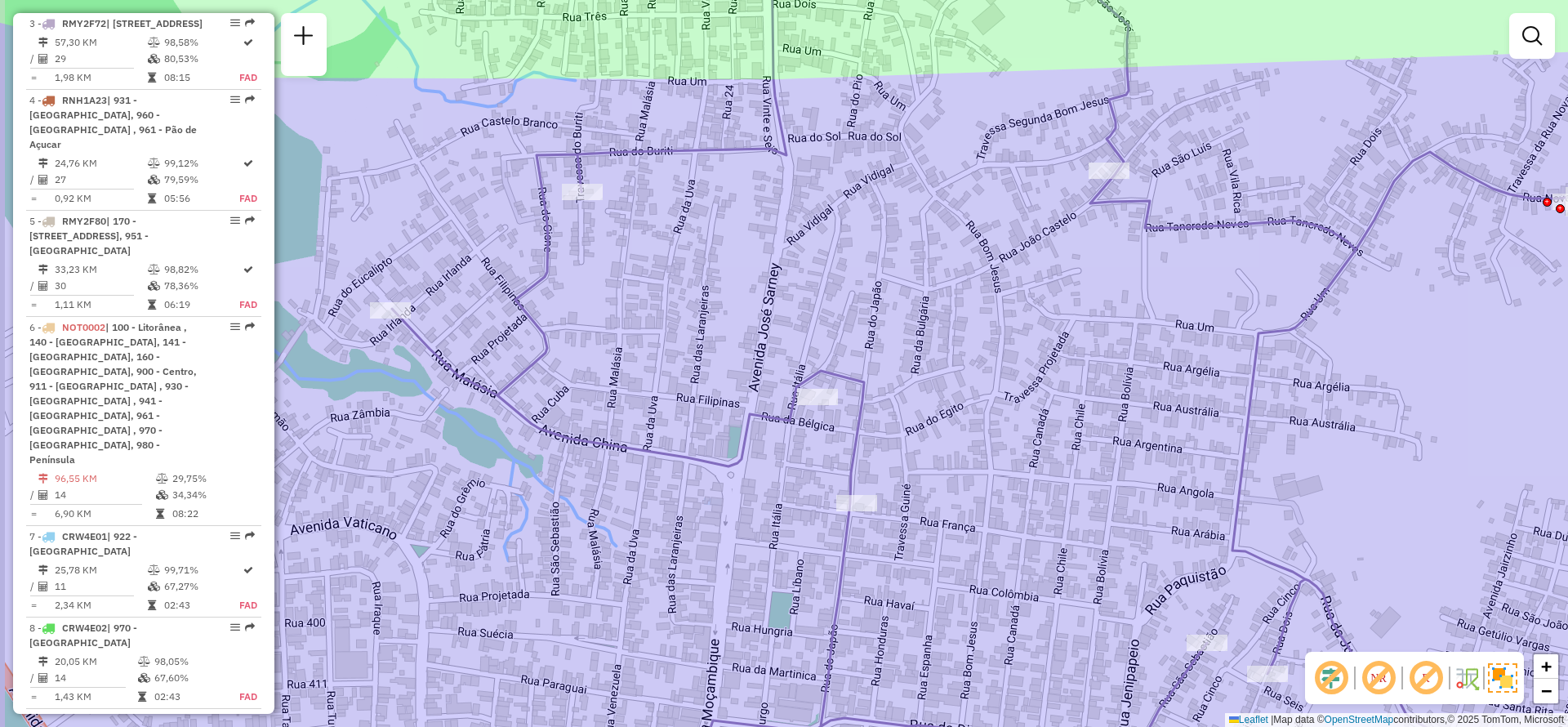
drag, startPoint x: 844, startPoint y: 426, endPoint x: 915, endPoint y: 411, distance: 72.6
click at [915, 411] on div "Janela de atendimento Grade de atendimento Capacidade Transportadoras Veículos …" at bounding box center [784, 364] width 1568 height 727
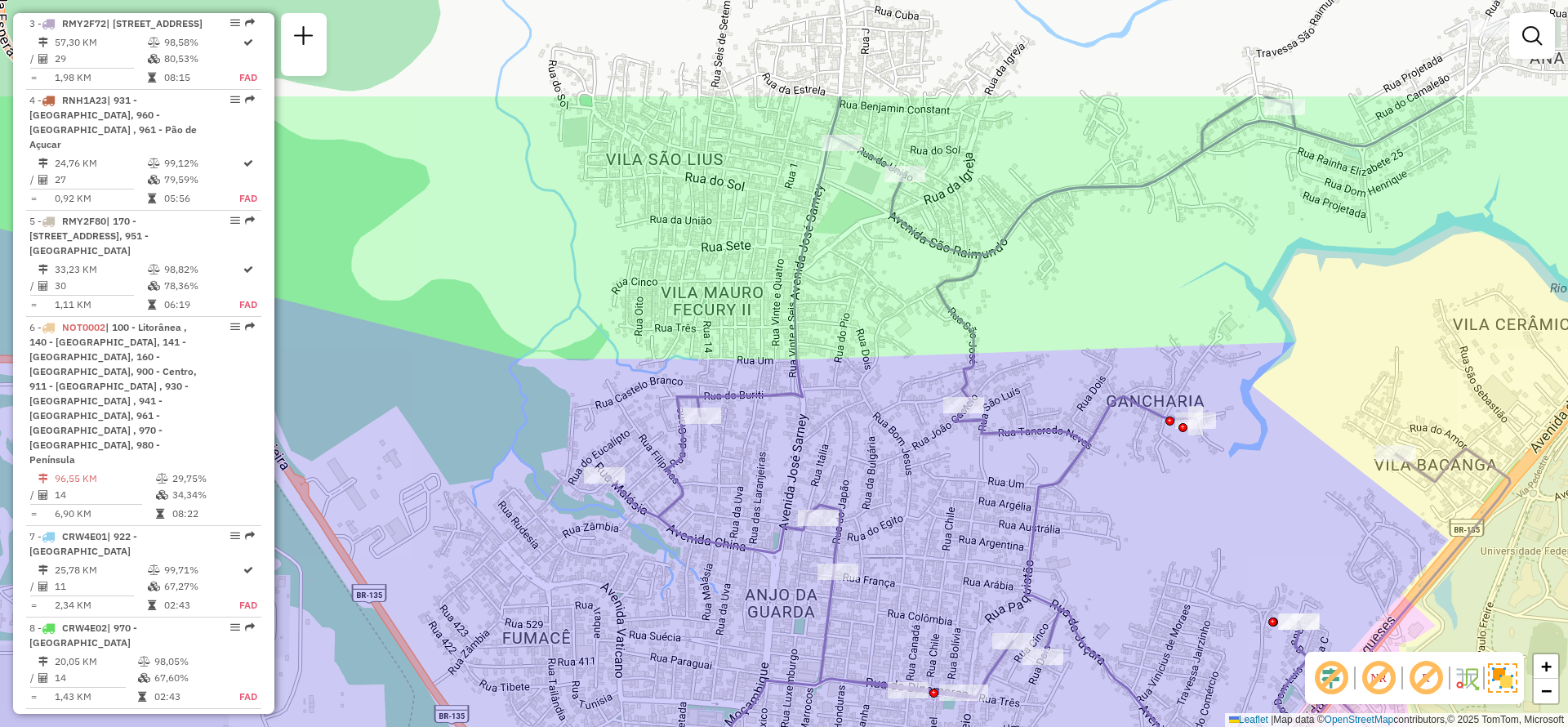
drag, startPoint x: 1113, startPoint y: 357, endPoint x: 1046, endPoint y: 526, distance: 181.8
click at [1046, 526] on div "Janela de atendimento Grade de atendimento Capacidade Transportadoras Veículos …" at bounding box center [784, 364] width 1568 height 727
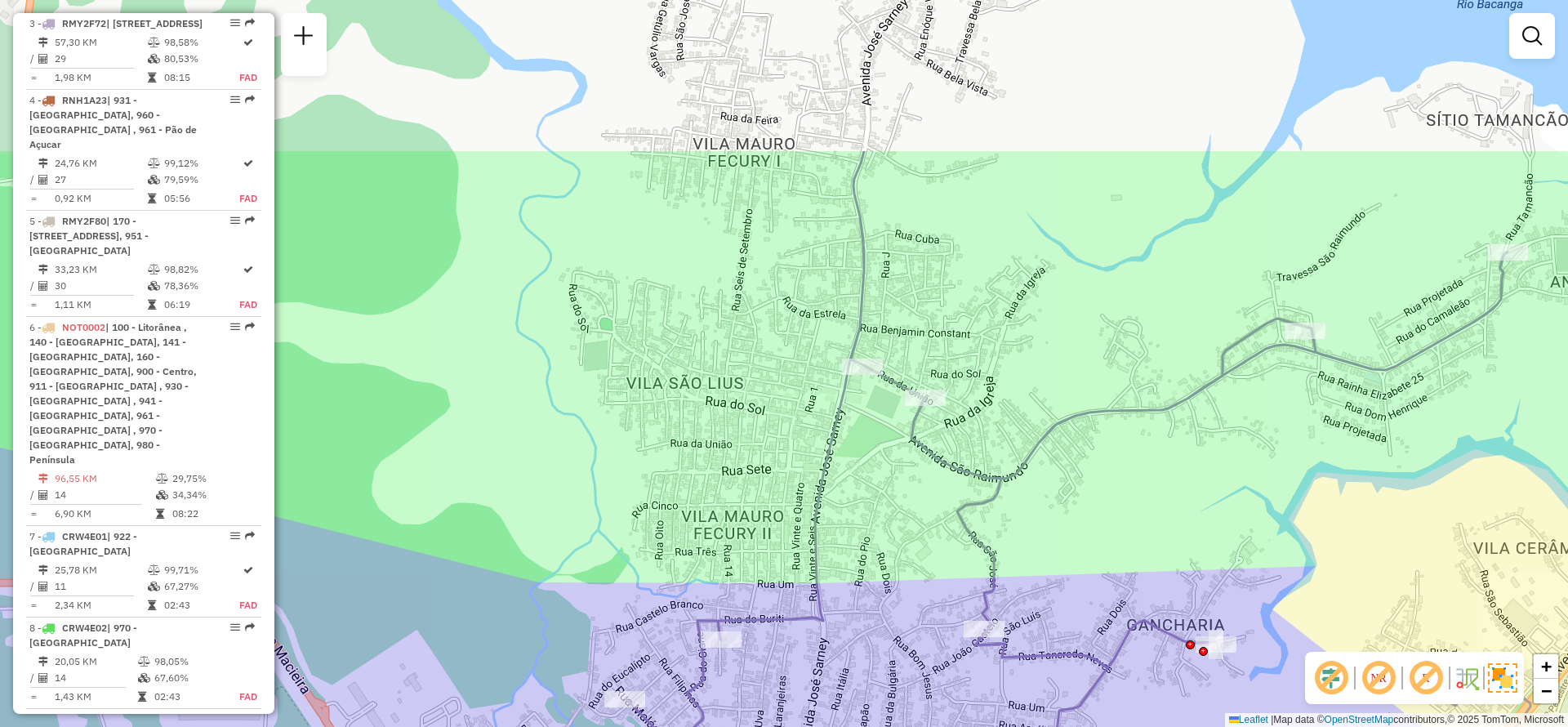
drag, startPoint x: 1018, startPoint y: 511, endPoint x: 1038, endPoint y: 734, distance: 223.9
click at [1038, 726] on html "Aguarde... Pop-up bloqueado! Seu navegador bloqueou automáticamente a abertura …" at bounding box center [784, 364] width 1568 height 727
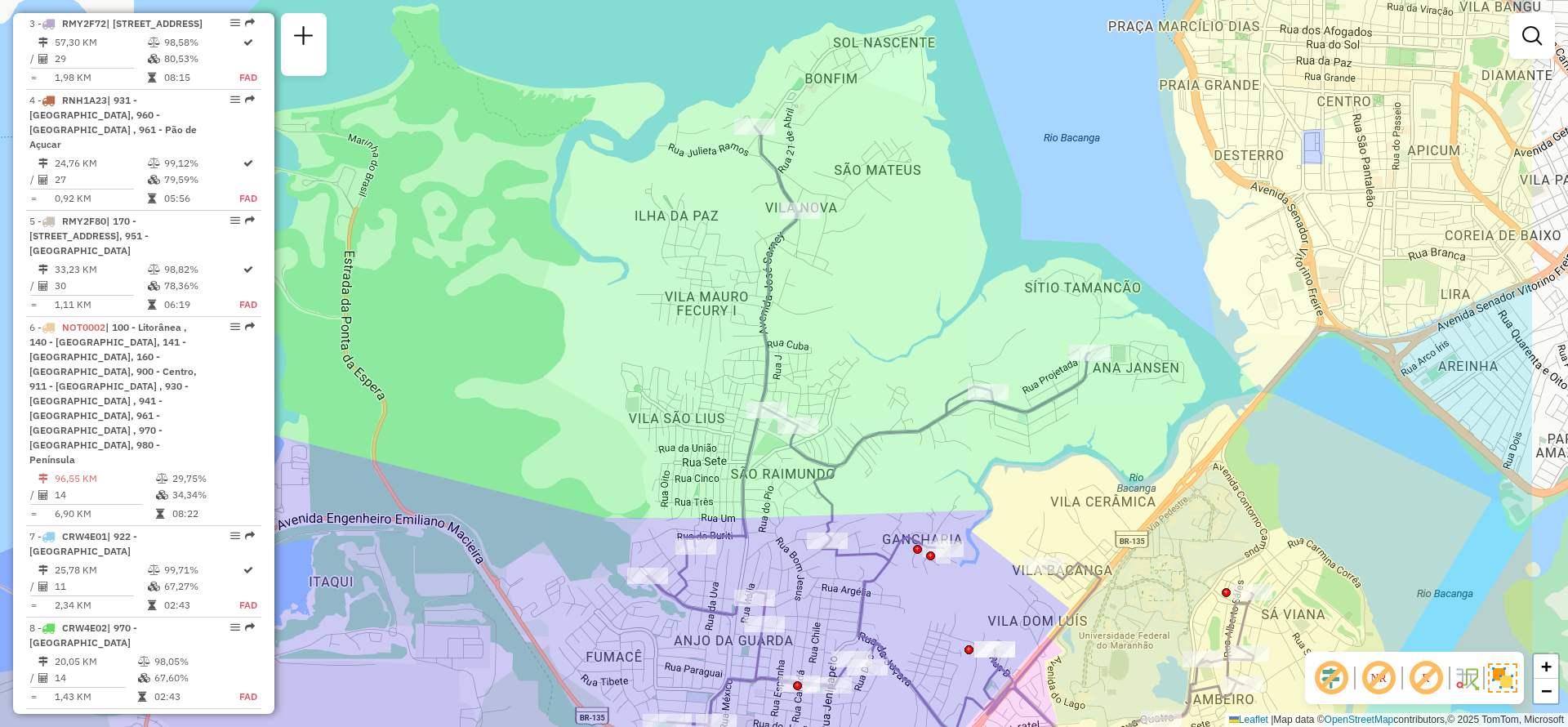
drag, startPoint x: 1069, startPoint y: 445, endPoint x: 867, endPoint y: 402, distance: 206.5
click at [867, 402] on icon at bounding box center [950, 454] width 606 height 656
